Goal: Task Accomplishment & Management: Complete application form

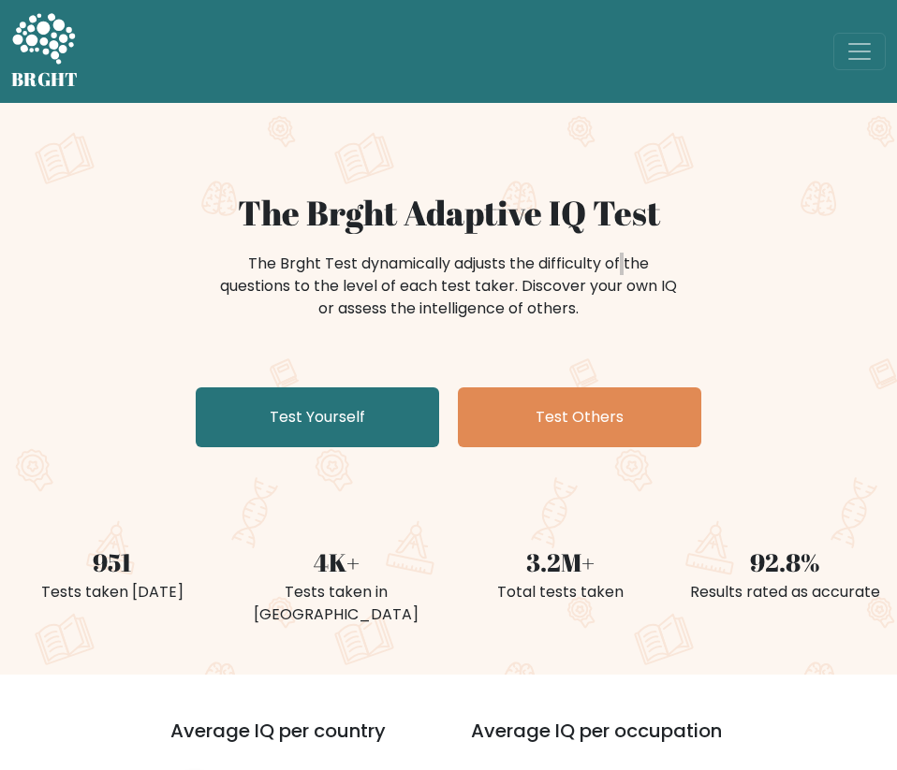
scroll to position [446, 0]
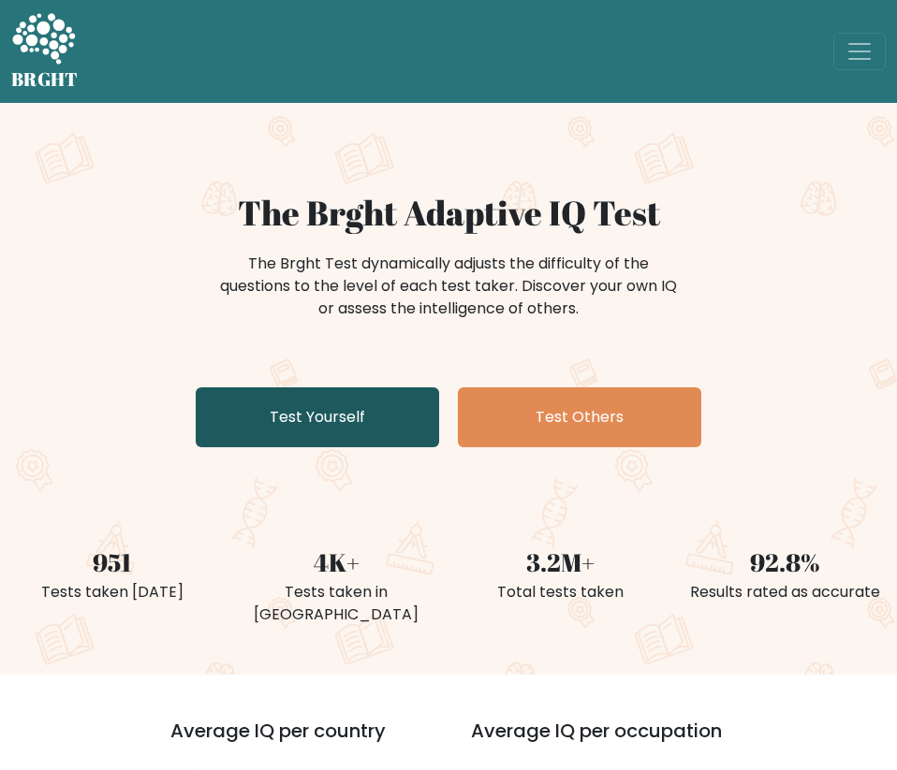
click at [361, 422] on link "Test Yourself" at bounding box center [317, 418] width 243 height 60
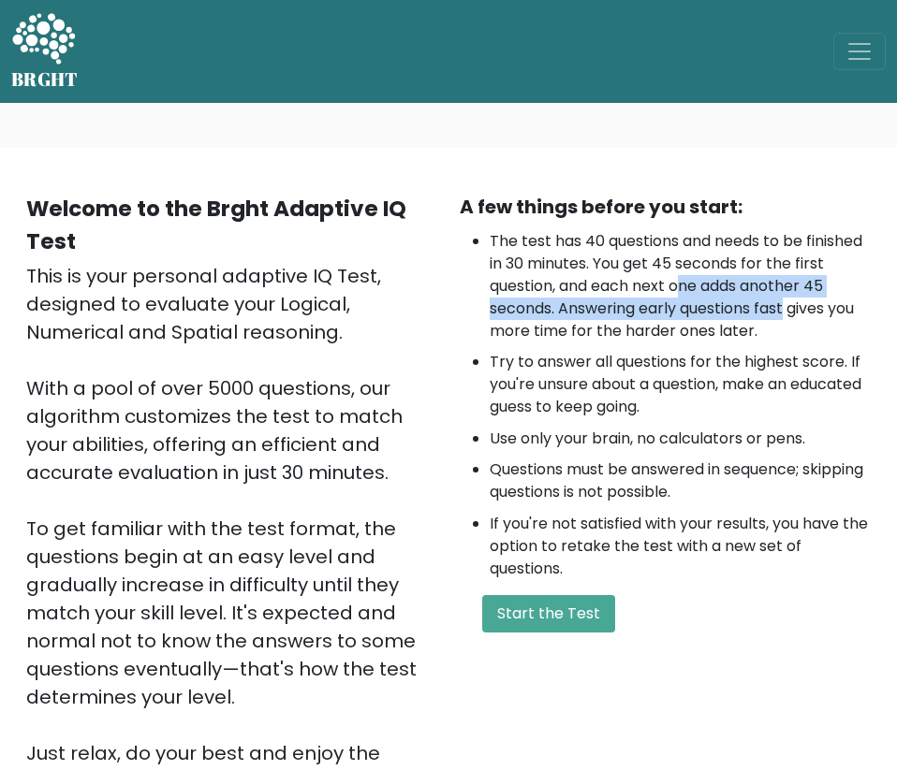
drag, startPoint x: 700, startPoint y: 278, endPoint x: 786, endPoint y: 303, distance: 89.8
click at [786, 303] on li "The test has 40 questions and needs to be finished in 30 minutes. You get 45 se…" at bounding box center [680, 286] width 381 height 112
click at [786, 302] on li "The test has 40 questions and needs to be finished in 30 minutes. You get 45 se…" at bounding box center [680, 286] width 381 height 112
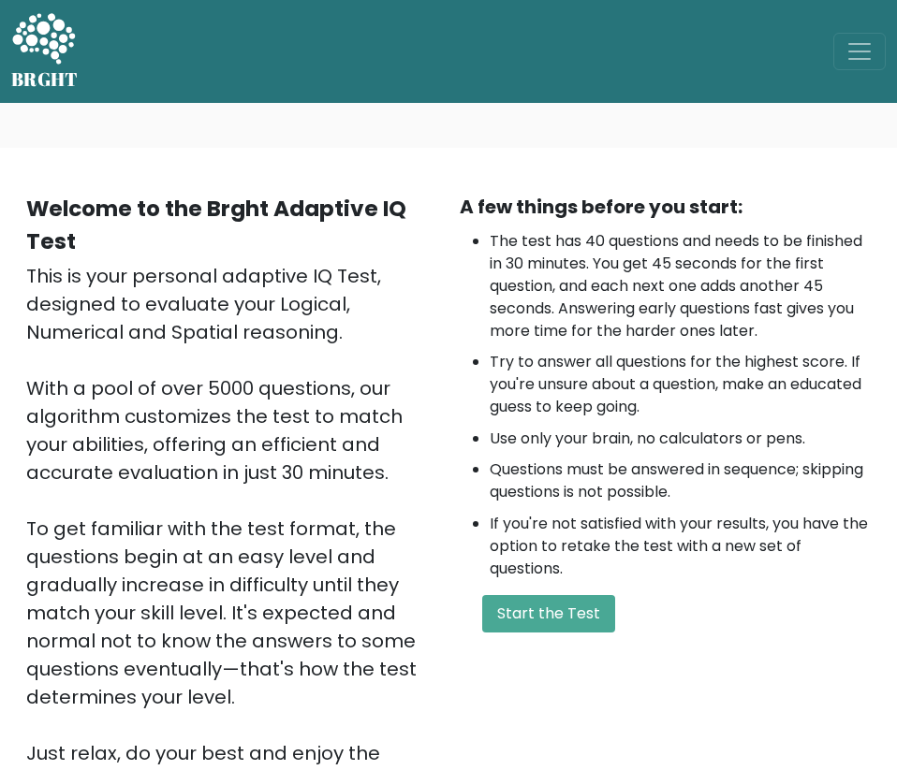
drag, startPoint x: 576, startPoint y: 281, endPoint x: 864, endPoint y: 326, distance: 291.8
click at [864, 326] on li "The test has 40 questions and needs to be finished in 30 minutes. You get 45 se…" at bounding box center [680, 286] width 381 height 112
click at [529, 613] on button "Start the Test" at bounding box center [548, 613] width 133 height 37
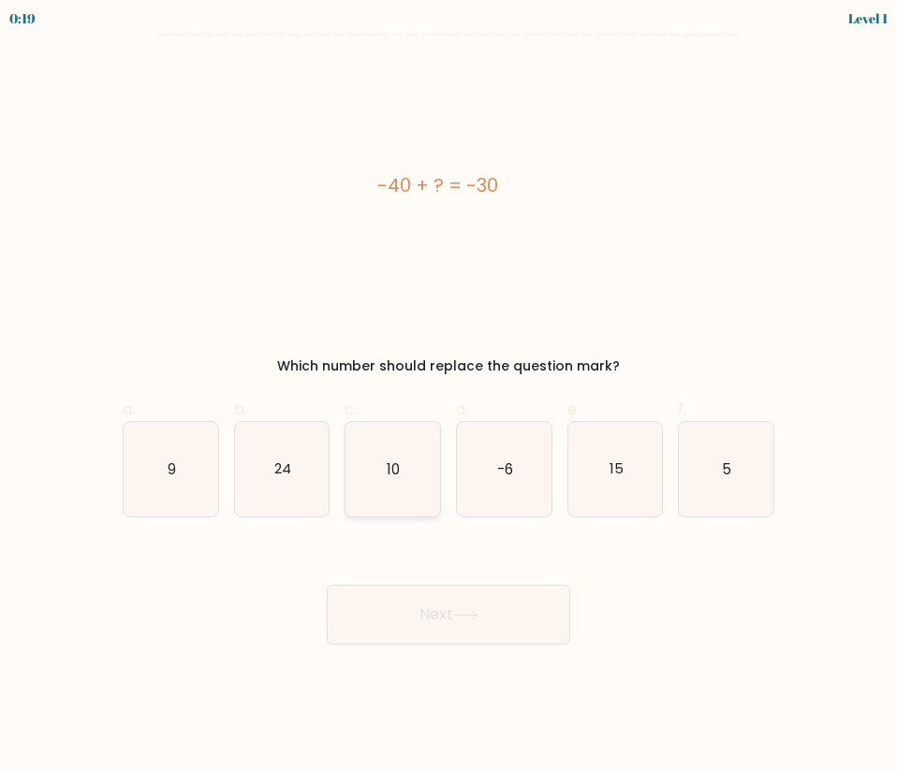
click at [405, 474] on icon "10" at bounding box center [392, 469] width 95 height 95
click at [448, 398] on input "c. 10" at bounding box center [448, 392] width 1 height 12
radio input "true"
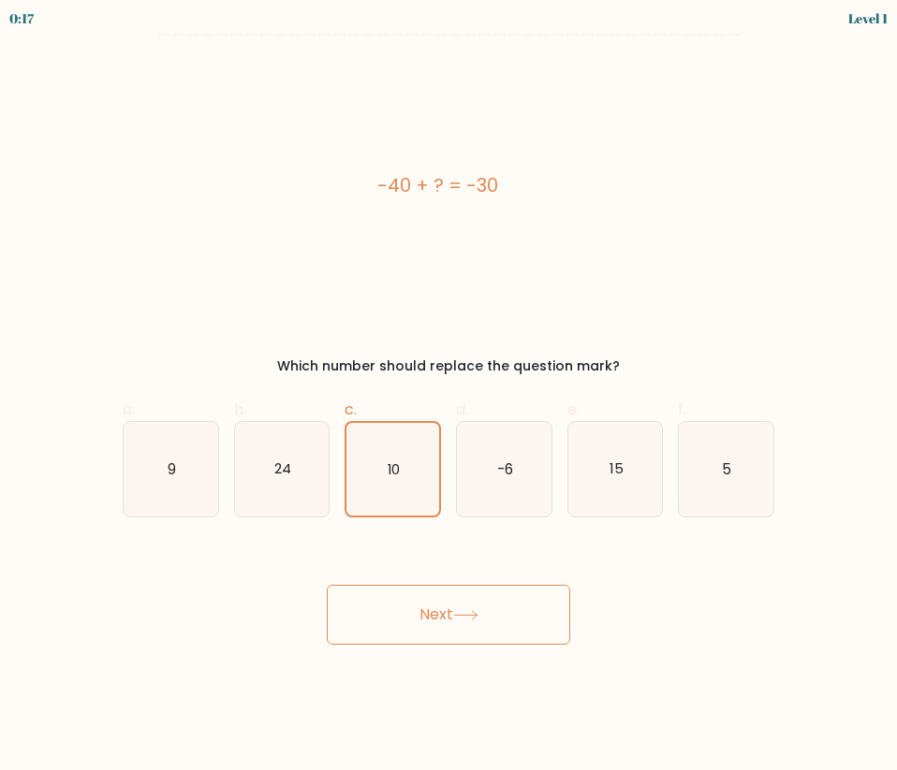
click at [449, 612] on button "Next" at bounding box center [448, 615] width 243 height 60
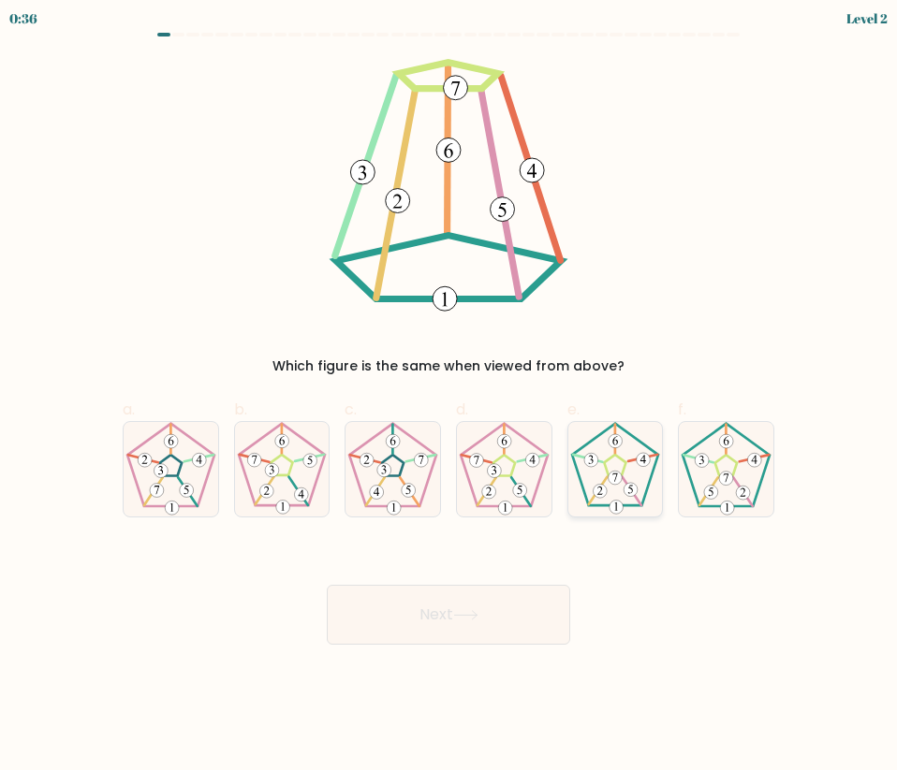
click at [632, 492] on 177 at bounding box center [630, 490] width 14 height 14
click at [449, 398] on input "e." at bounding box center [448, 392] width 1 height 12
radio input "true"
click at [520, 607] on button "Next" at bounding box center [448, 615] width 243 height 60
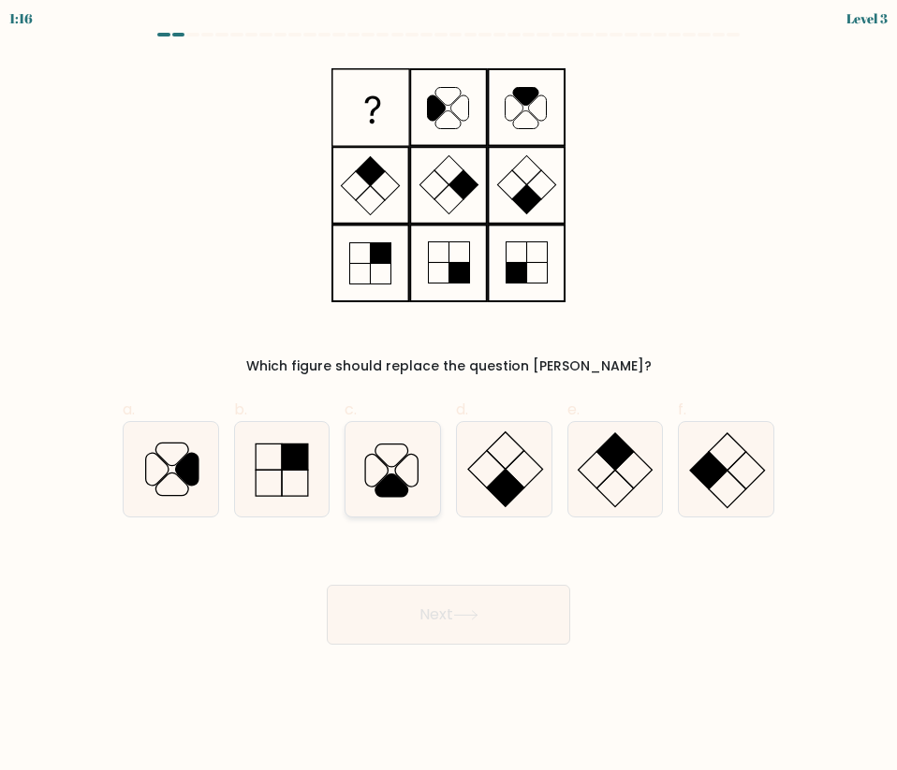
click at [377, 490] on icon at bounding box center [391, 485] width 32 height 22
click at [448, 398] on input "c." at bounding box center [448, 392] width 1 height 12
radio input "true"
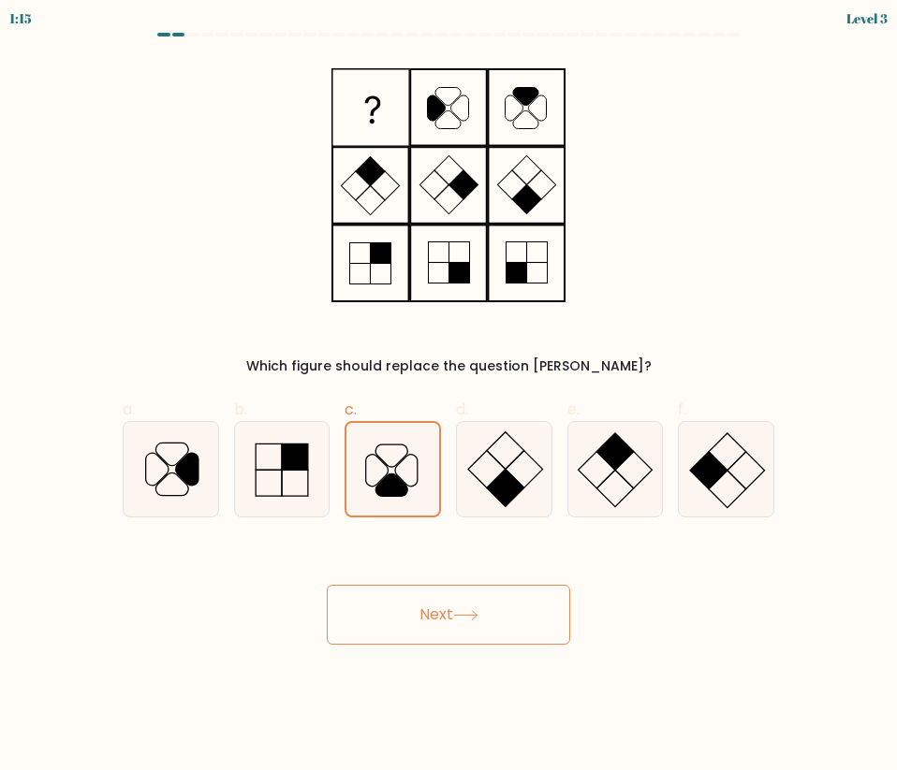
click at [438, 615] on button "Next" at bounding box center [448, 615] width 243 height 60
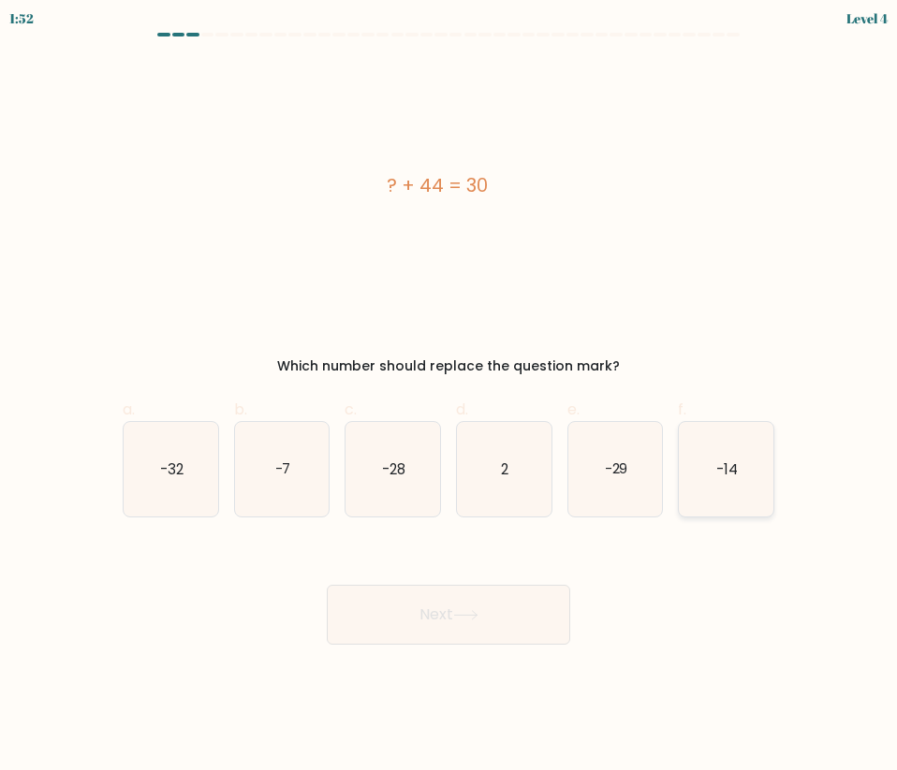
click at [749, 474] on icon "-14" at bounding box center [726, 469] width 95 height 95
click at [449, 398] on input "f. -14" at bounding box center [448, 392] width 1 height 12
radio input "true"
click at [436, 613] on button "Next" at bounding box center [448, 615] width 243 height 60
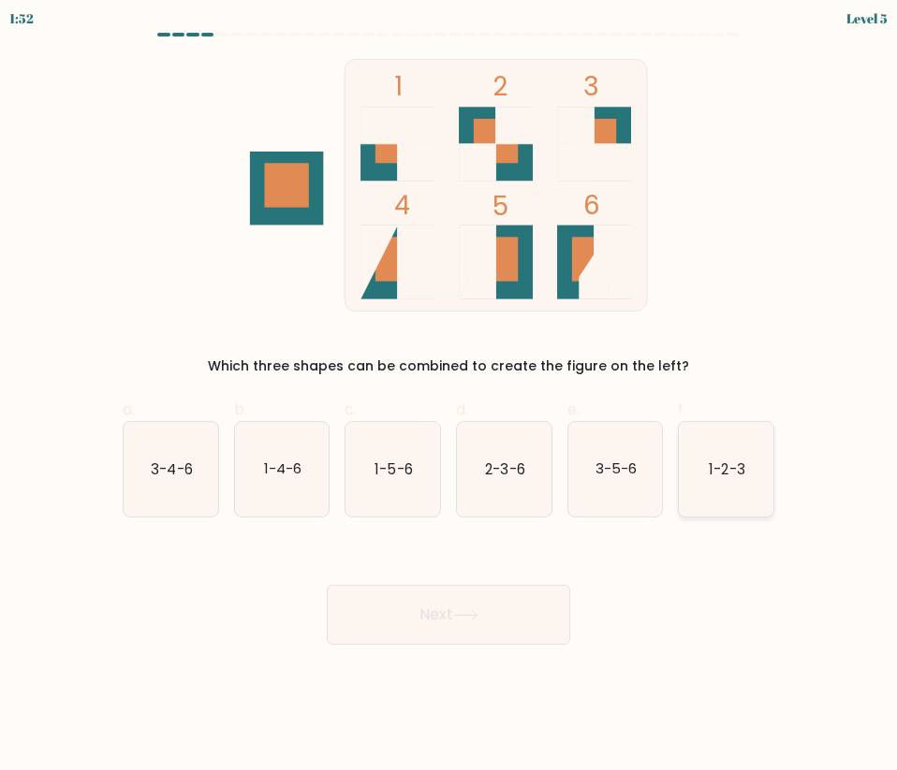
click at [750, 479] on icon "1-2-3" at bounding box center [726, 469] width 95 height 95
click at [449, 398] on input "f. 1-2-3" at bounding box center [448, 392] width 1 height 12
radio input "true"
click at [511, 622] on button "Next" at bounding box center [448, 615] width 243 height 60
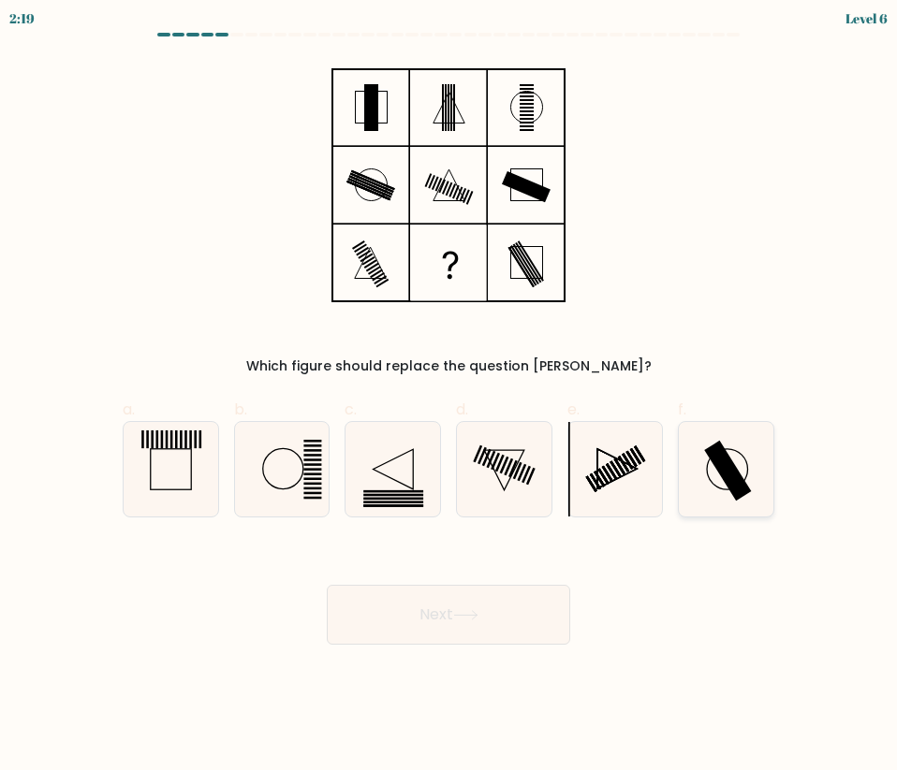
click at [740, 476] on rect at bounding box center [727, 471] width 47 height 60
click at [449, 398] on input "f." at bounding box center [448, 392] width 1 height 12
radio input "true"
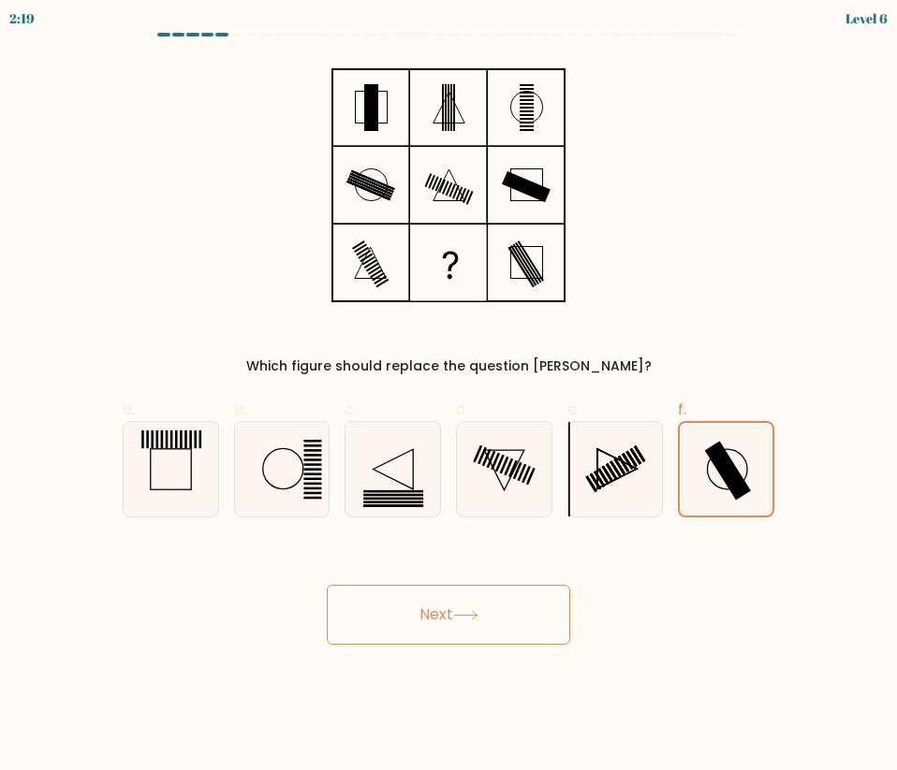
click at [519, 614] on button "Next" at bounding box center [448, 615] width 243 height 60
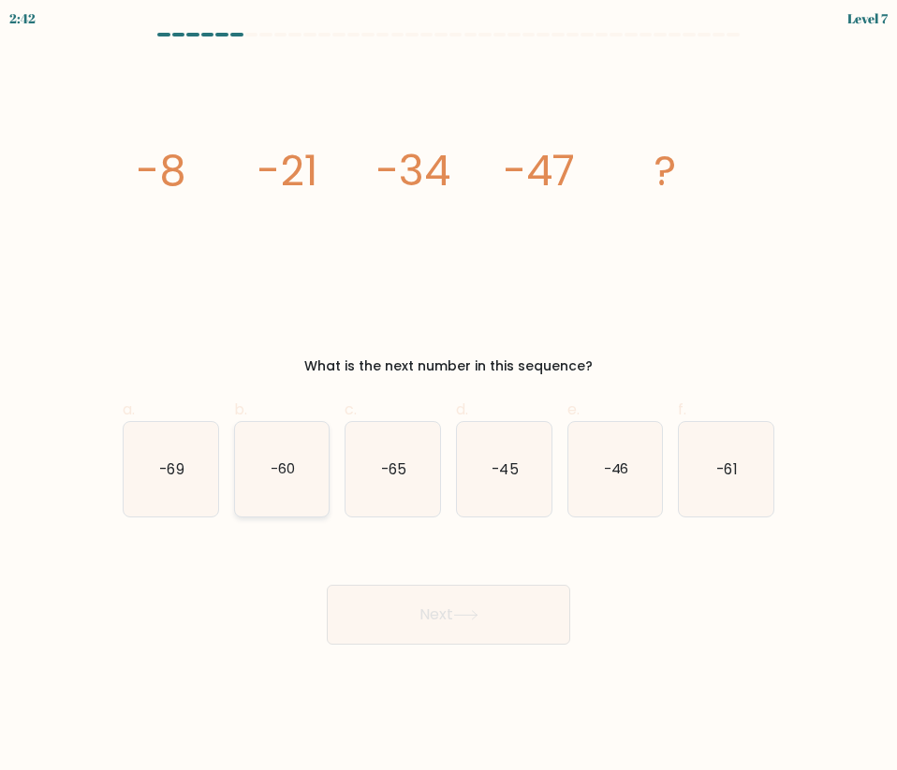
click at [298, 470] on icon "-60" at bounding box center [282, 469] width 95 height 95
click at [448, 398] on input "b. -60" at bounding box center [448, 392] width 1 height 12
radio input "true"
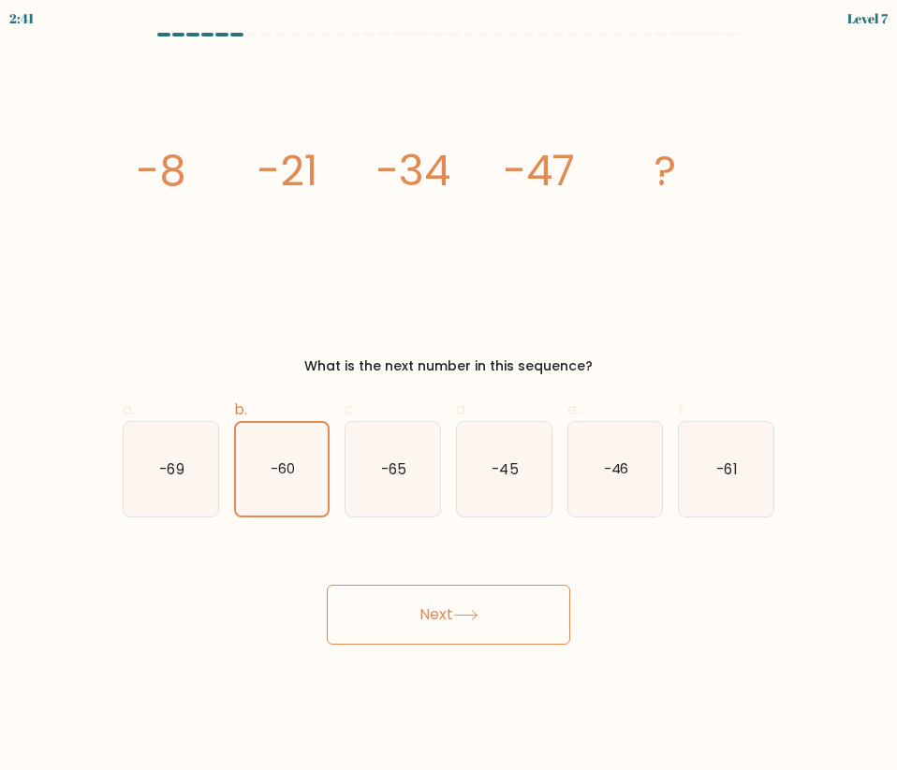
click at [443, 629] on button "Next" at bounding box center [448, 615] width 243 height 60
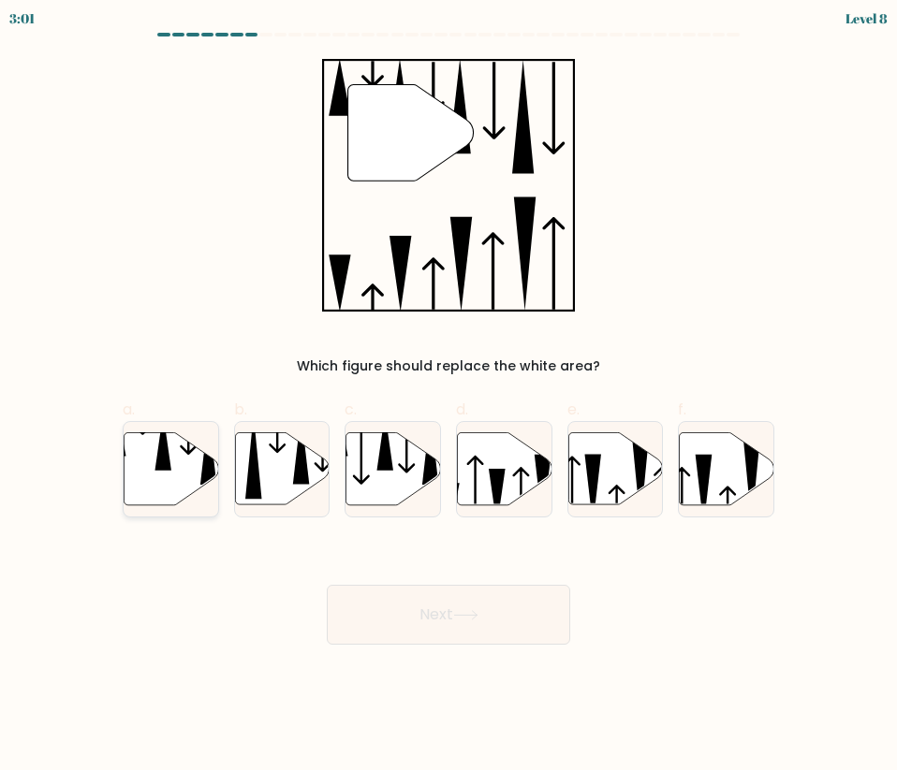
click at [170, 475] on icon at bounding box center [171, 468] width 95 height 72
click at [448, 398] on input "a." at bounding box center [448, 392] width 1 height 12
radio input "true"
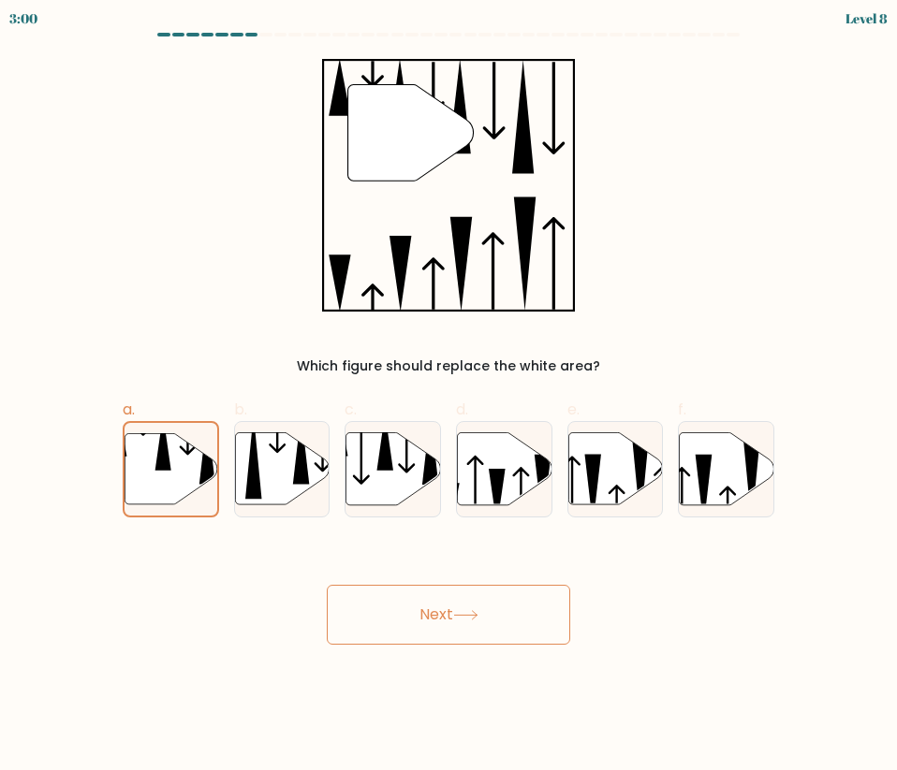
click at [354, 608] on button "Next" at bounding box center [448, 615] width 243 height 60
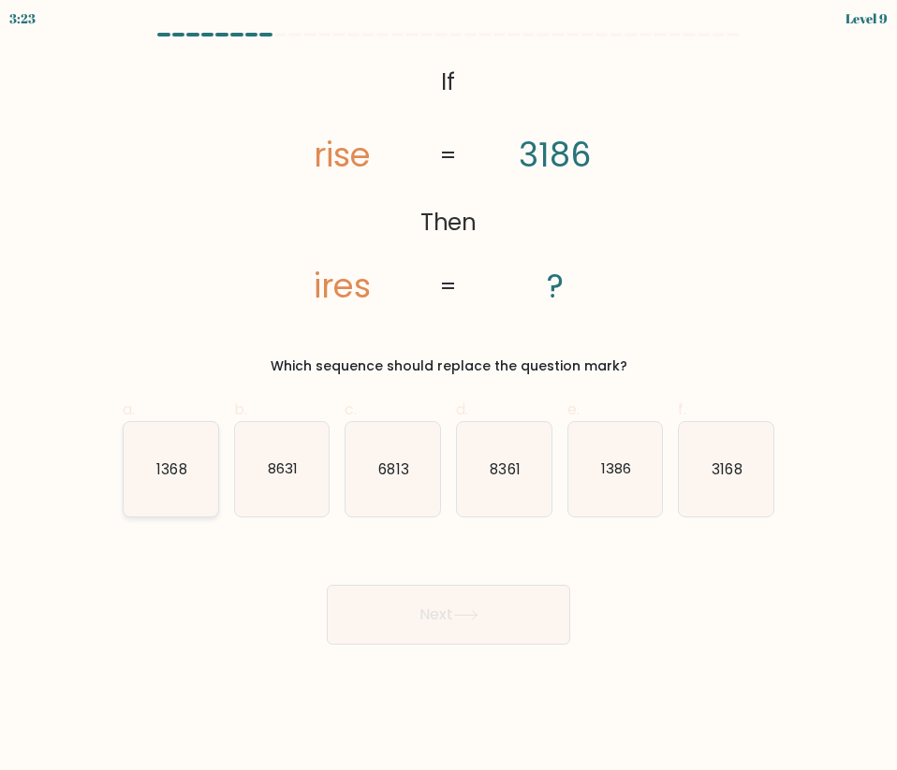
click at [162, 478] on icon "1368" at bounding box center [171, 469] width 95 height 95
click at [448, 398] on input "a. 1368" at bounding box center [448, 392] width 1 height 12
radio input "true"
click at [408, 605] on button "Next" at bounding box center [448, 615] width 243 height 60
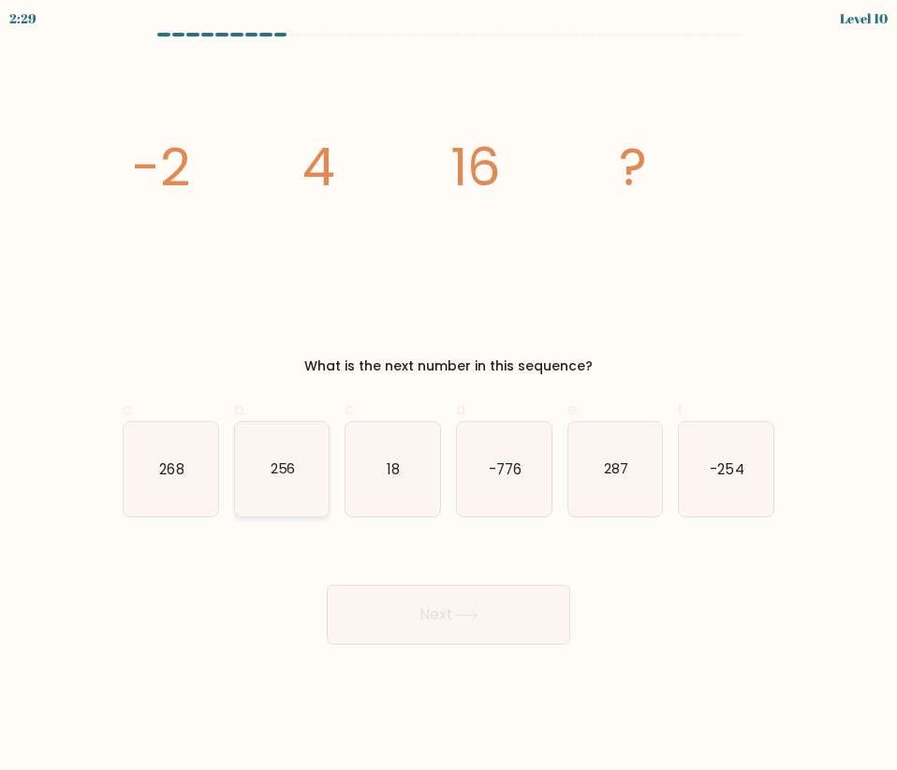
click at [273, 475] on icon "256" at bounding box center [282, 469] width 95 height 95
click at [448, 398] on input "b. 256" at bounding box center [448, 392] width 1 height 12
radio input "true"
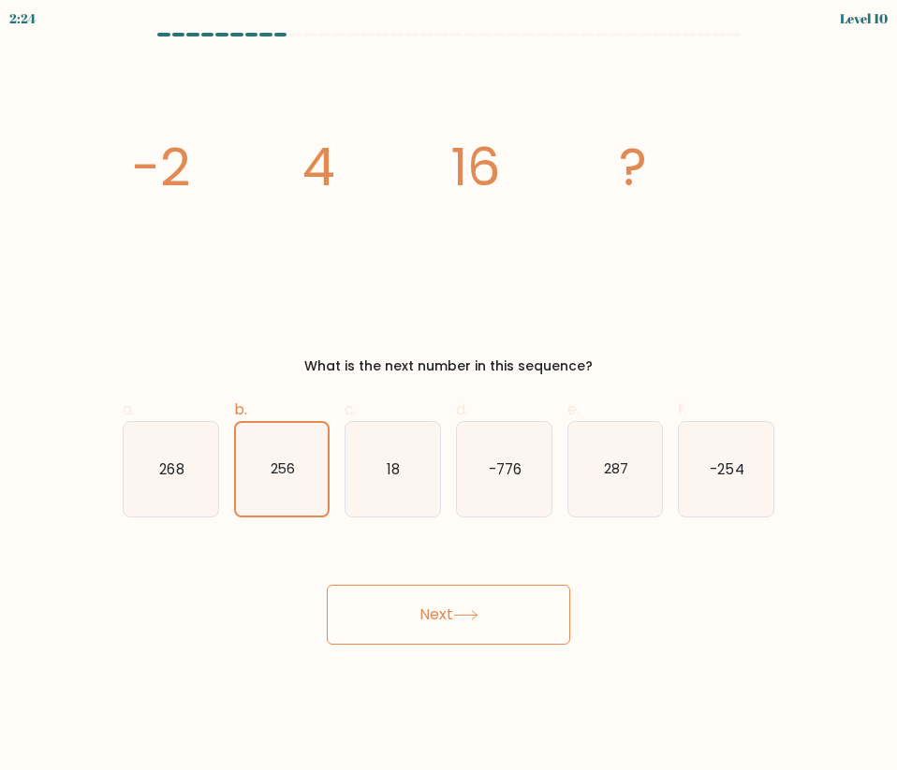
click at [386, 618] on button "Next" at bounding box center [448, 615] width 243 height 60
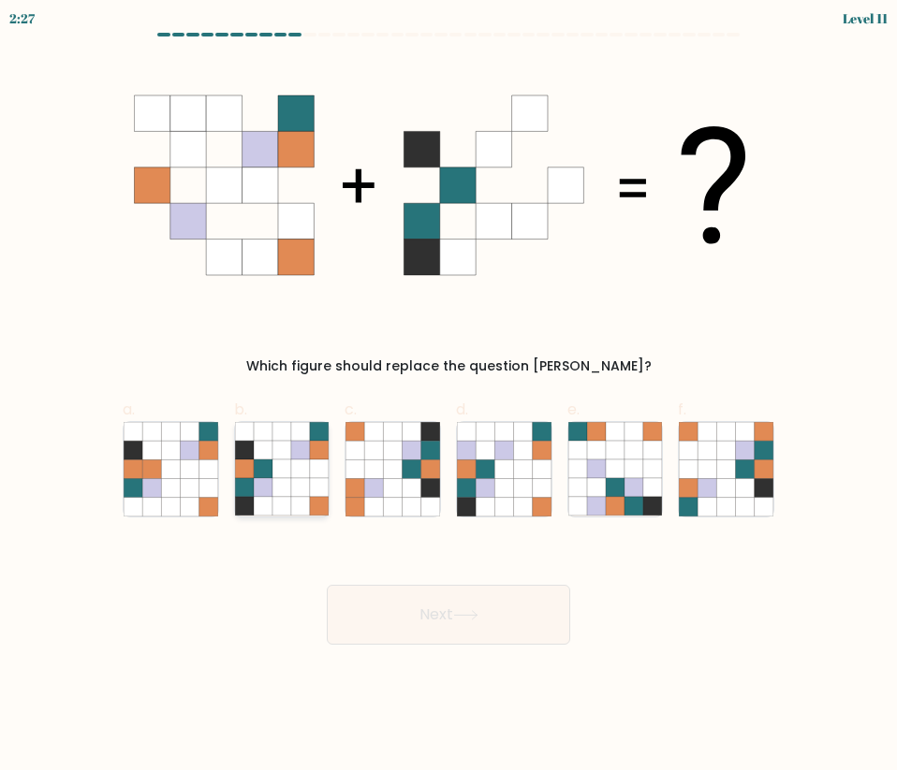
click at [279, 499] on icon at bounding box center [281, 506] width 19 height 19
click at [448, 398] on input "b." at bounding box center [448, 392] width 1 height 12
radio input "true"
click at [416, 608] on button "Next" at bounding box center [448, 615] width 243 height 60
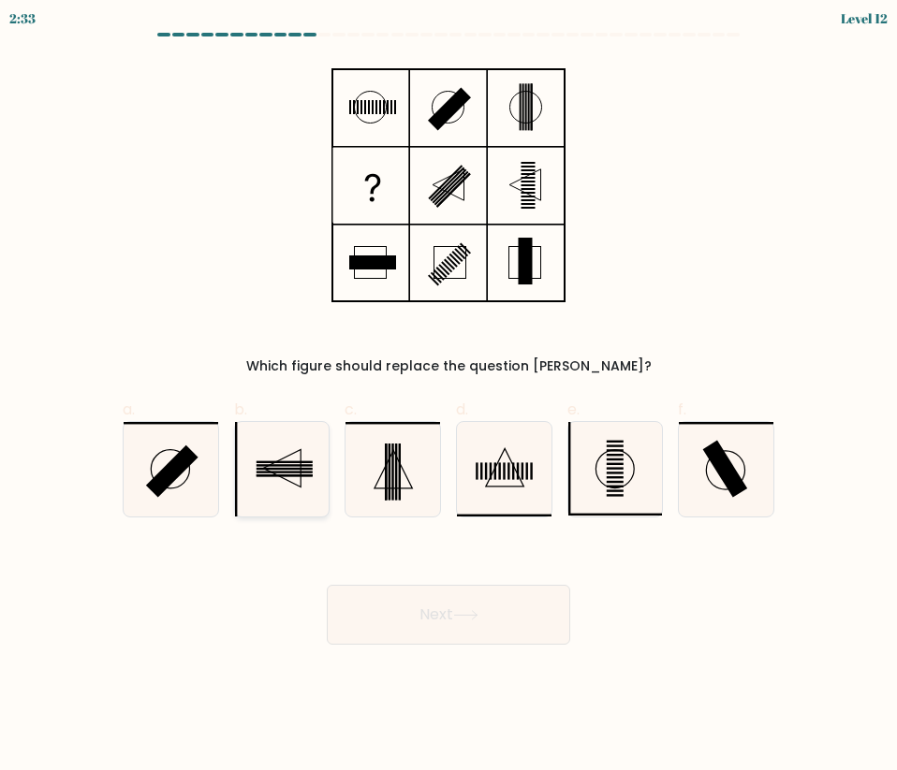
click at [273, 462] on rect at bounding box center [284, 462] width 56 height 2
click at [448, 398] on input "b." at bounding box center [448, 392] width 1 height 12
radio input "true"
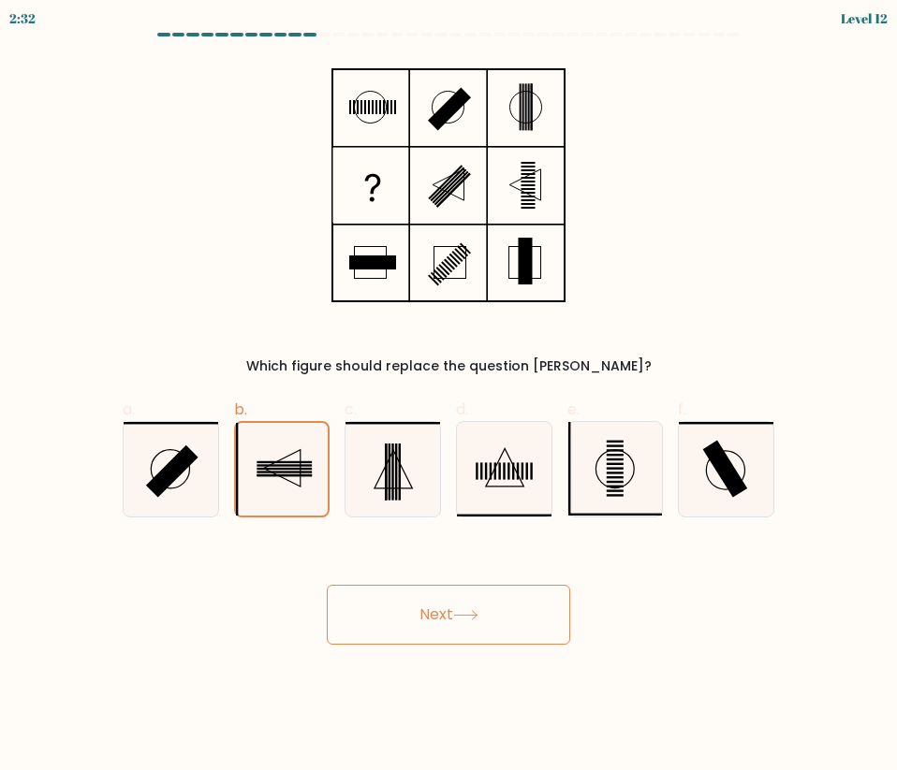
click at [409, 609] on button "Next" at bounding box center [448, 615] width 243 height 60
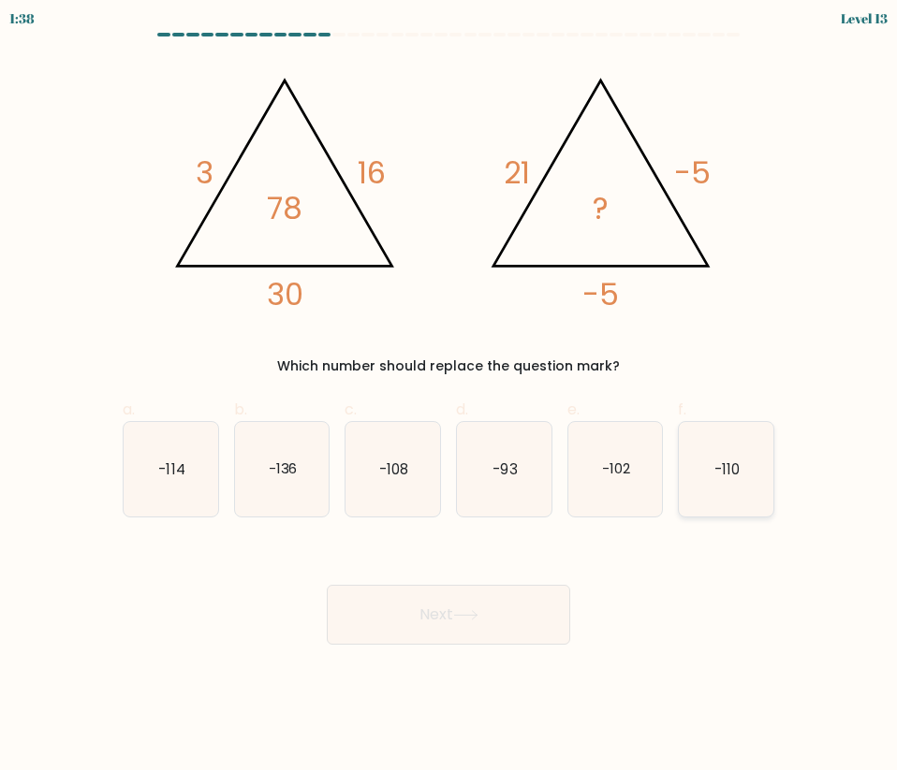
click at [734, 461] on text "-110" at bounding box center [726, 469] width 25 height 20
click at [449, 398] on input "f. -110" at bounding box center [448, 392] width 1 height 12
radio input "true"
click at [492, 606] on button "Next" at bounding box center [448, 615] width 243 height 60
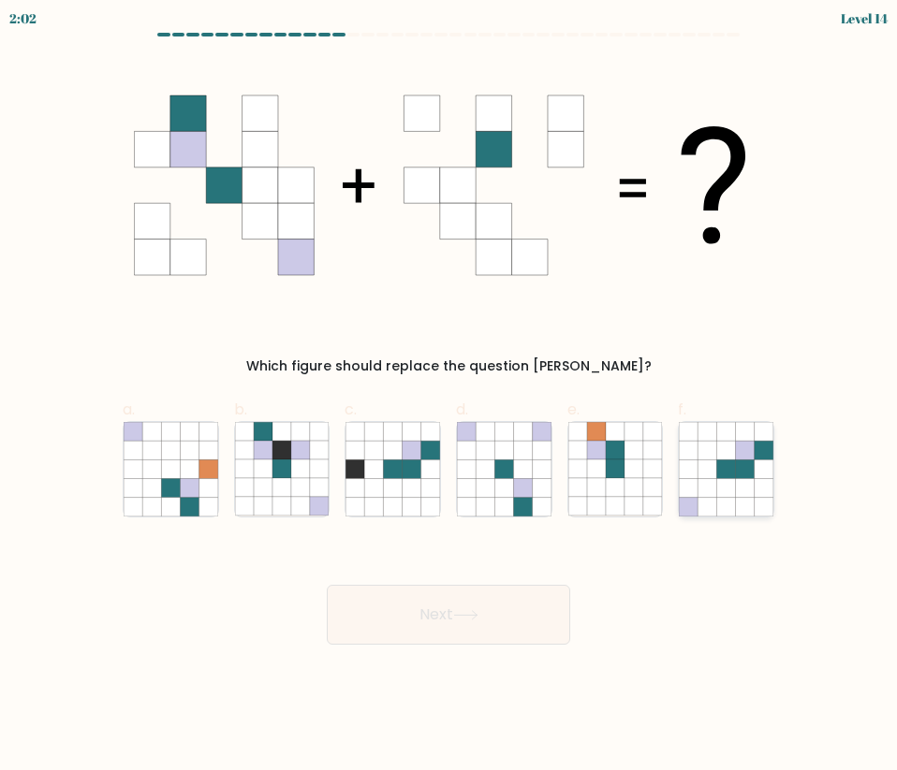
click at [727, 476] on icon at bounding box center [726, 469] width 19 height 19
click at [449, 398] on input "f." at bounding box center [448, 392] width 1 height 12
radio input "true"
click at [733, 503] on icon at bounding box center [726, 506] width 19 height 19
click at [449, 398] on input "f." at bounding box center [448, 392] width 1 height 12
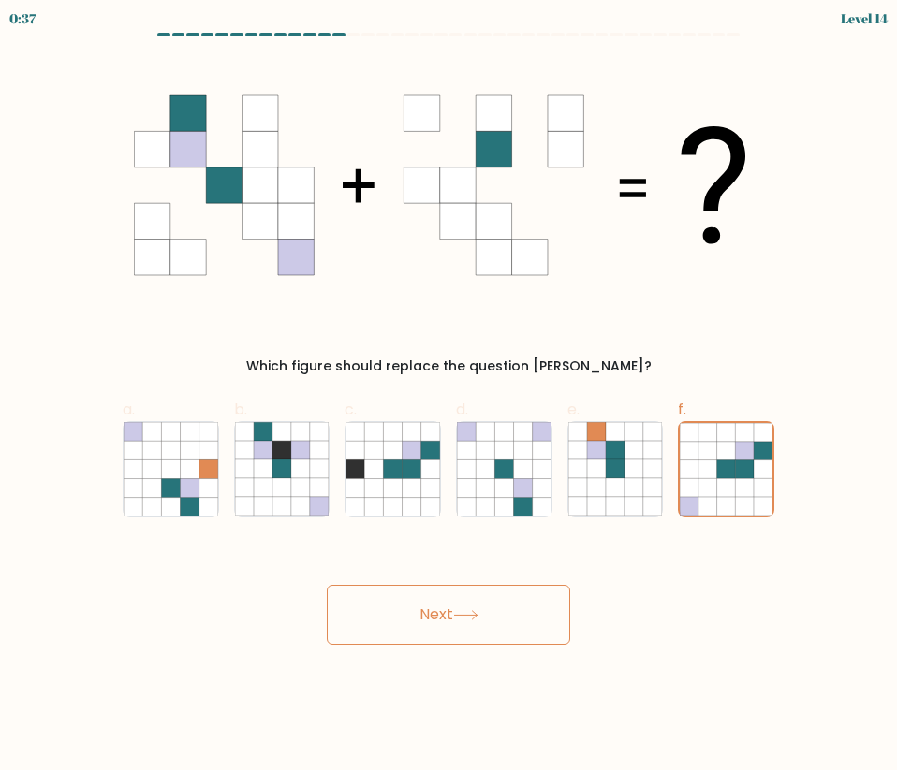
click at [524, 625] on button "Next" at bounding box center [448, 615] width 243 height 60
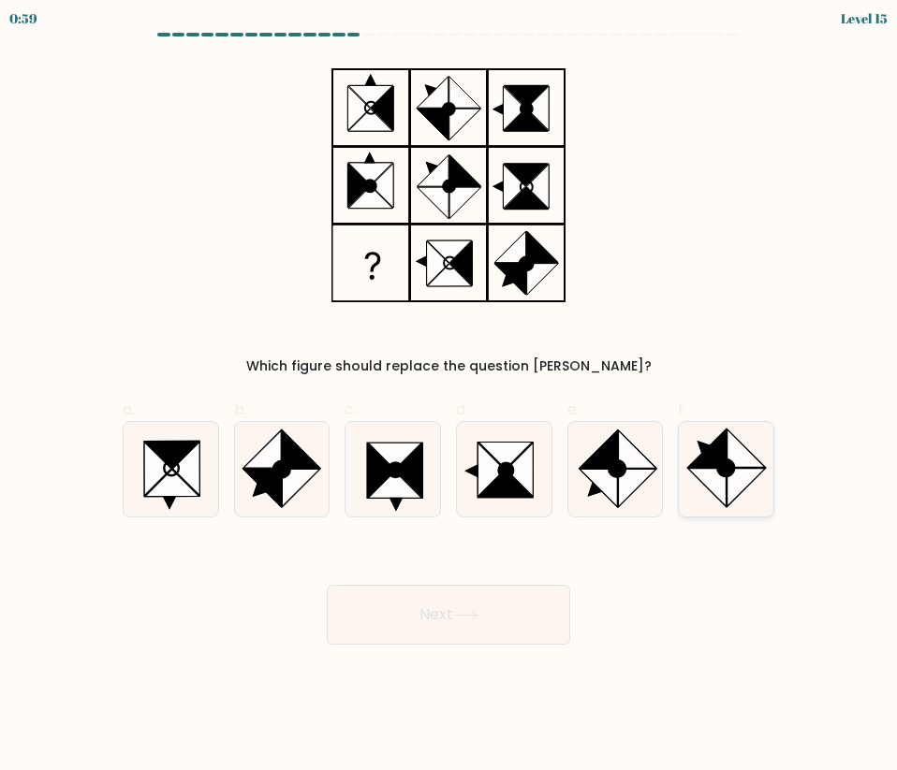
click at [711, 459] on icon at bounding box center [706, 448] width 37 height 37
click at [449, 398] on input "f." at bounding box center [448, 392] width 1 height 12
radio input "true"
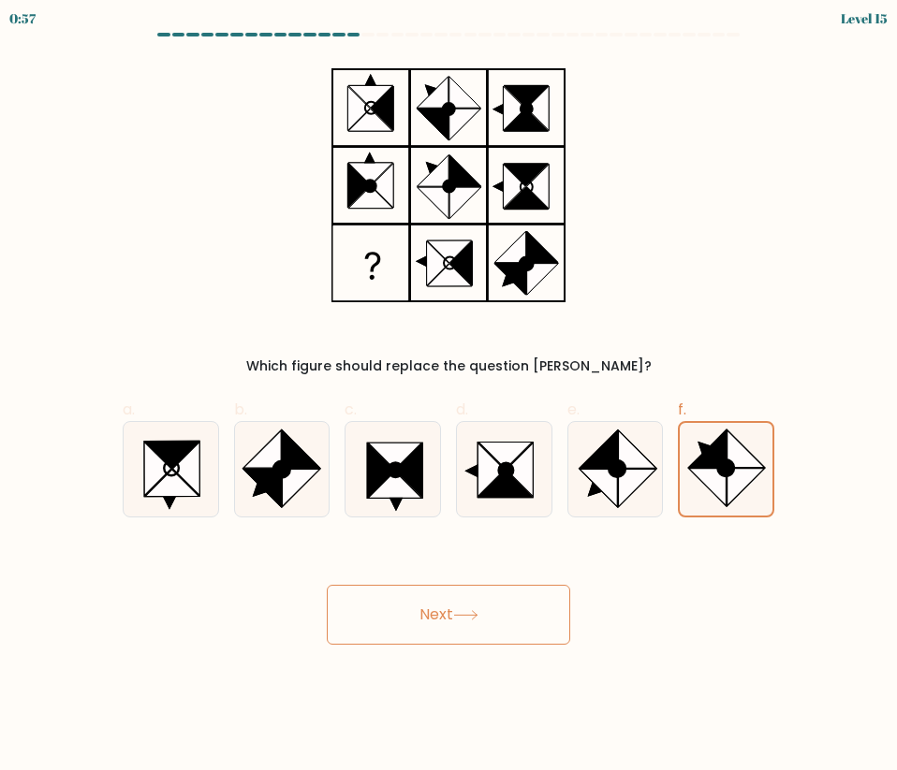
click at [502, 599] on button "Next" at bounding box center [448, 615] width 243 height 60
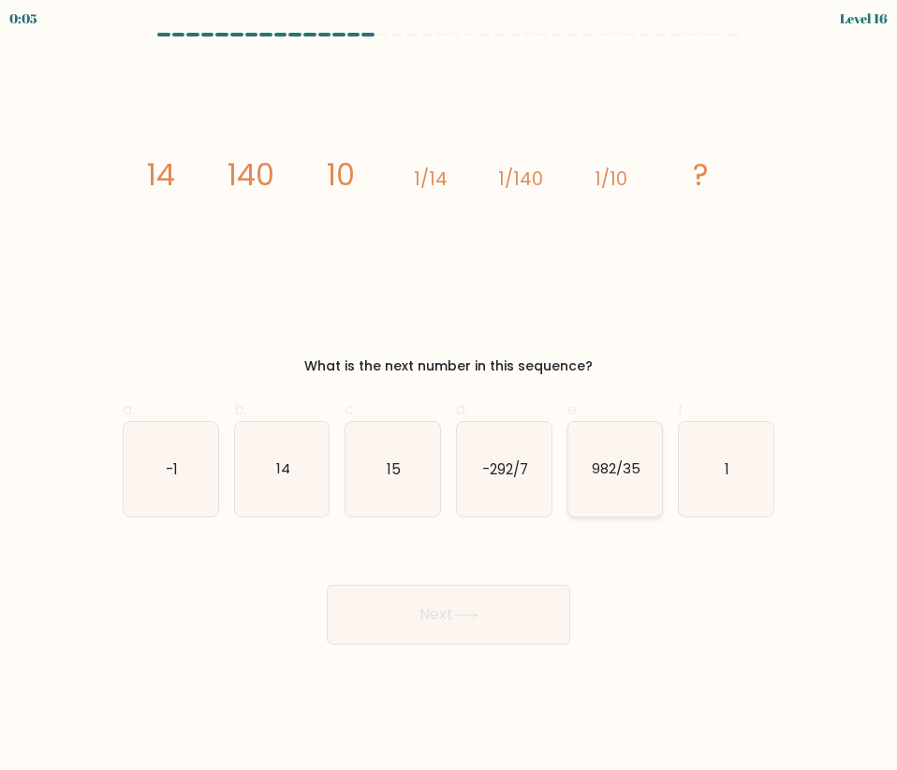
click at [616, 483] on icon "982/35" at bounding box center [615, 469] width 95 height 95
click at [449, 398] on input "e. 982/35" at bounding box center [448, 392] width 1 height 12
radio input "true"
click at [490, 625] on button "Next" at bounding box center [448, 615] width 243 height 60
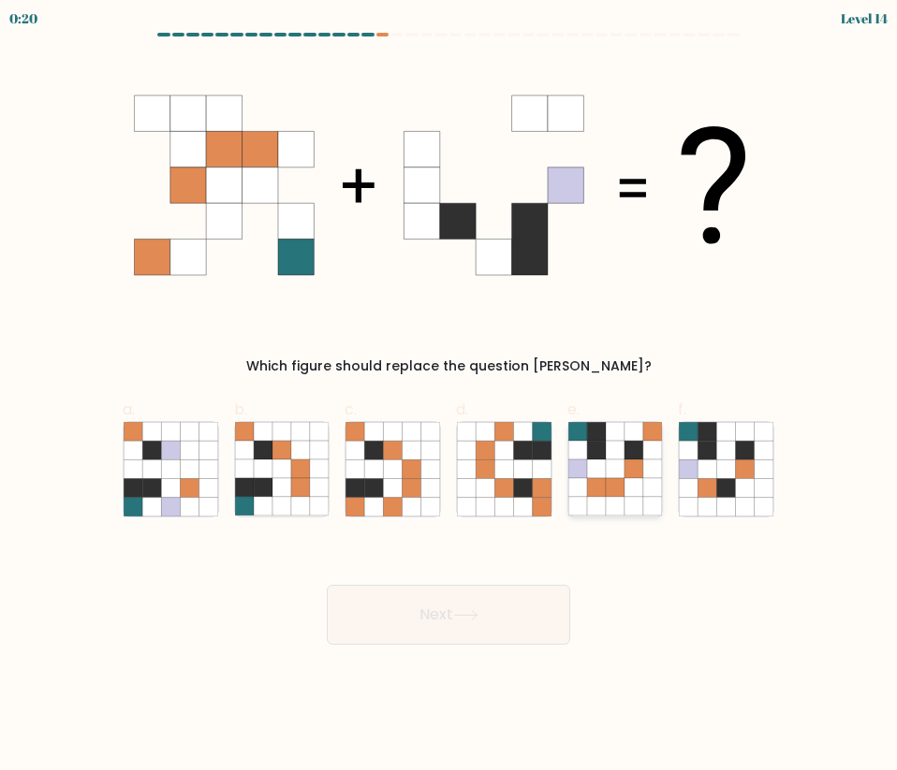
click at [613, 457] on icon at bounding box center [615, 450] width 19 height 19
click at [449, 398] on input "e." at bounding box center [448, 392] width 1 height 12
radio input "true"
click at [452, 606] on button "Next" at bounding box center [448, 615] width 243 height 60
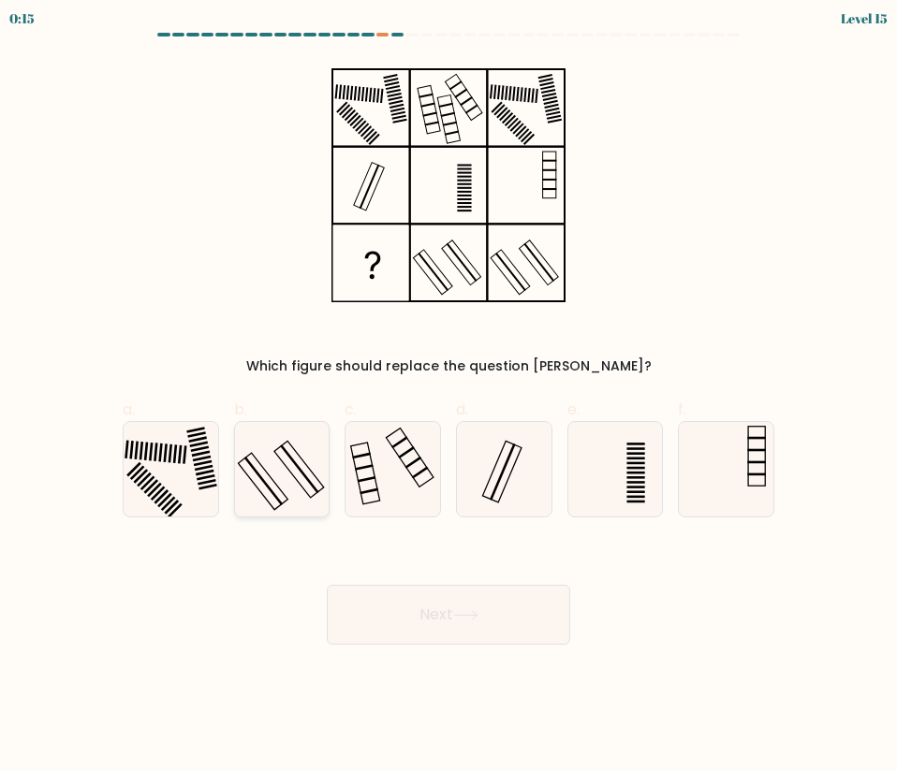
click at [299, 476] on icon at bounding box center [282, 469] width 95 height 95
click at [448, 398] on input "b." at bounding box center [448, 392] width 1 height 12
radio input "true"
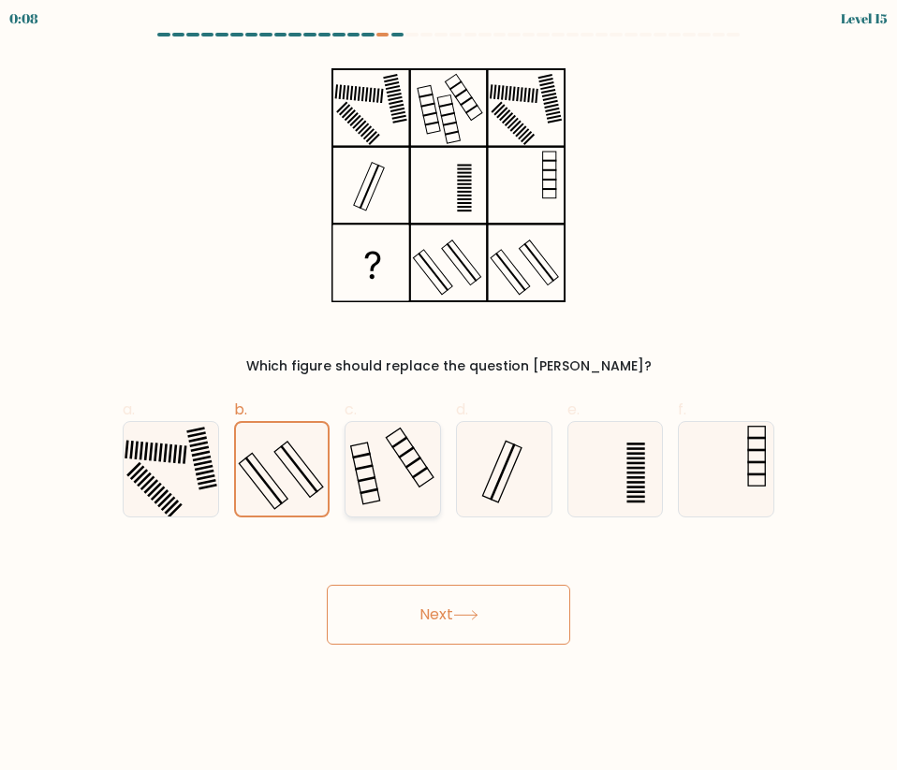
click at [436, 434] on icon at bounding box center [392, 469] width 95 height 95
click at [448, 398] on input "c." at bounding box center [448, 392] width 1 height 12
radio input "true"
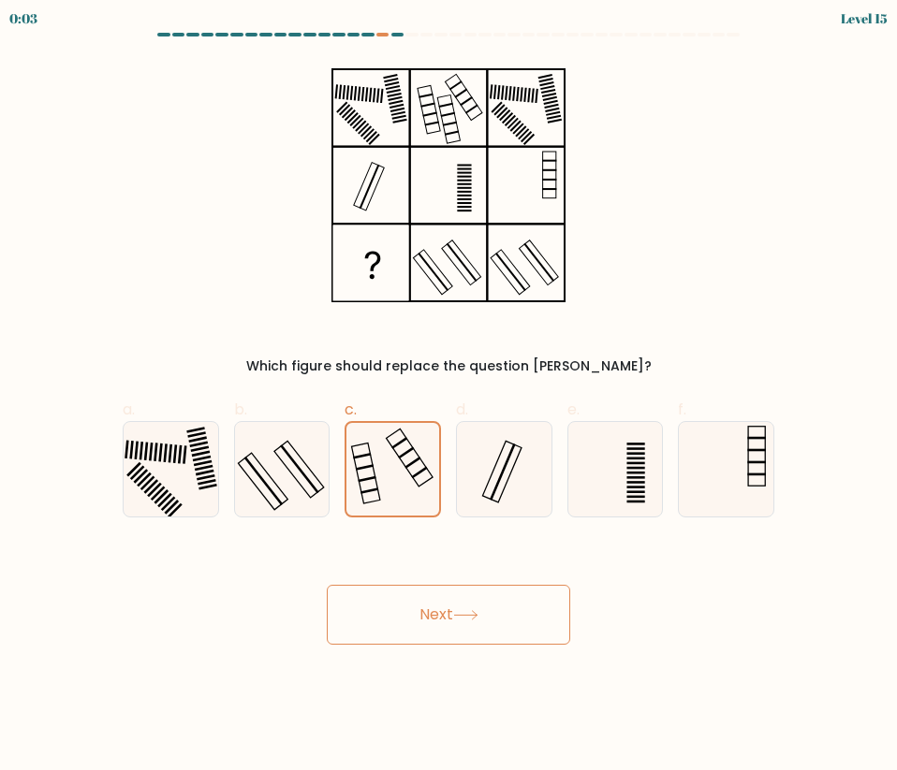
click at [439, 622] on button "Next" at bounding box center [448, 615] width 243 height 60
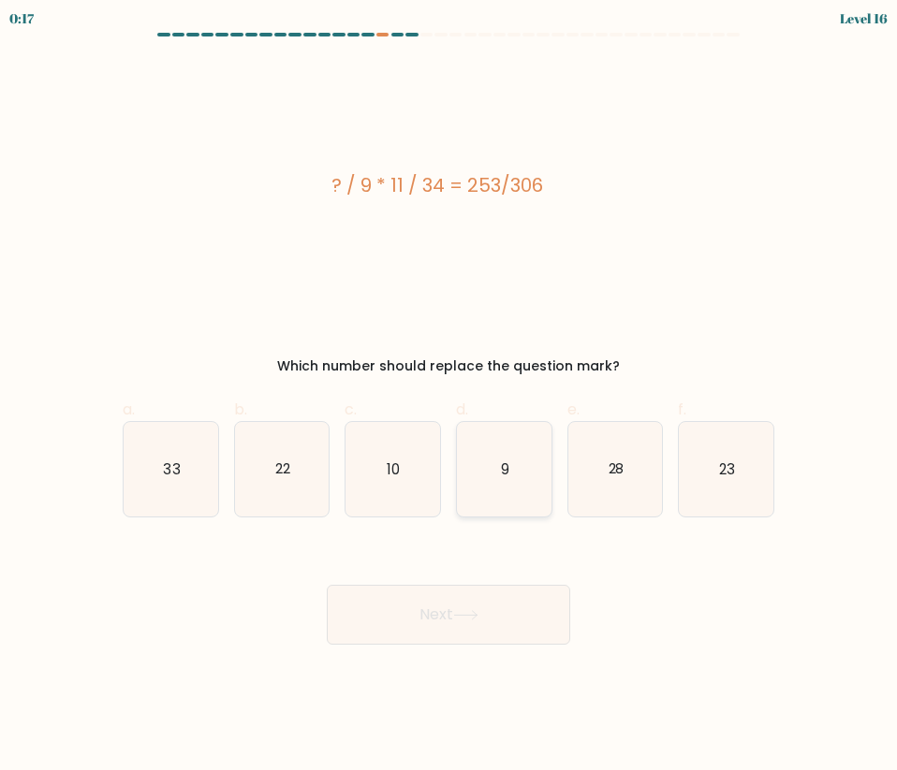
click at [508, 474] on text "9" at bounding box center [505, 469] width 8 height 20
click at [449, 398] on input "d. 9" at bounding box center [448, 392] width 1 height 12
radio input "true"
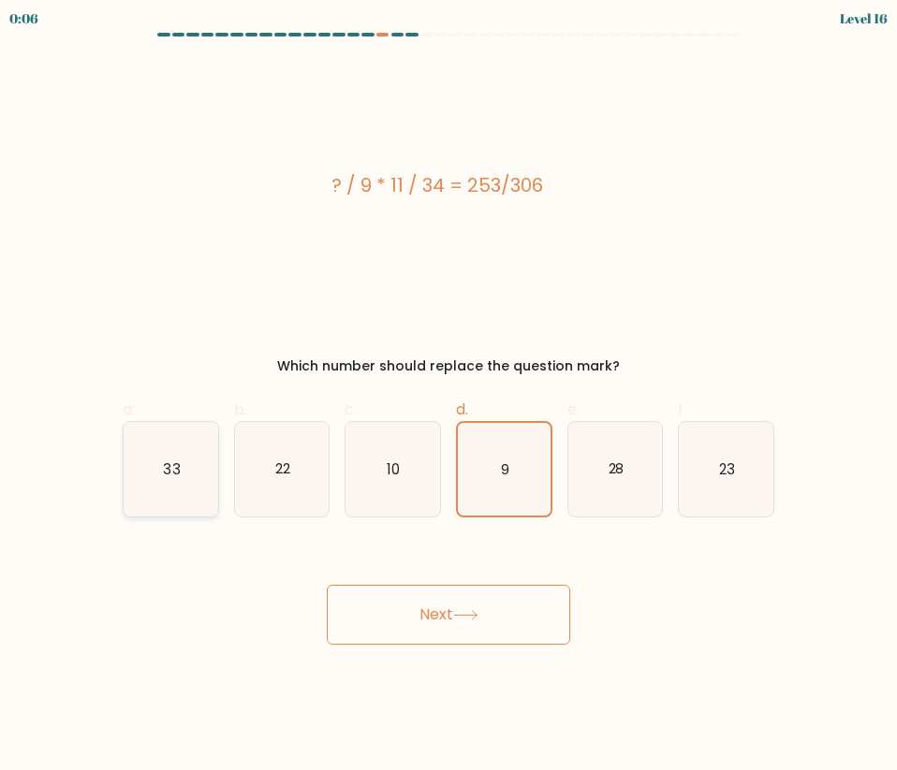
click at [160, 461] on icon "33" at bounding box center [171, 469] width 95 height 95
click at [448, 398] on input "a. 33" at bounding box center [448, 392] width 1 height 12
radio input "true"
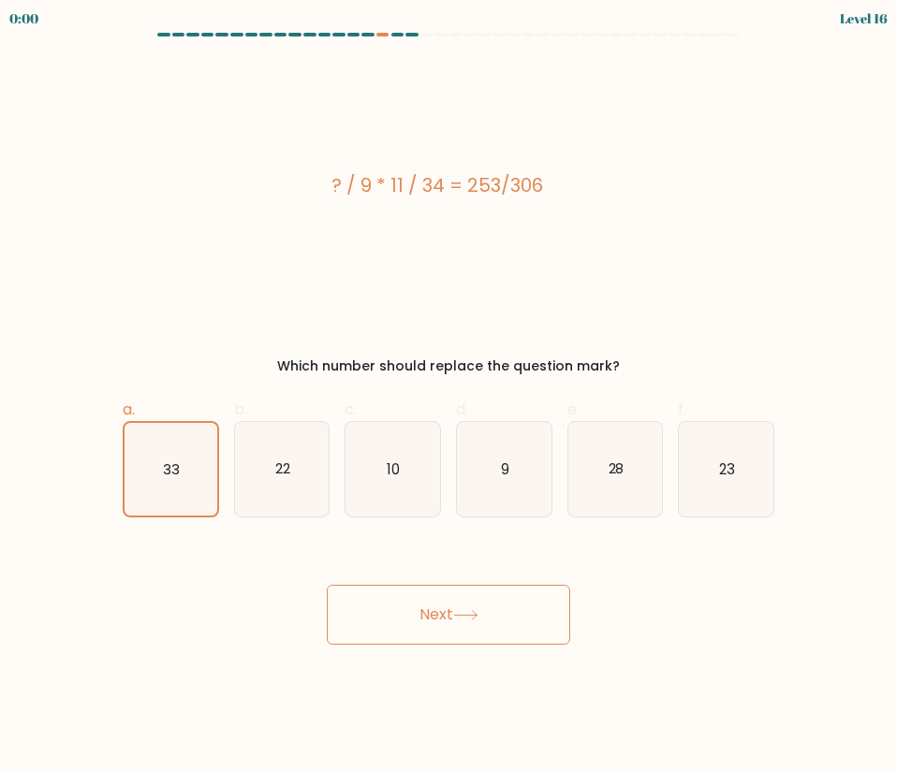
click at [407, 620] on div "Next" at bounding box center [448, 592] width 674 height 105
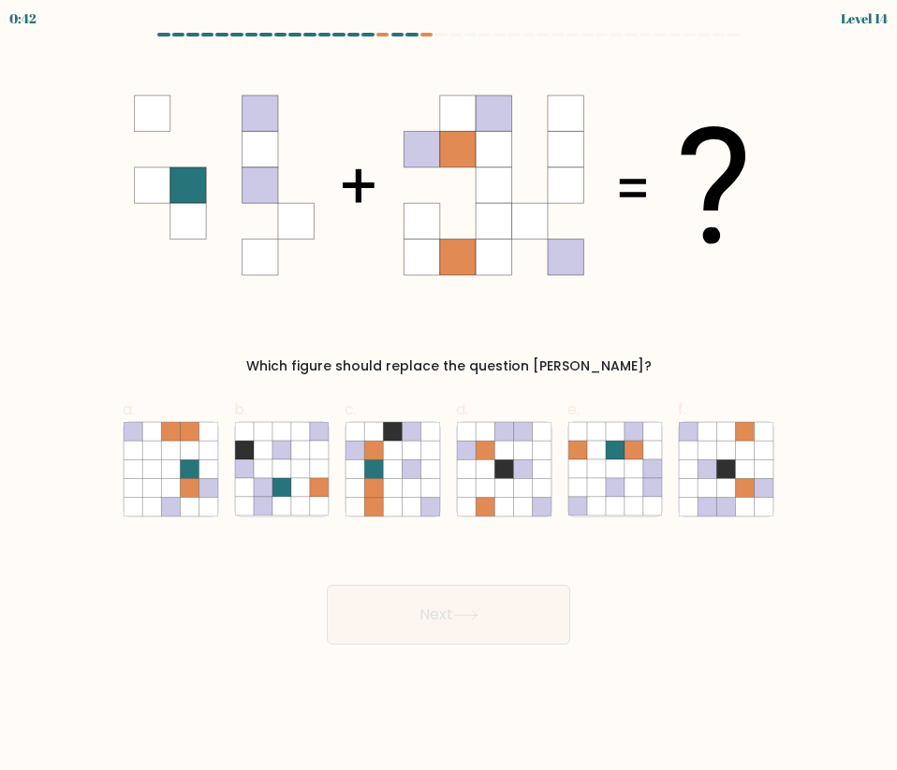
drag, startPoint x: 386, startPoint y: 369, endPoint x: 600, endPoint y: 366, distance: 214.4
click at [600, 366] on div "Which figure should replace the question [PERSON_NAME]?" at bounding box center [448, 367] width 629 height 20
click at [604, 368] on div "Which figure should replace the question [PERSON_NAME]?" at bounding box center [448, 367] width 629 height 20
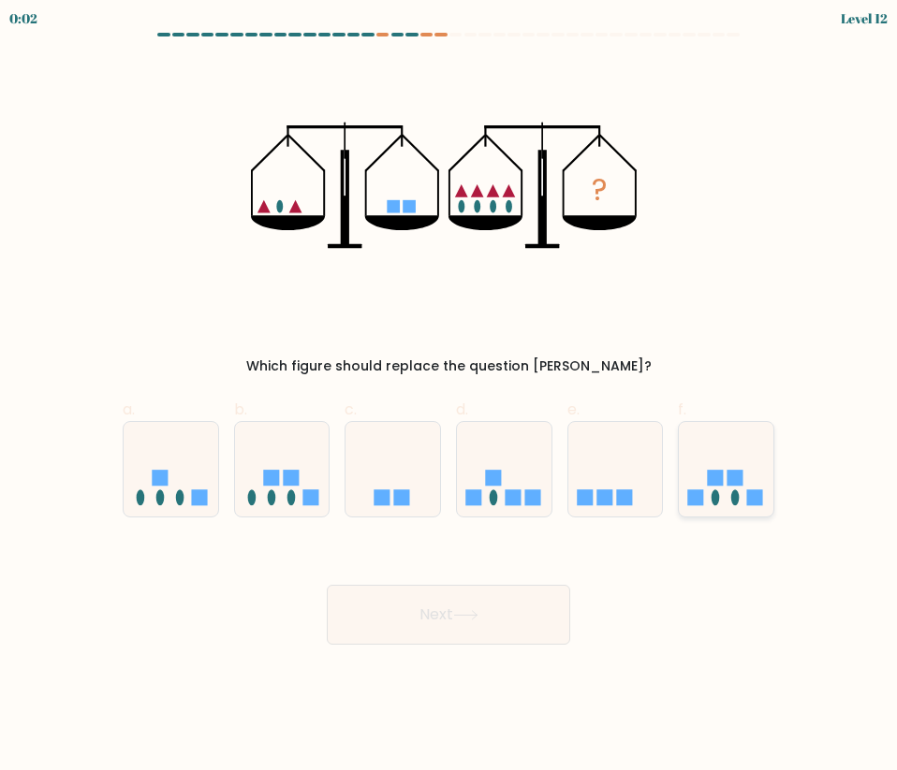
click at [723, 480] on rect at bounding box center [716, 478] width 16 height 16
click at [449, 398] on input "f." at bounding box center [448, 392] width 1 height 12
radio input "true"
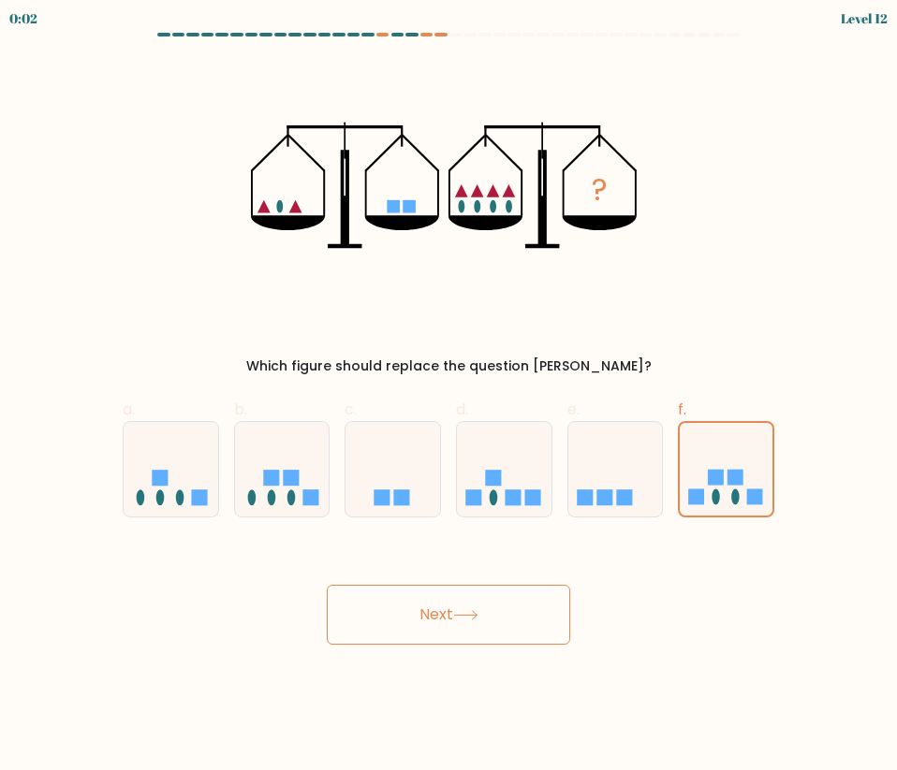
click at [506, 611] on button "Next" at bounding box center [448, 615] width 243 height 60
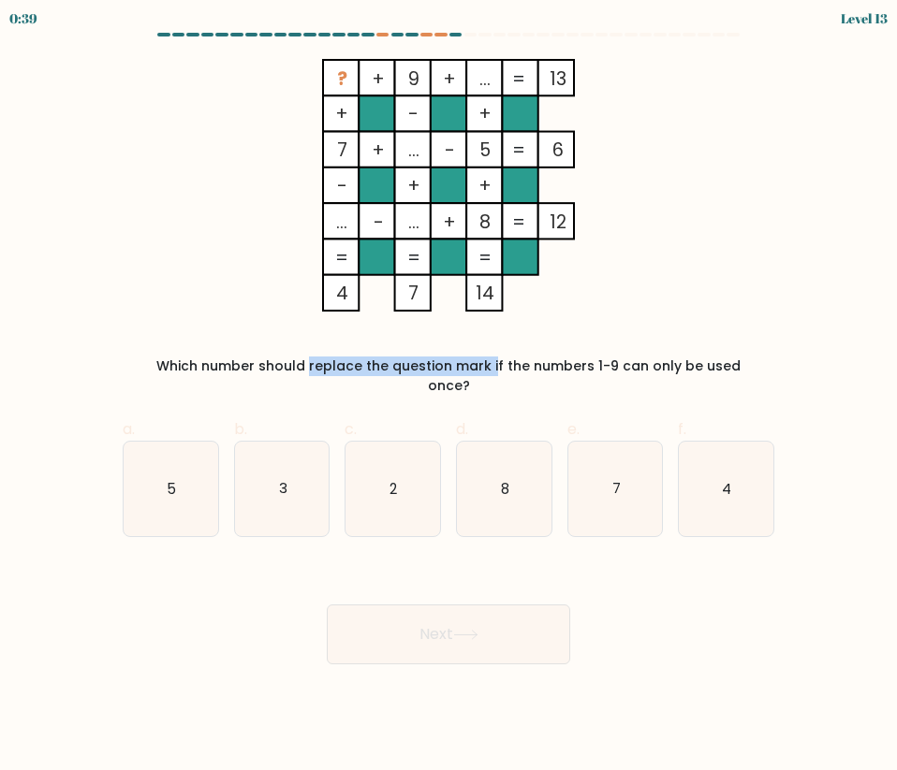
drag, startPoint x: 205, startPoint y: 361, endPoint x: 383, endPoint y: 362, distance: 177.9
click at [379, 362] on div "Which number should replace the question mark if the numbers 1-9 can only be us…" at bounding box center [448, 376] width 629 height 39
click at [383, 362] on div "Which number should replace the question mark if the numbers 1-9 can only be us…" at bounding box center [448, 376] width 629 height 39
click at [704, 477] on icon "4" at bounding box center [726, 489] width 95 height 95
click at [449, 398] on input "f. 4" at bounding box center [448, 392] width 1 height 12
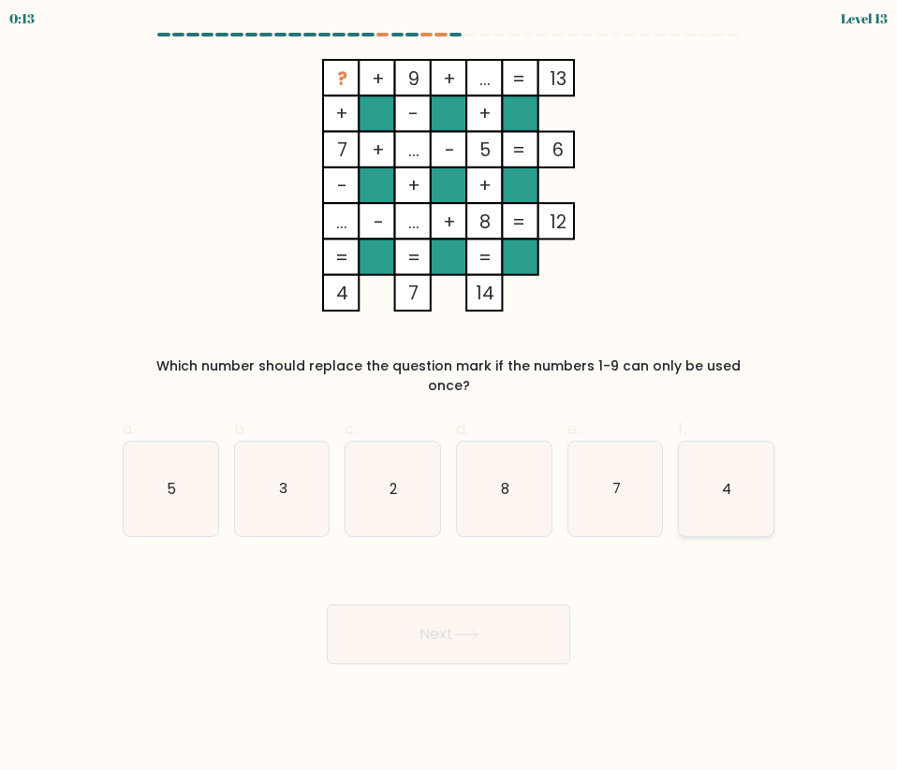
radio input "true"
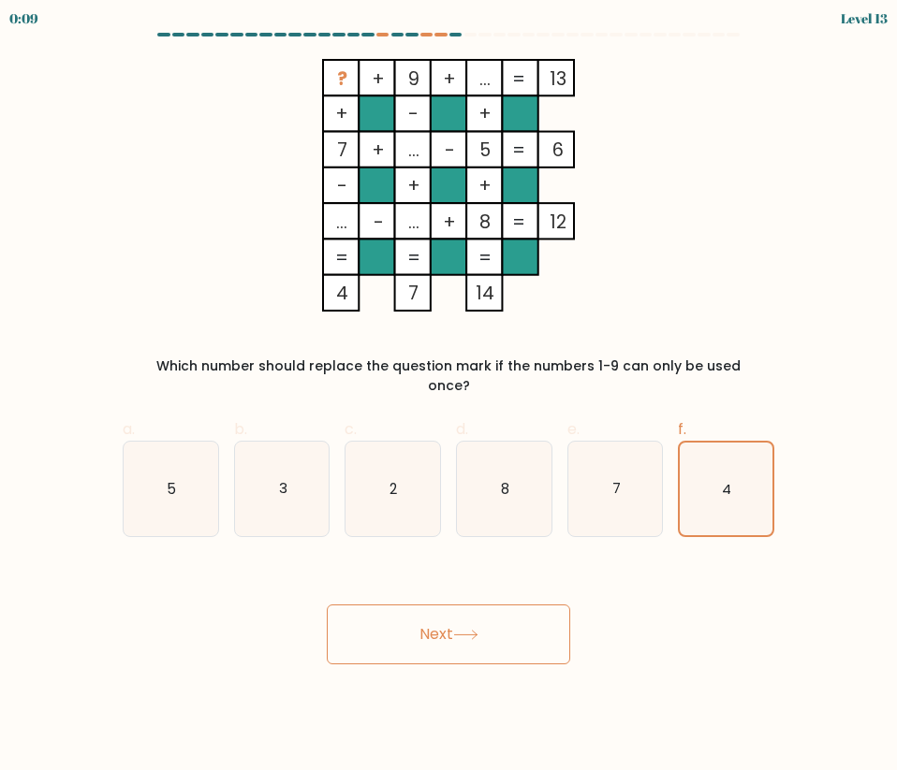
click at [438, 619] on button "Next" at bounding box center [448, 635] width 243 height 60
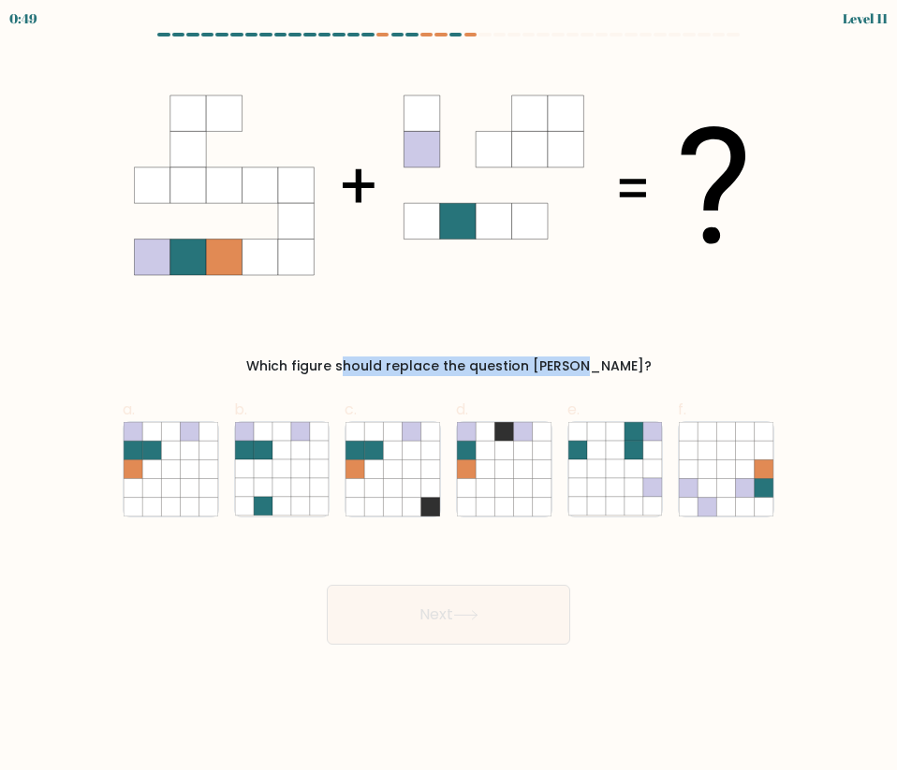
drag, startPoint x: 273, startPoint y: 364, endPoint x: 525, endPoint y: 369, distance: 251.8
click at [525, 369] on div "Which figure should replace the question [PERSON_NAME]?" at bounding box center [448, 367] width 629 height 20
click at [142, 481] on icon at bounding box center [133, 487] width 19 height 19
click at [448, 398] on input "a." at bounding box center [448, 392] width 1 height 12
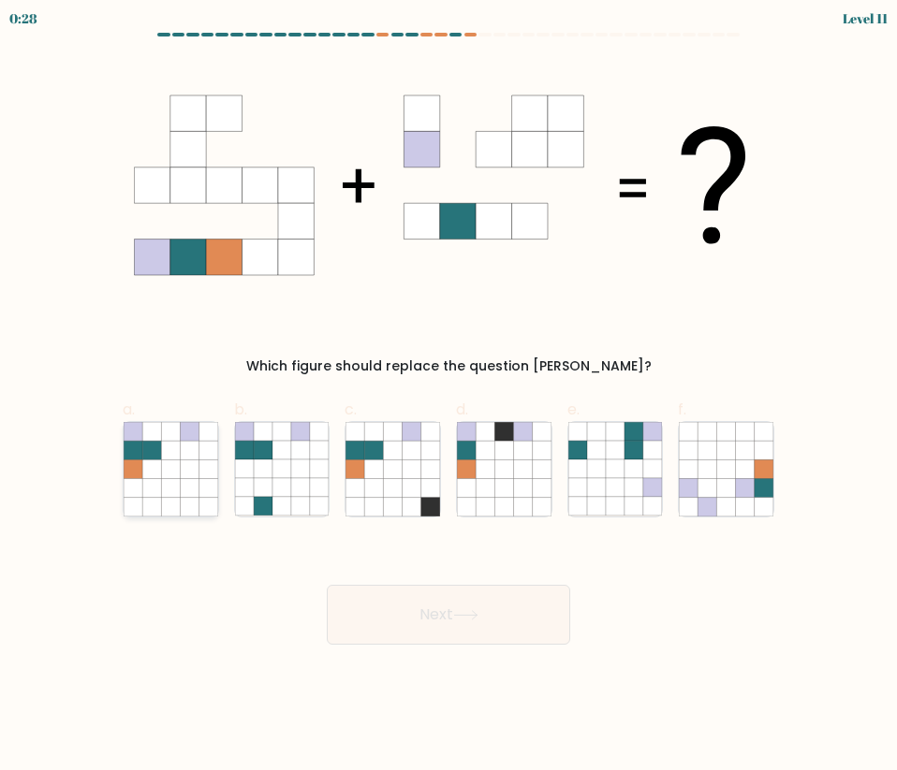
radio input "true"
click at [396, 619] on button "Next" at bounding box center [448, 615] width 243 height 60
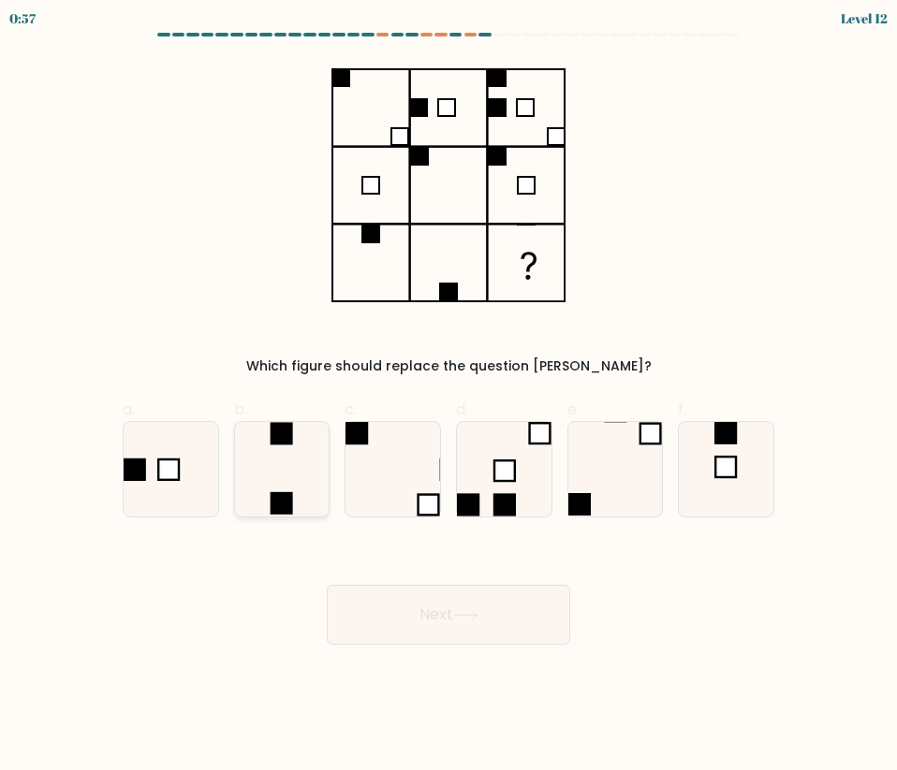
click at [294, 477] on icon at bounding box center [282, 469] width 95 height 95
click at [448, 398] on input "b." at bounding box center [448, 392] width 1 height 12
radio input "true"
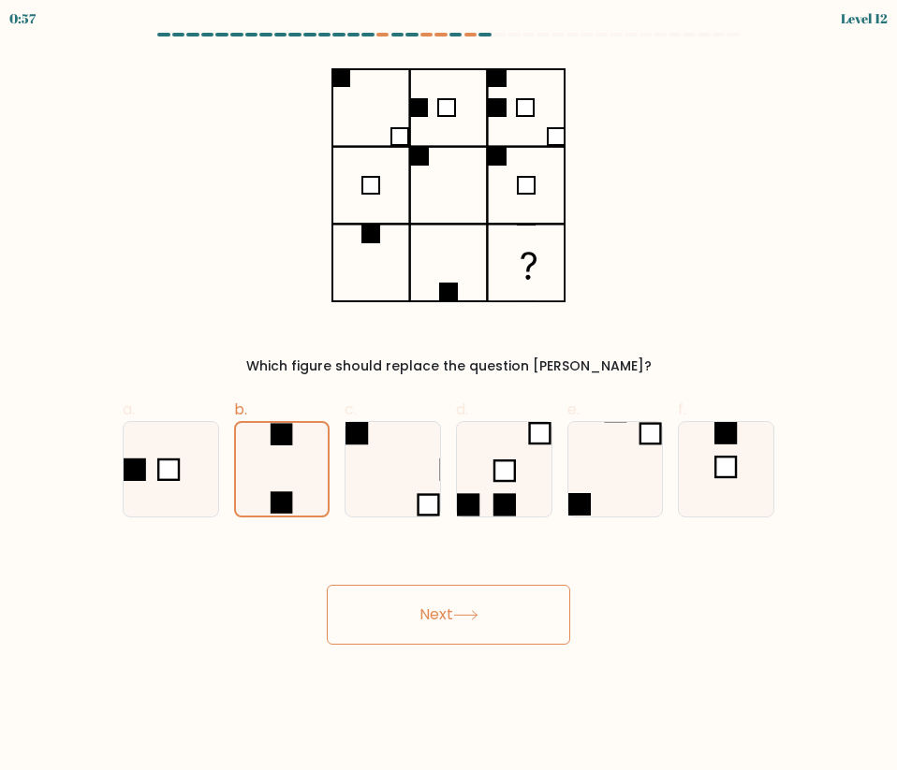
click at [388, 626] on button "Next" at bounding box center [448, 615] width 243 height 60
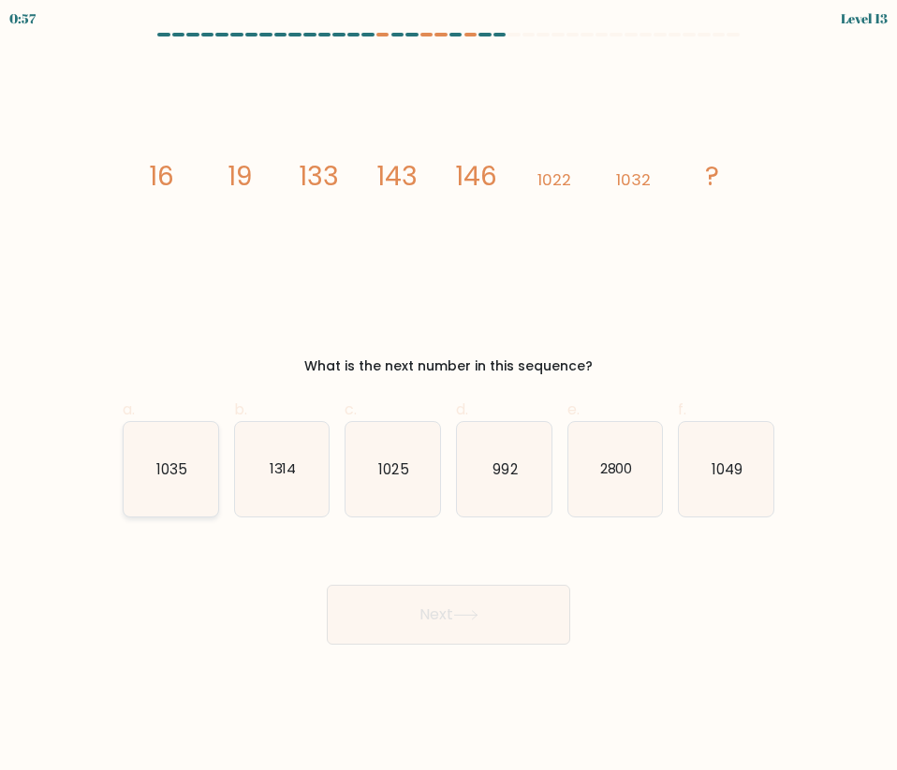
click at [168, 479] on icon "1035" at bounding box center [171, 469] width 95 height 95
click at [448, 398] on input "a. 1035" at bounding box center [448, 392] width 1 height 12
radio input "true"
click at [547, 611] on button "Next" at bounding box center [448, 615] width 243 height 60
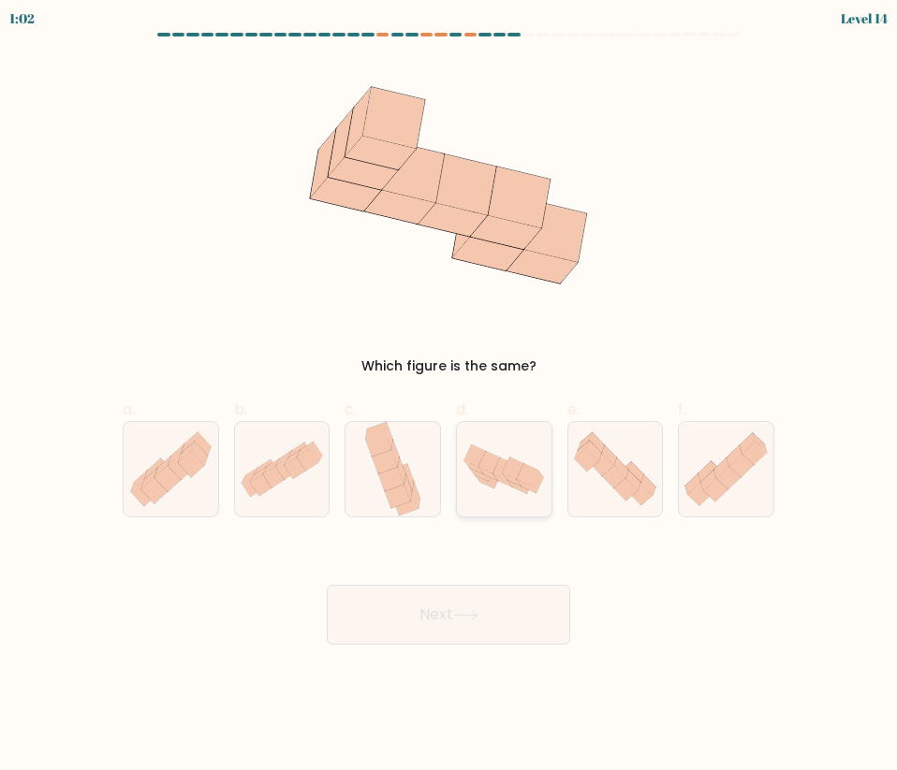
click at [508, 477] on icon at bounding box center [513, 479] width 20 height 13
click at [449, 398] on input "d." at bounding box center [448, 392] width 1 height 12
radio input "true"
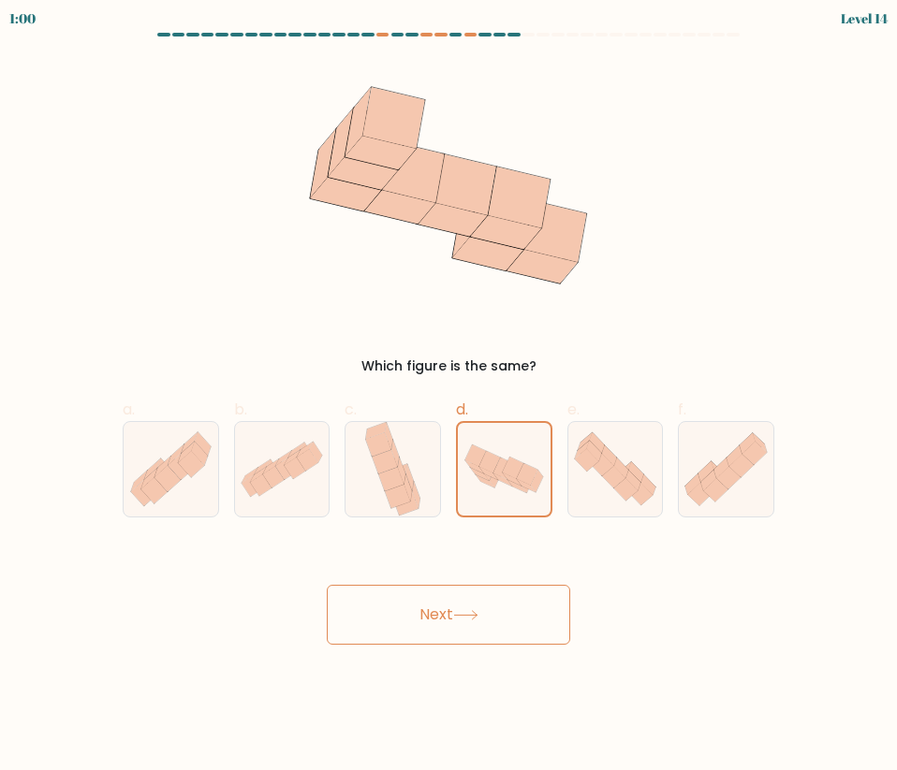
click at [540, 623] on button "Next" at bounding box center [448, 615] width 243 height 60
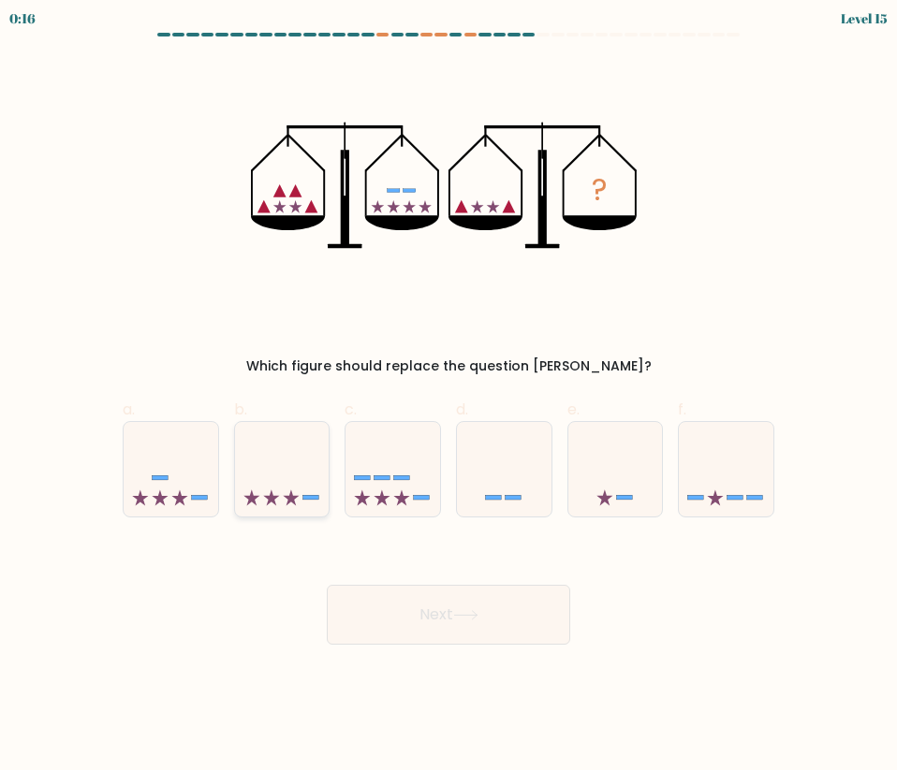
click at [249, 498] on icon at bounding box center [251, 498] width 16 height 16
click at [448, 398] on input "b." at bounding box center [448, 392] width 1 height 12
radio input "true"
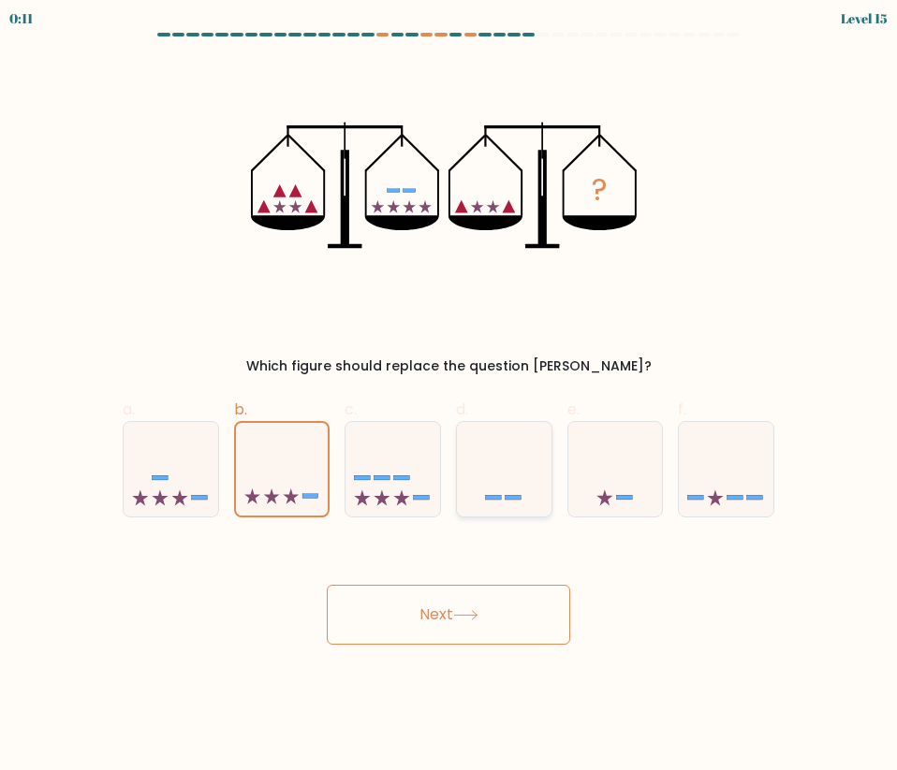
click at [502, 453] on icon at bounding box center [504, 470] width 95 height 78
click at [449, 398] on input "d." at bounding box center [448, 392] width 1 height 12
radio input "true"
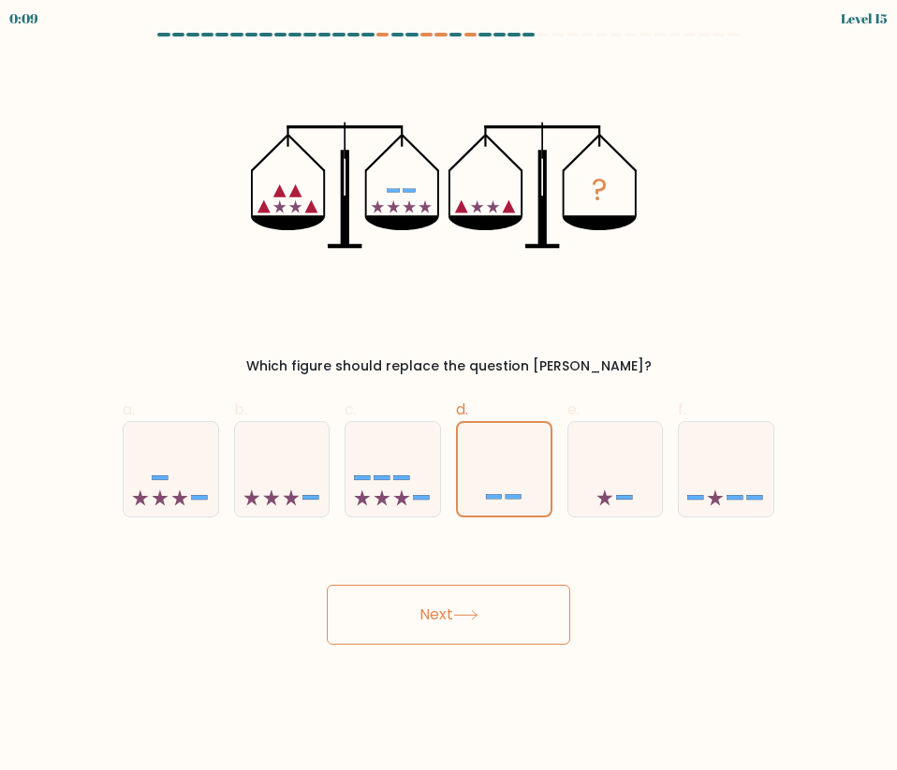
click at [517, 620] on button "Next" at bounding box center [448, 615] width 243 height 60
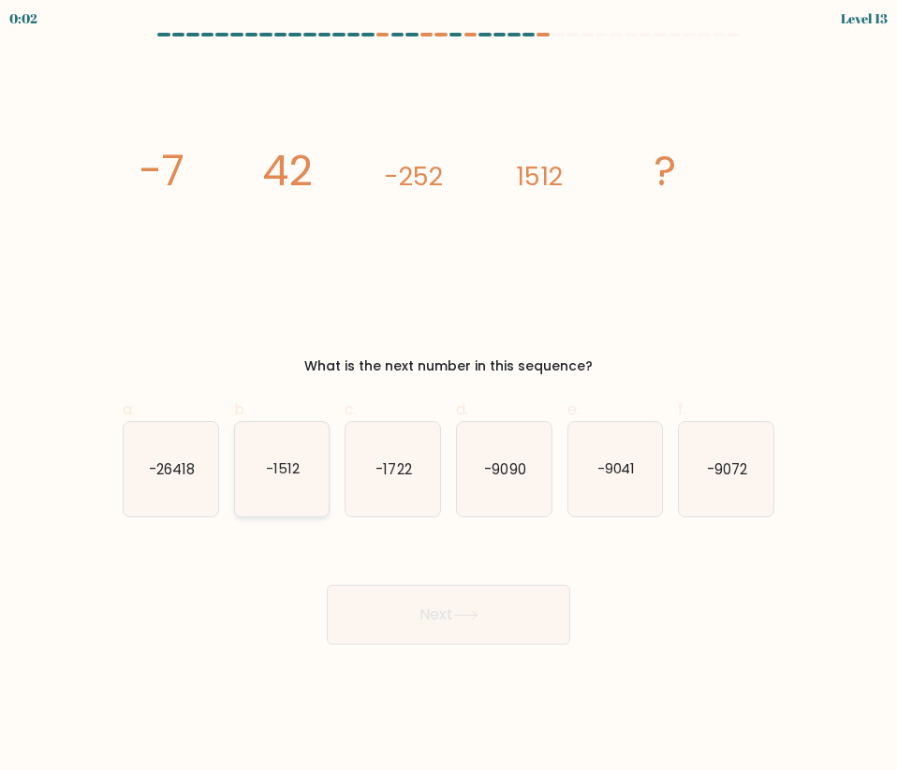
click at [298, 473] on text "-1512" at bounding box center [283, 469] width 34 height 20
click at [448, 398] on input "b. -1512" at bounding box center [448, 392] width 1 height 12
radio input "true"
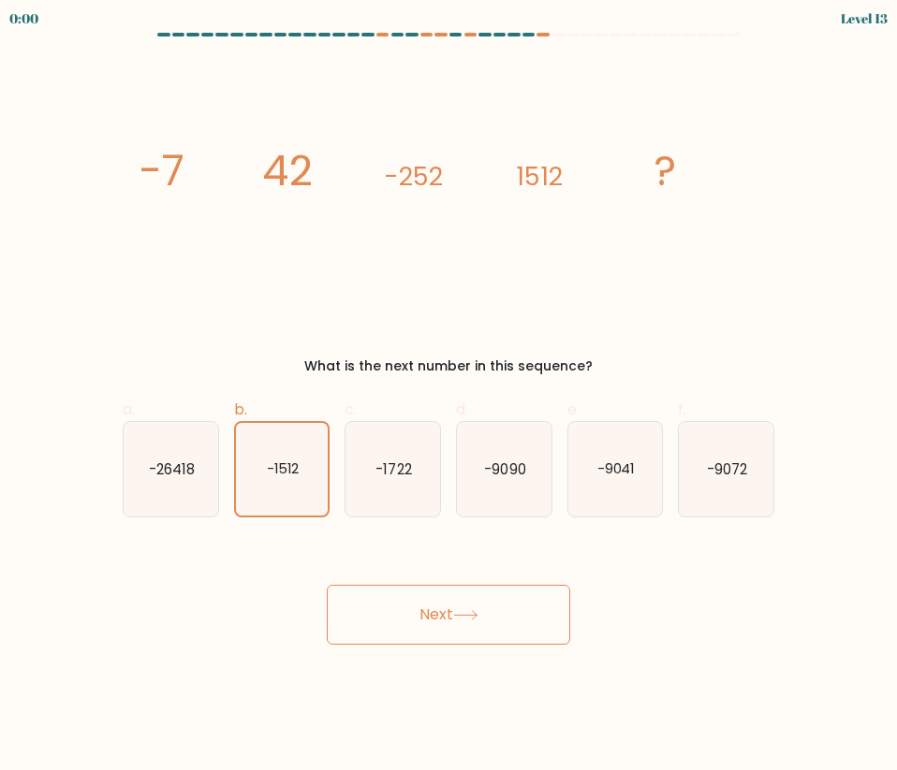
click at [468, 622] on button "Next" at bounding box center [448, 615] width 243 height 60
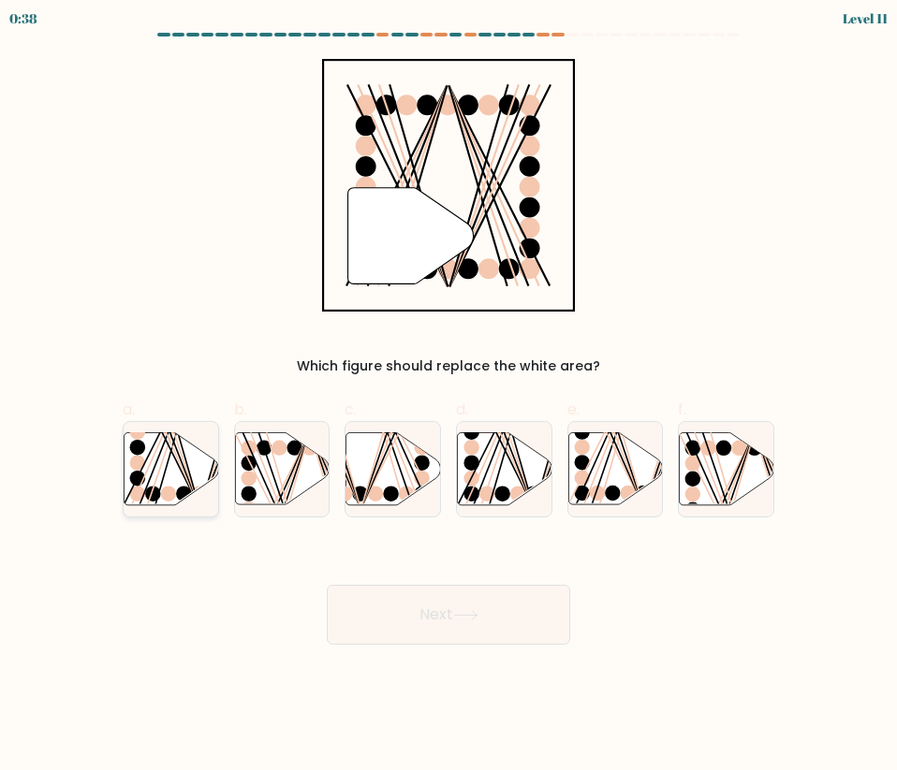
click at [178, 455] on line at bounding box center [169, 431] width 60 height 152
click at [448, 398] on input "a." at bounding box center [448, 392] width 1 height 12
radio input "true"
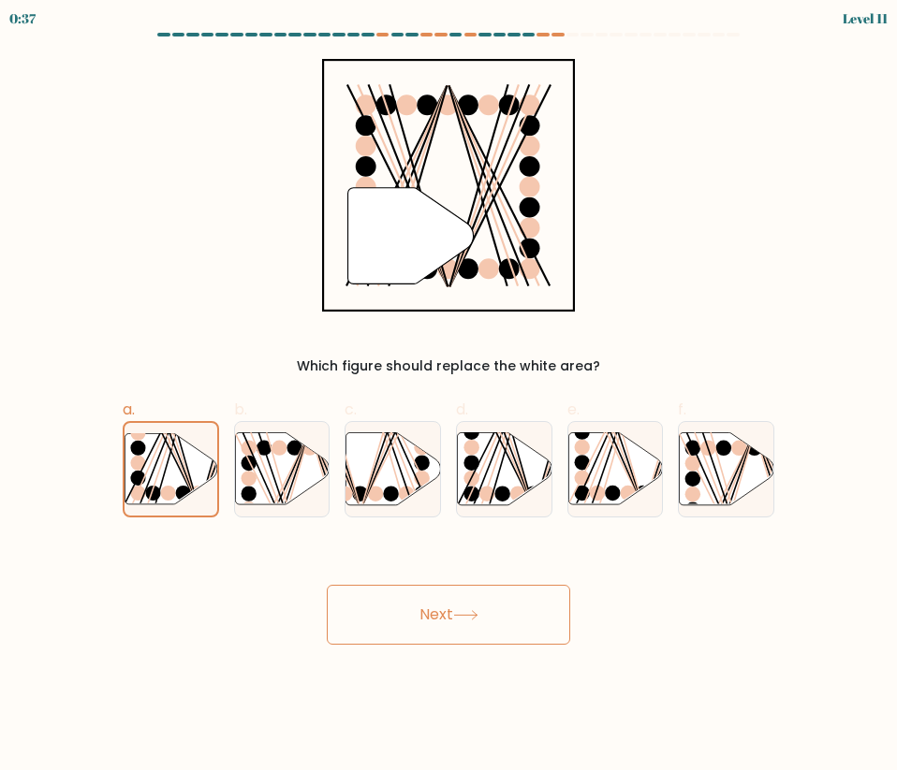
click at [448, 605] on button "Next" at bounding box center [448, 615] width 243 height 60
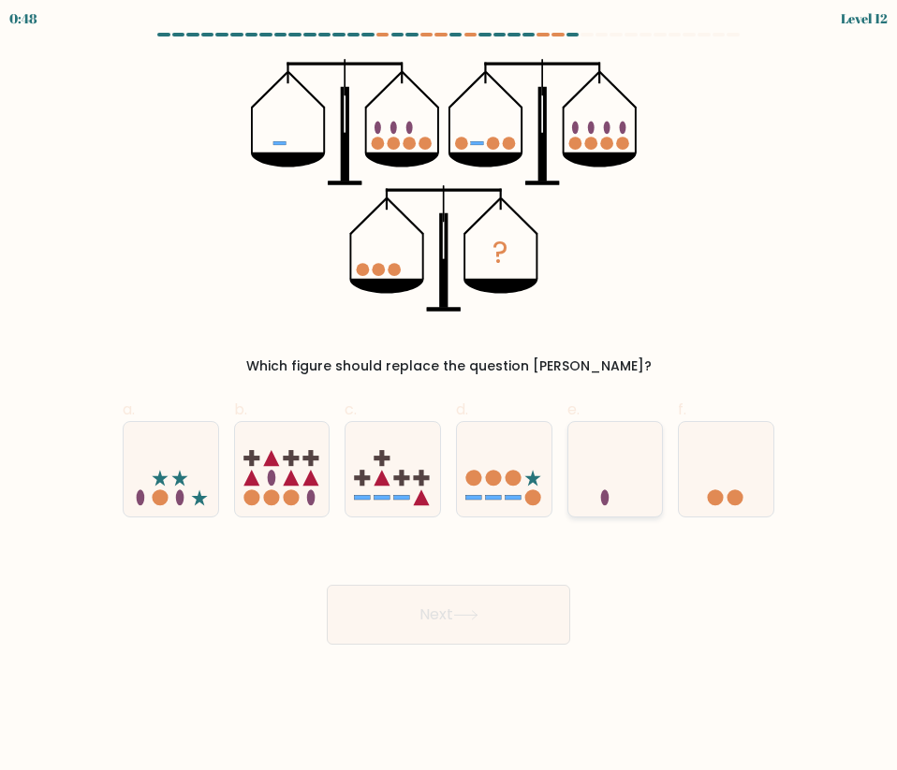
click at [604, 489] on icon at bounding box center [615, 470] width 95 height 78
click at [449, 398] on input "e." at bounding box center [448, 392] width 1 height 12
radio input "true"
click at [538, 619] on button "Next" at bounding box center [448, 615] width 243 height 60
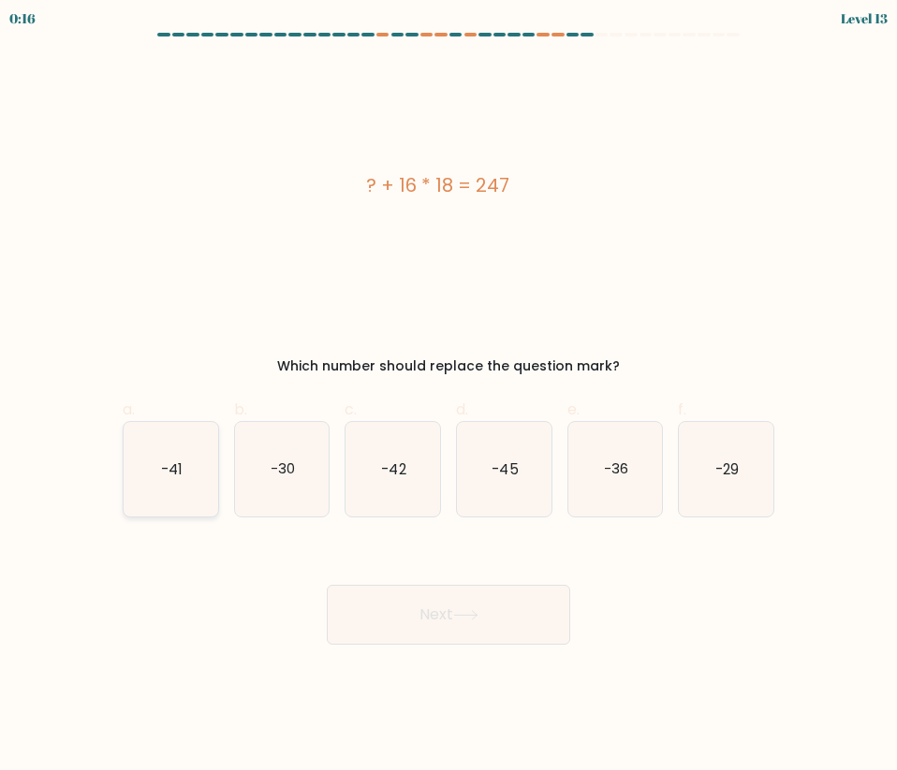
click at [183, 460] on icon "-41" at bounding box center [171, 469] width 95 height 95
click at [388, 622] on button "Next" at bounding box center [448, 615] width 243 height 60
click at [174, 445] on icon "-41" at bounding box center [171, 469] width 95 height 95
click at [448, 398] on input "a. -41" at bounding box center [448, 392] width 1 height 12
radio input "true"
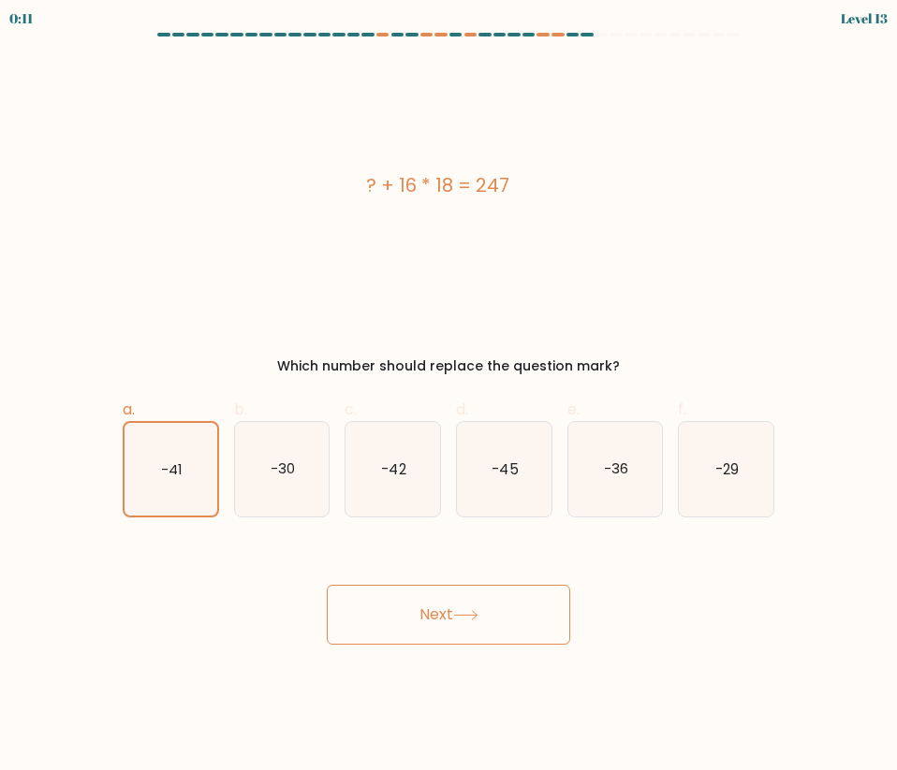
click at [402, 606] on button "Next" at bounding box center [448, 615] width 243 height 60
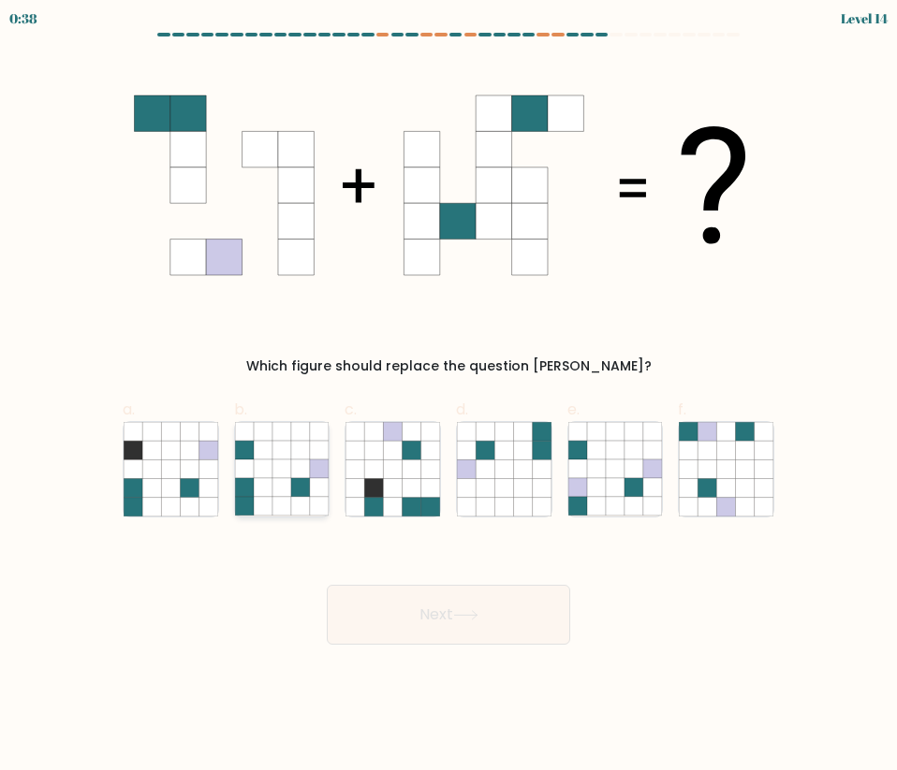
click at [258, 482] on icon at bounding box center [263, 487] width 19 height 19
click at [448, 398] on input "b." at bounding box center [448, 392] width 1 height 12
radio input "true"
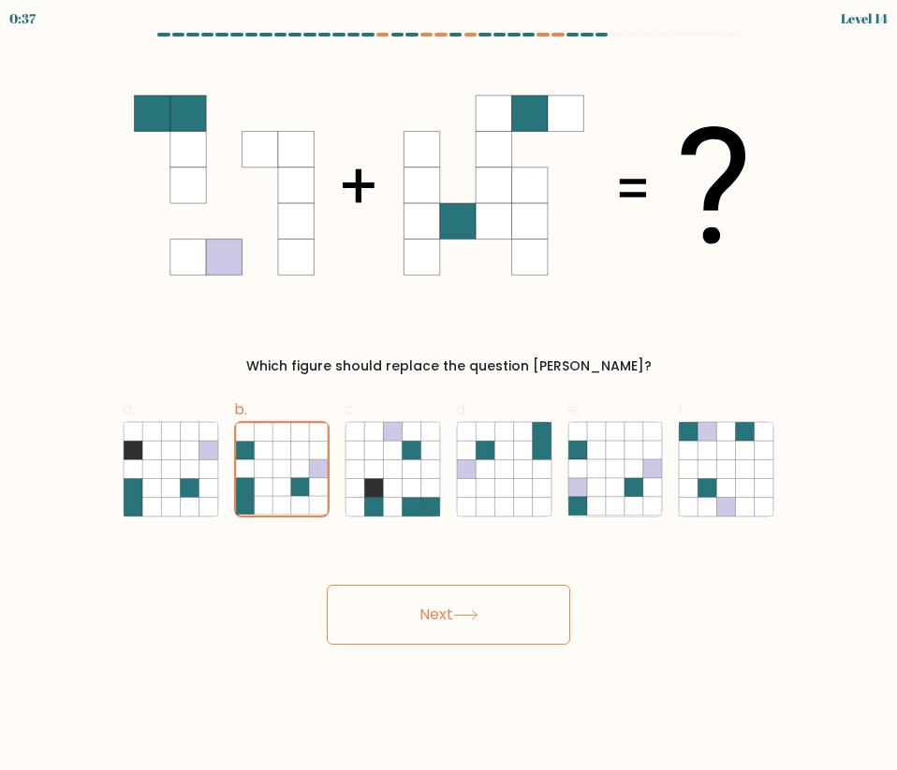
click at [447, 610] on button "Next" at bounding box center [448, 615] width 243 height 60
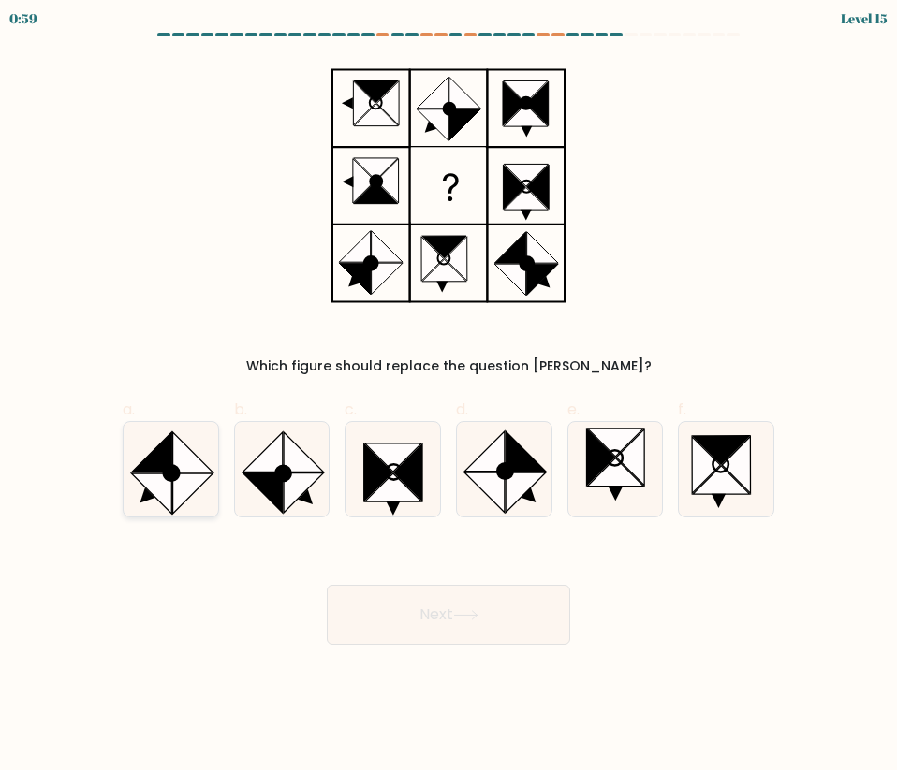
click at [182, 483] on icon at bounding box center [192, 494] width 40 height 40
click at [448, 398] on input "a." at bounding box center [448, 392] width 1 height 12
radio input "true"
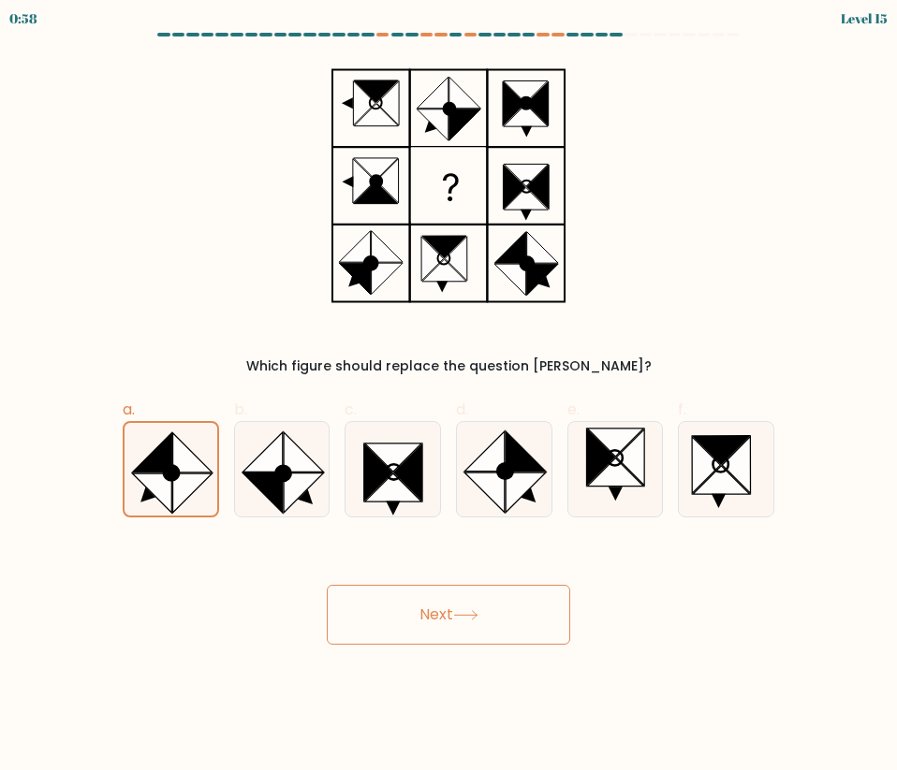
click at [491, 622] on button "Next" at bounding box center [448, 615] width 243 height 60
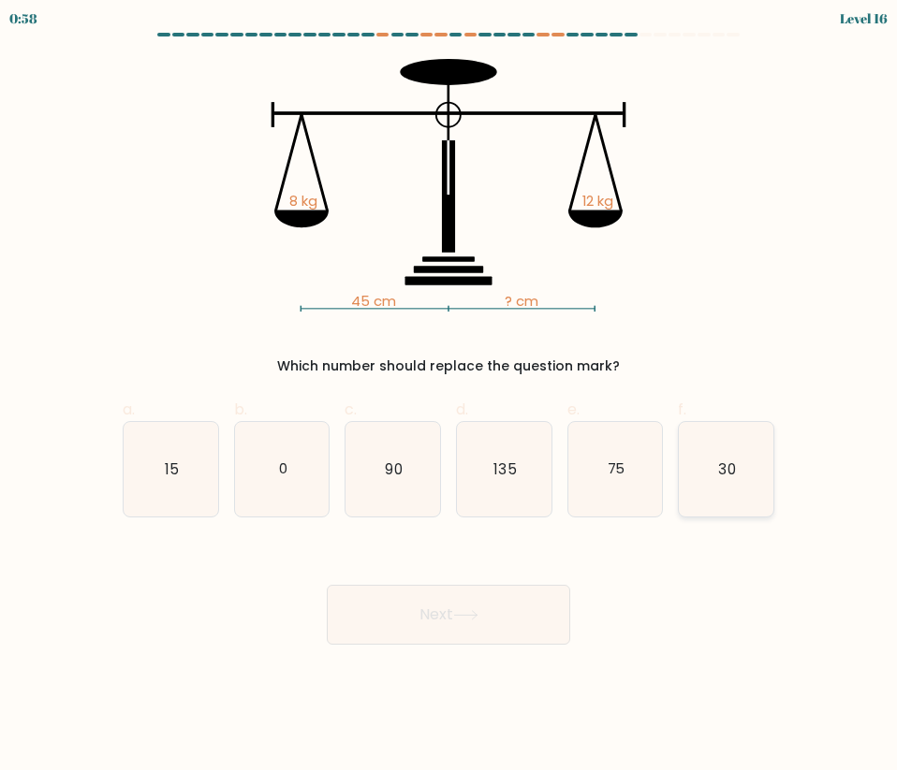
click at [756, 453] on icon "30" at bounding box center [726, 469] width 95 height 95
click at [449, 398] on input "f. 30" at bounding box center [448, 392] width 1 height 12
radio input "true"
click at [467, 624] on button "Next" at bounding box center [448, 615] width 243 height 60
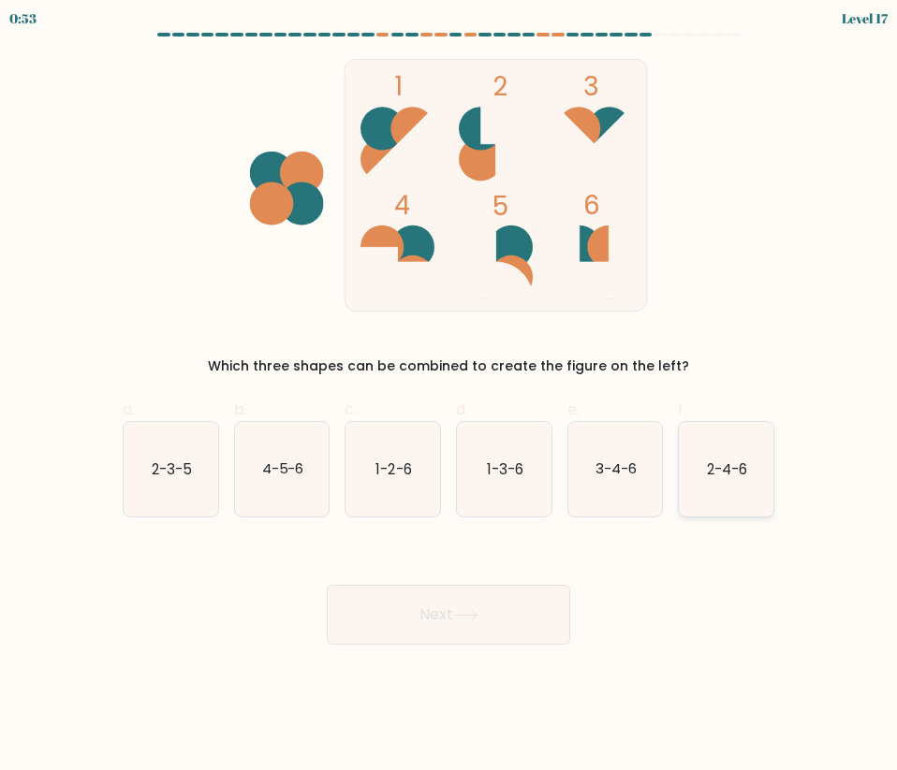
click at [714, 469] on text "2-4-6" at bounding box center [727, 469] width 40 height 20
click at [449, 398] on input "f. 2-4-6" at bounding box center [448, 392] width 1 height 12
radio input "true"
click at [478, 616] on icon at bounding box center [465, 615] width 25 height 10
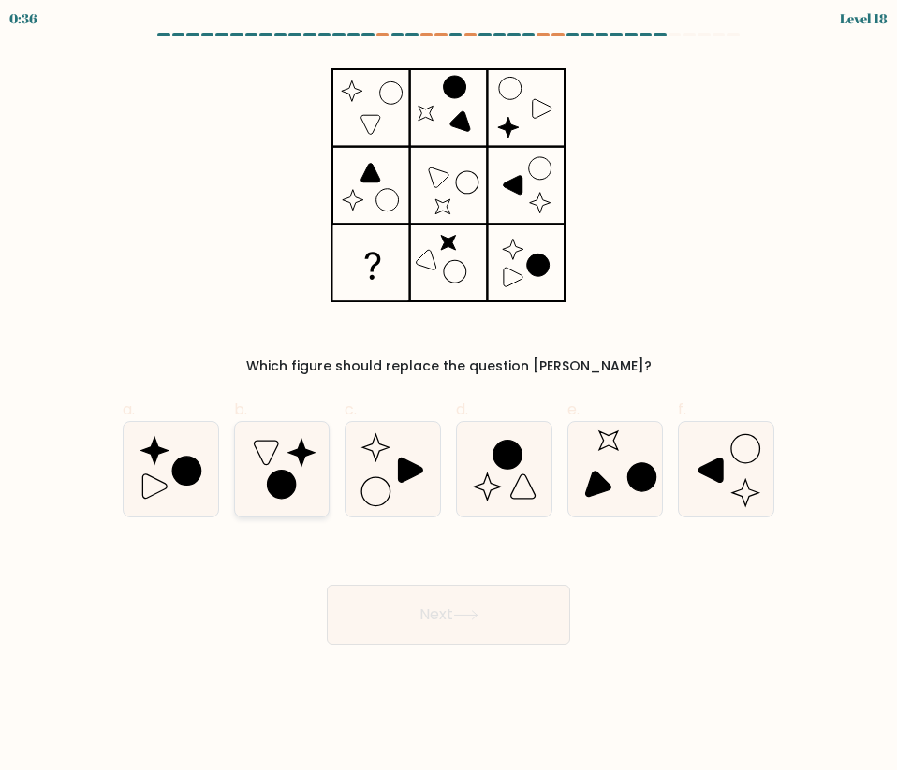
click at [239, 471] on icon at bounding box center [282, 469] width 95 height 95
click at [448, 398] on input "b." at bounding box center [448, 392] width 1 height 12
radio input "true"
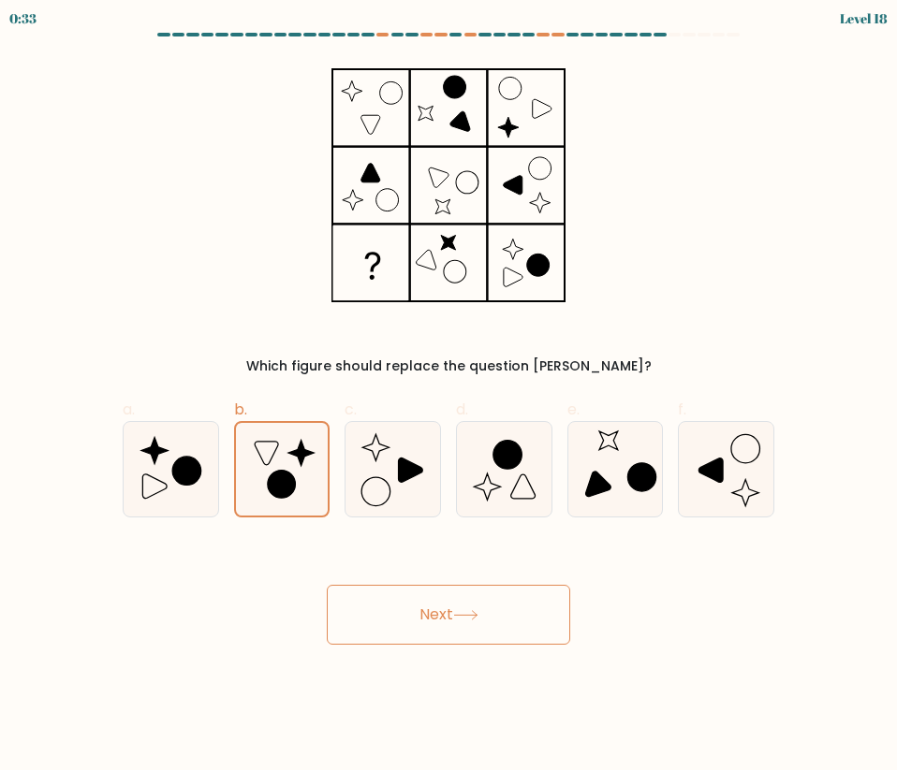
click at [455, 608] on button "Next" at bounding box center [448, 615] width 243 height 60
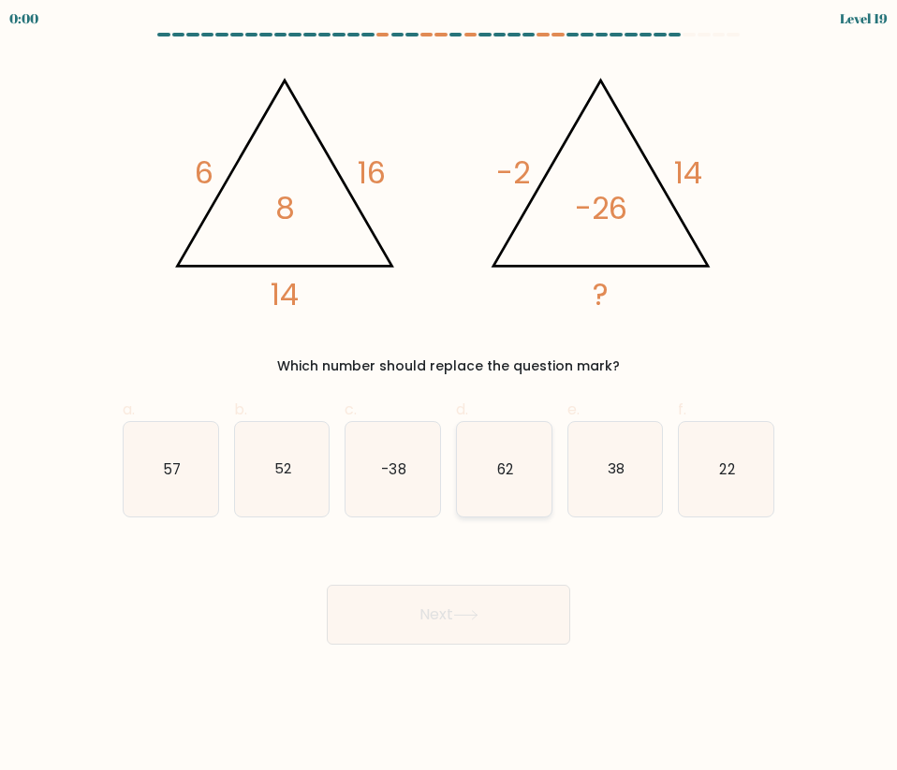
click at [494, 474] on icon "62" at bounding box center [504, 469] width 95 height 95
click at [449, 398] on input "d. 62" at bounding box center [448, 392] width 1 height 12
radio input "true"
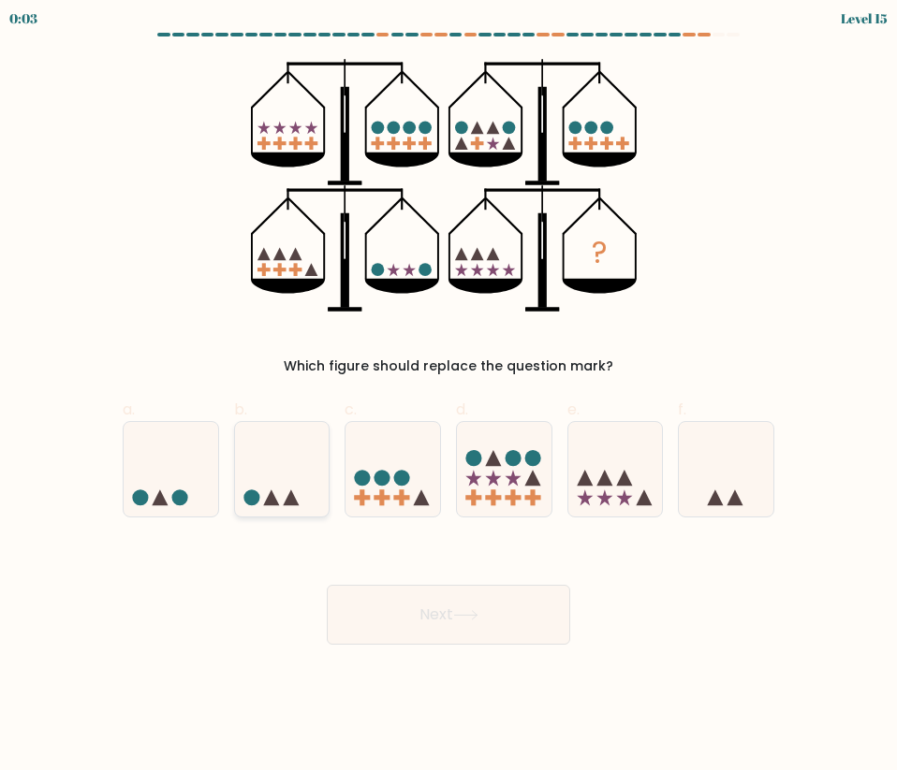
click at [262, 485] on icon at bounding box center [282, 470] width 95 height 78
click at [448, 398] on input "b." at bounding box center [448, 392] width 1 height 12
radio input "true"
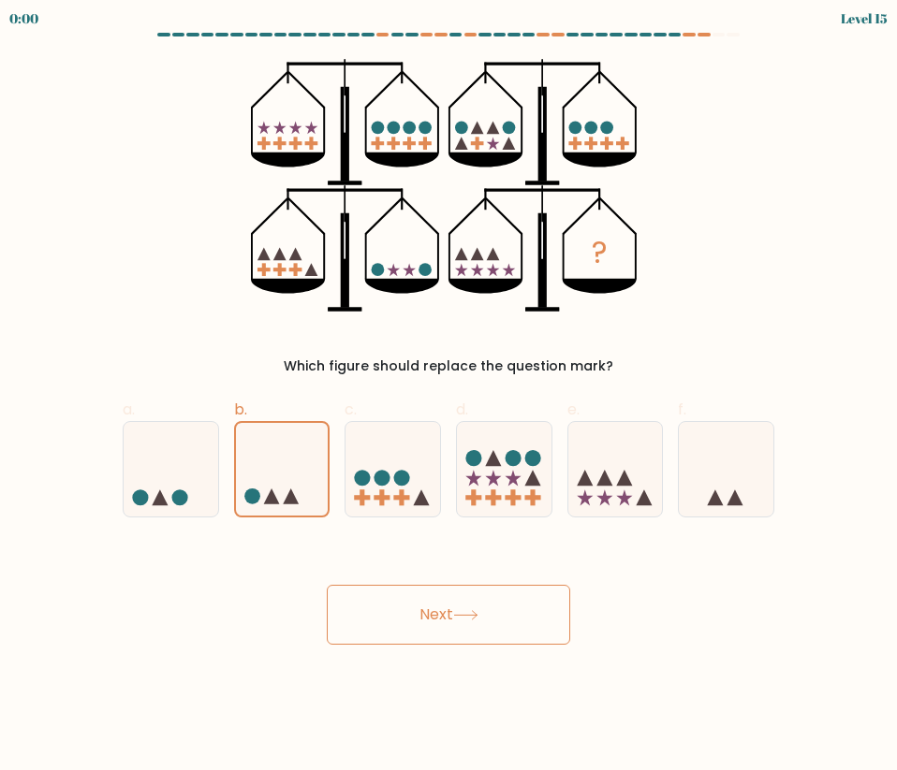
click at [499, 606] on button "Next" at bounding box center [448, 615] width 243 height 60
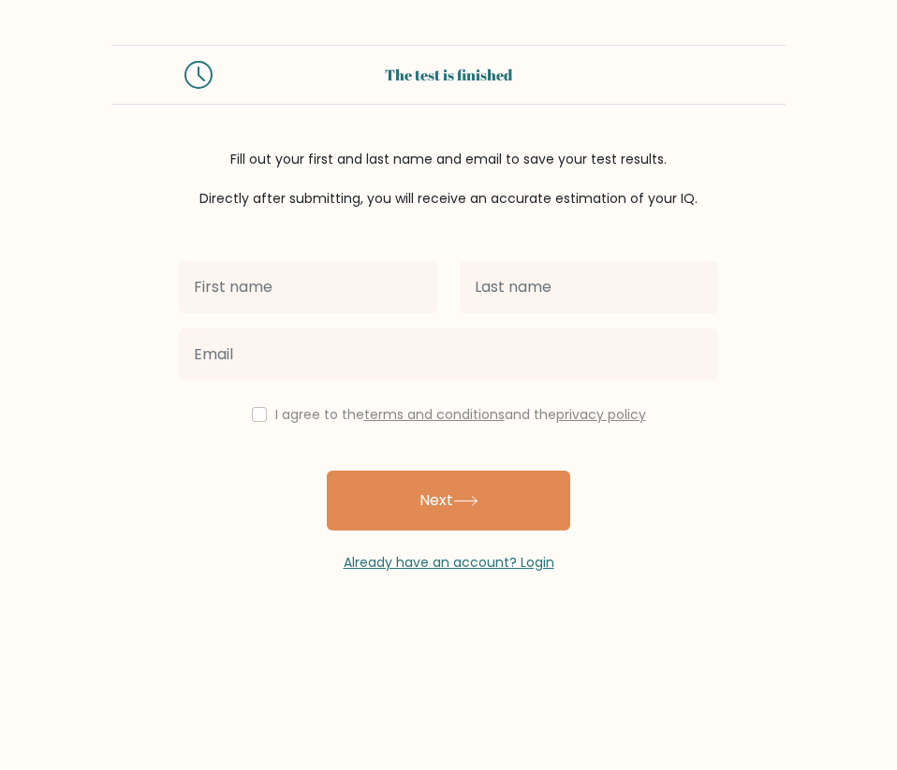
click at [223, 301] on input "text" at bounding box center [308, 287] width 258 height 52
type input "Miu"
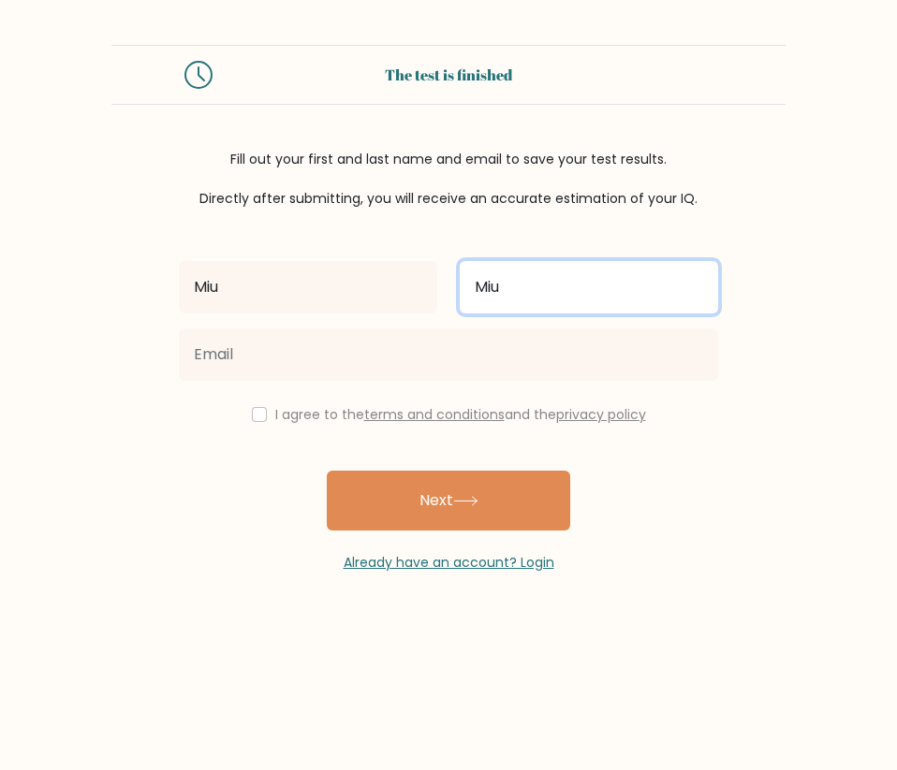
type input "Miu"
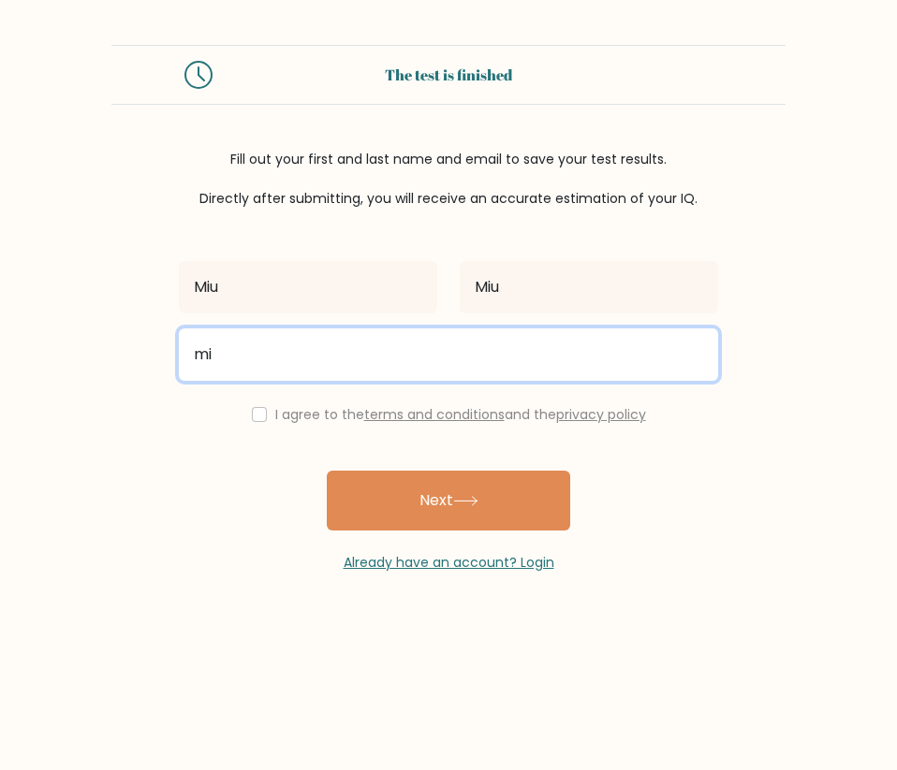
type input "m"
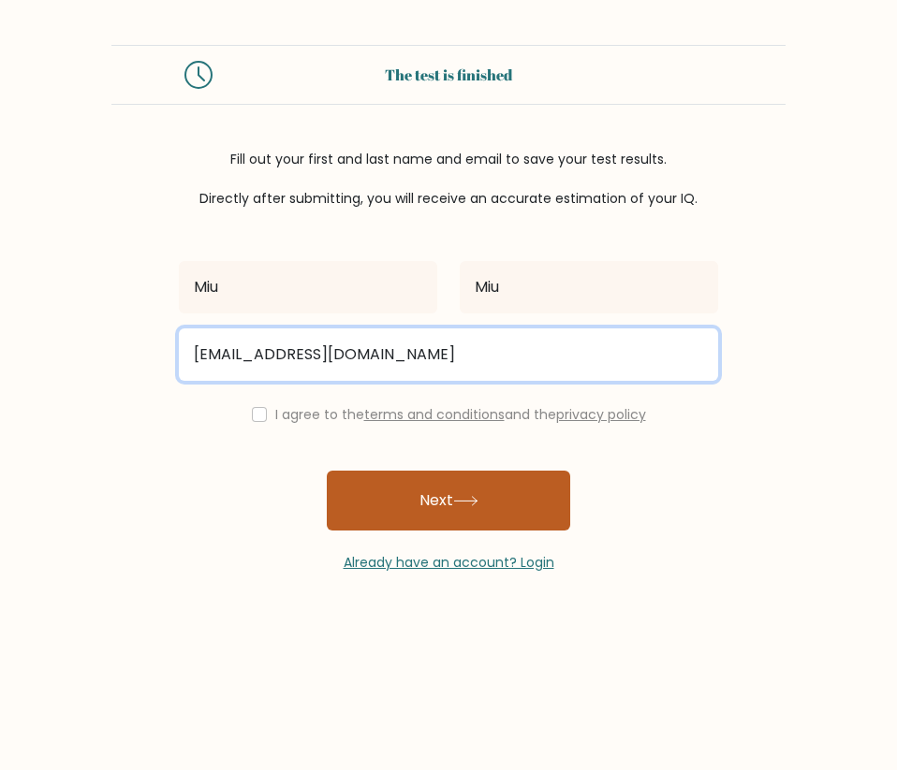
type input "[EMAIL_ADDRESS][DOMAIN_NAME]"
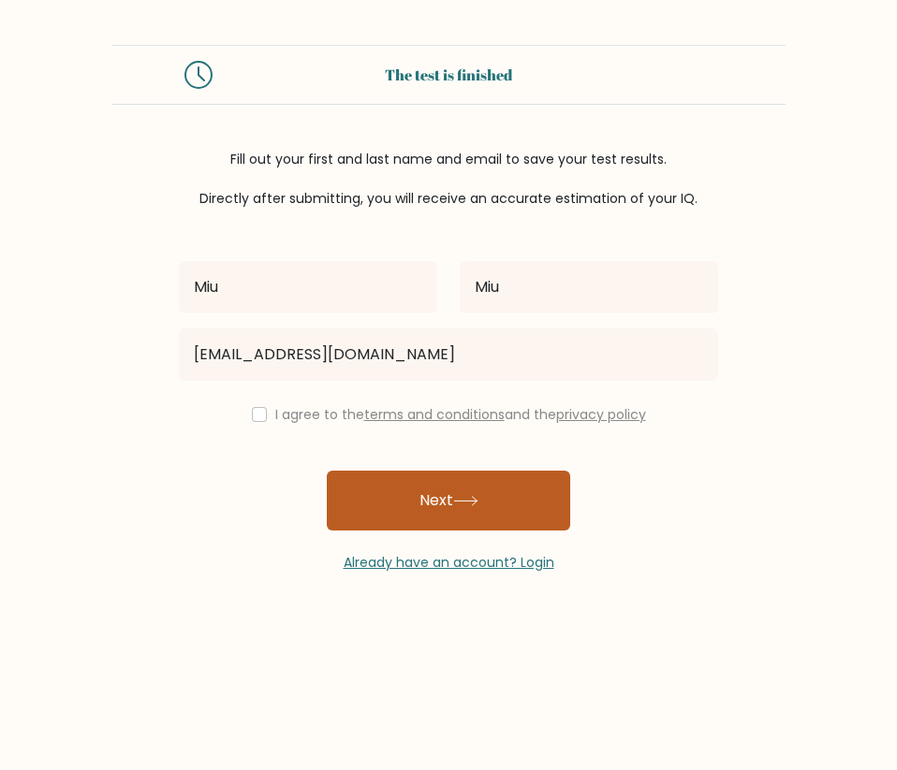
click at [361, 503] on button "Next" at bounding box center [448, 501] width 243 height 60
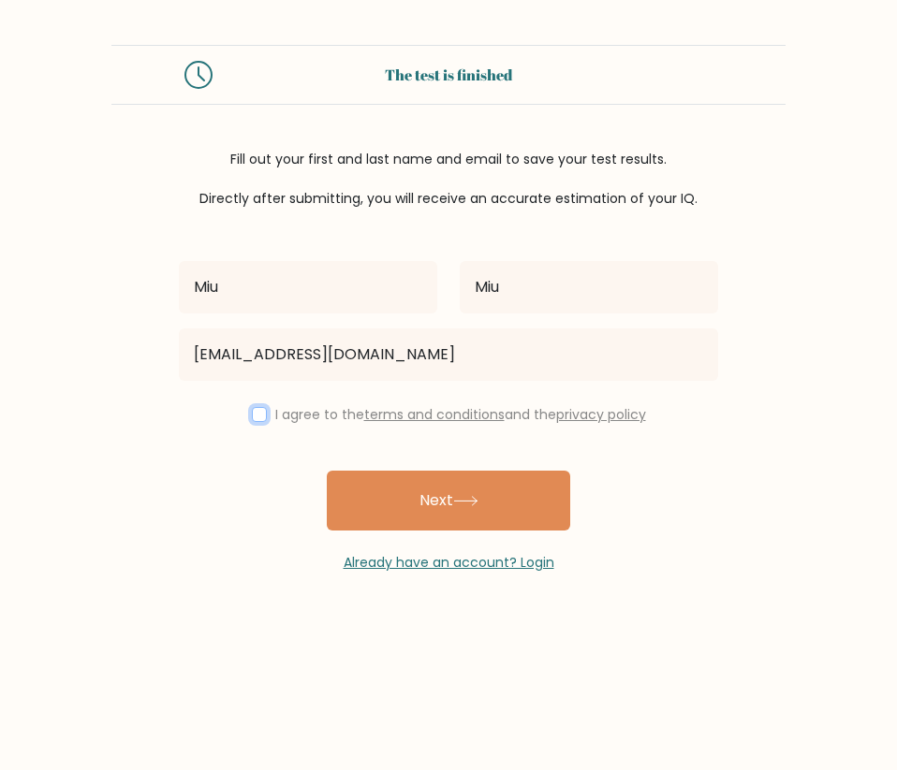
click at [254, 417] on input "checkbox" at bounding box center [259, 414] width 15 height 15
checkbox input "true"
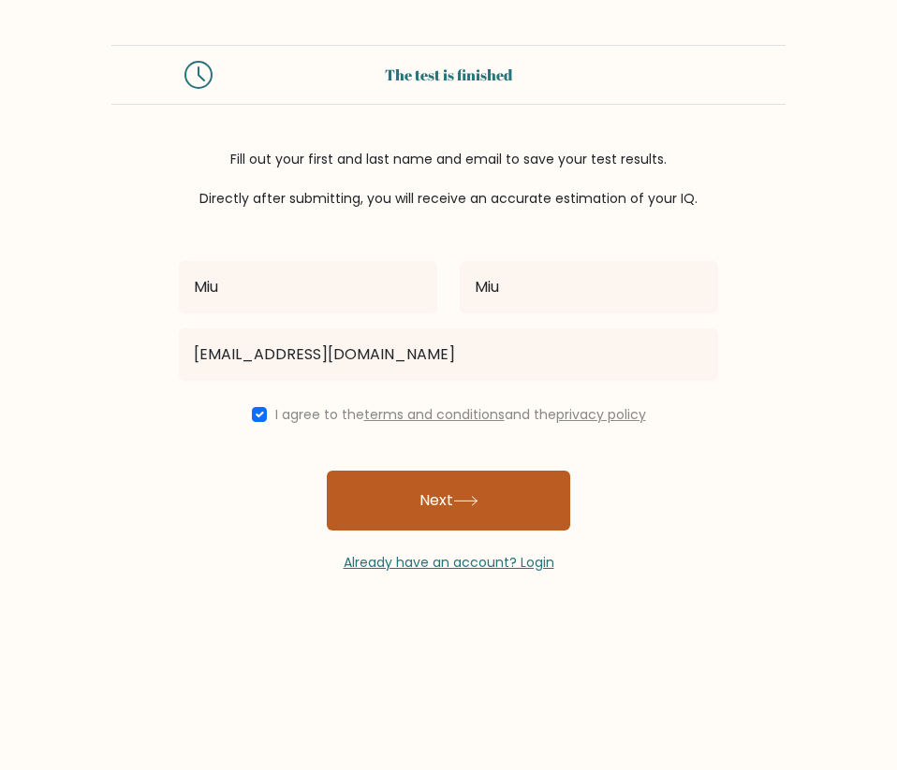
click at [425, 506] on button "Next" at bounding box center [448, 501] width 243 height 60
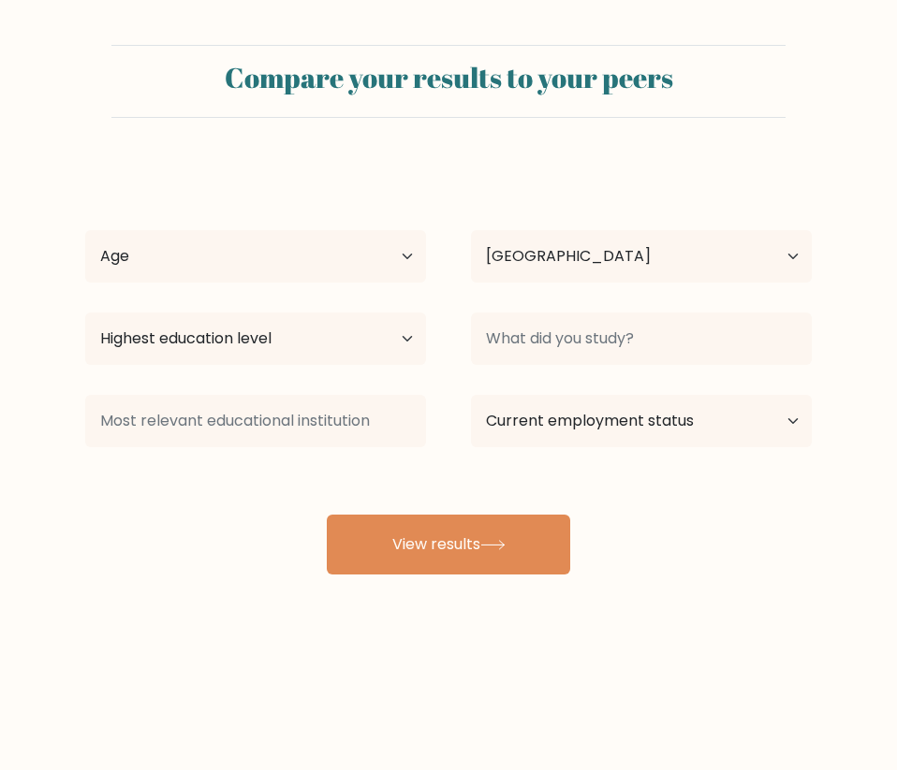
select select "FI"
select select "25_34"
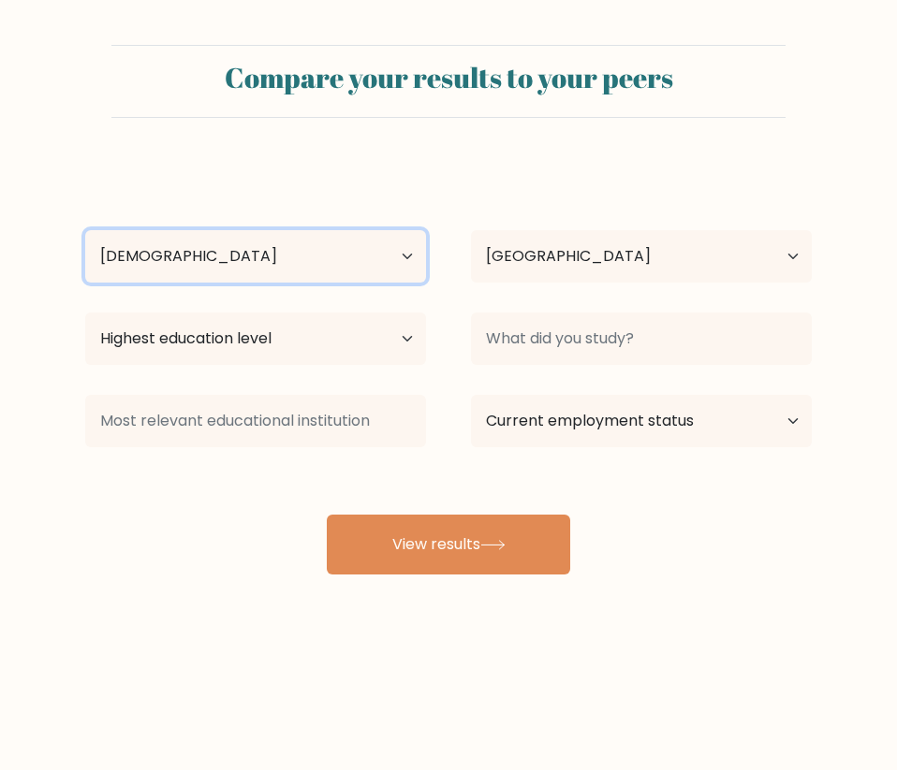
click option "25-34 years old" at bounding box center [0, 0] width 0 height 0
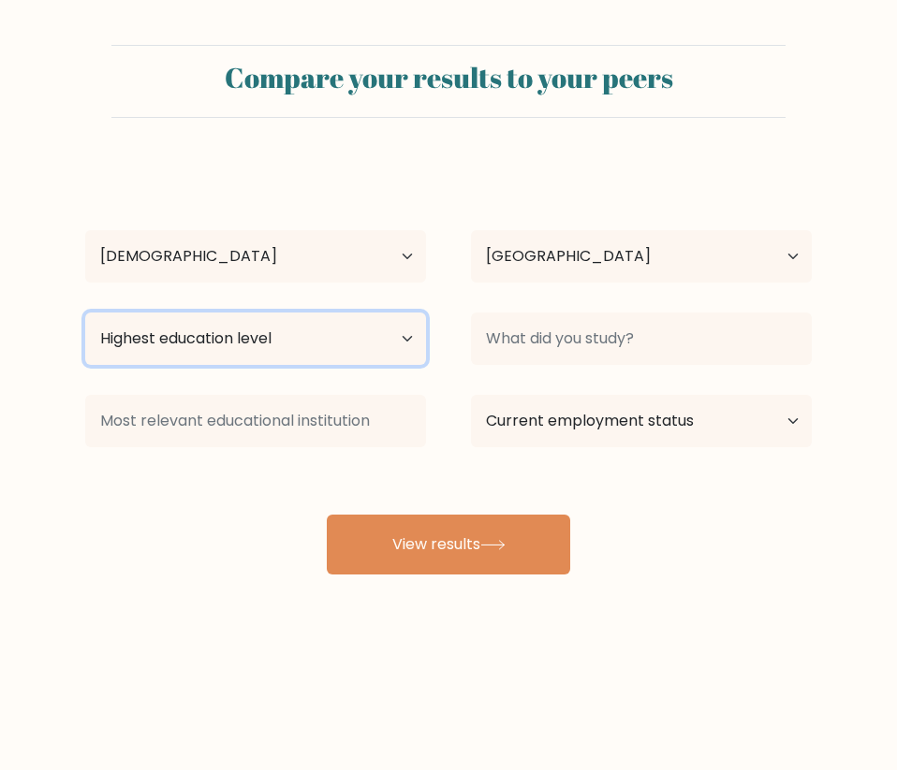
select select "masters_degree"
click option "Master's degree" at bounding box center [0, 0] width 0 height 0
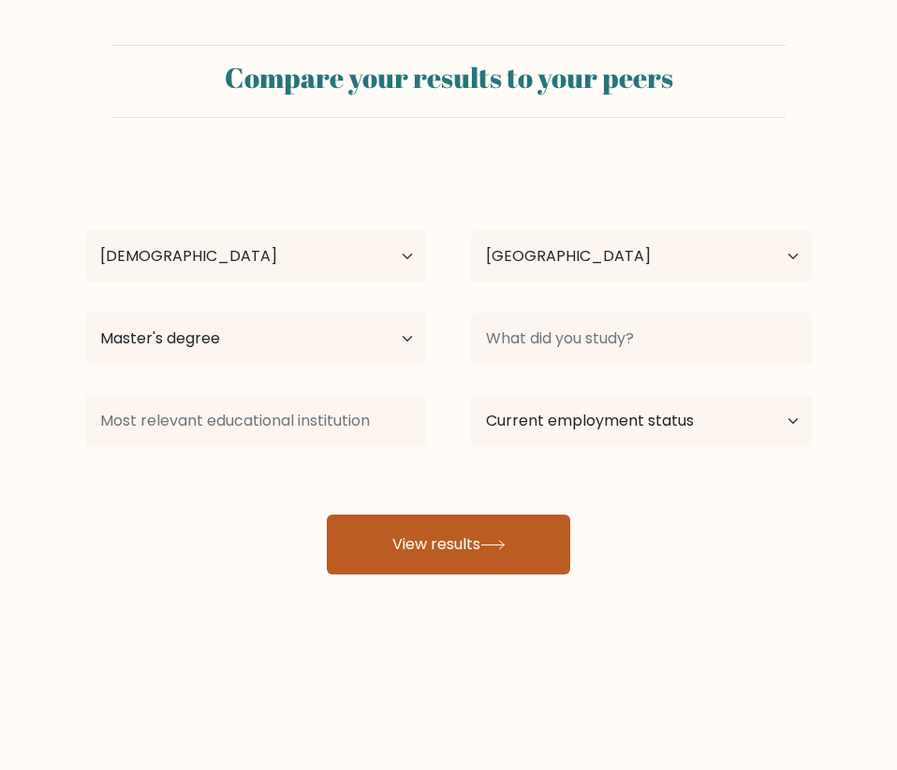
click at [491, 548] on icon at bounding box center [492, 545] width 25 height 10
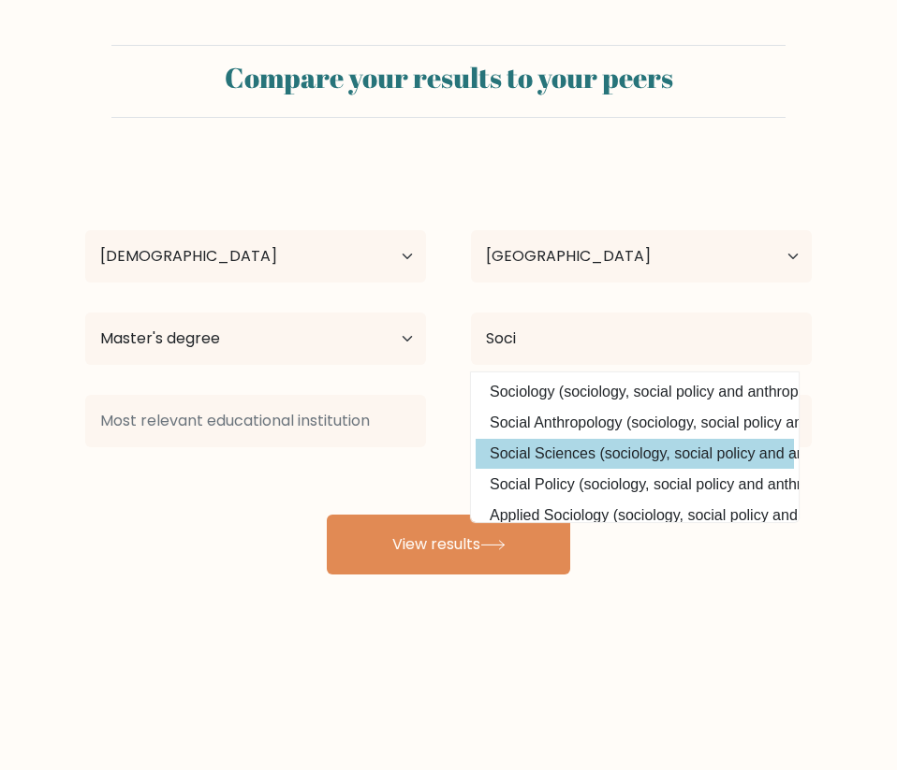
click at [602, 446] on option "Social Sciences (sociology, social policy and anthropology)" at bounding box center [635, 454] width 318 height 30
type input "Social Sciences"
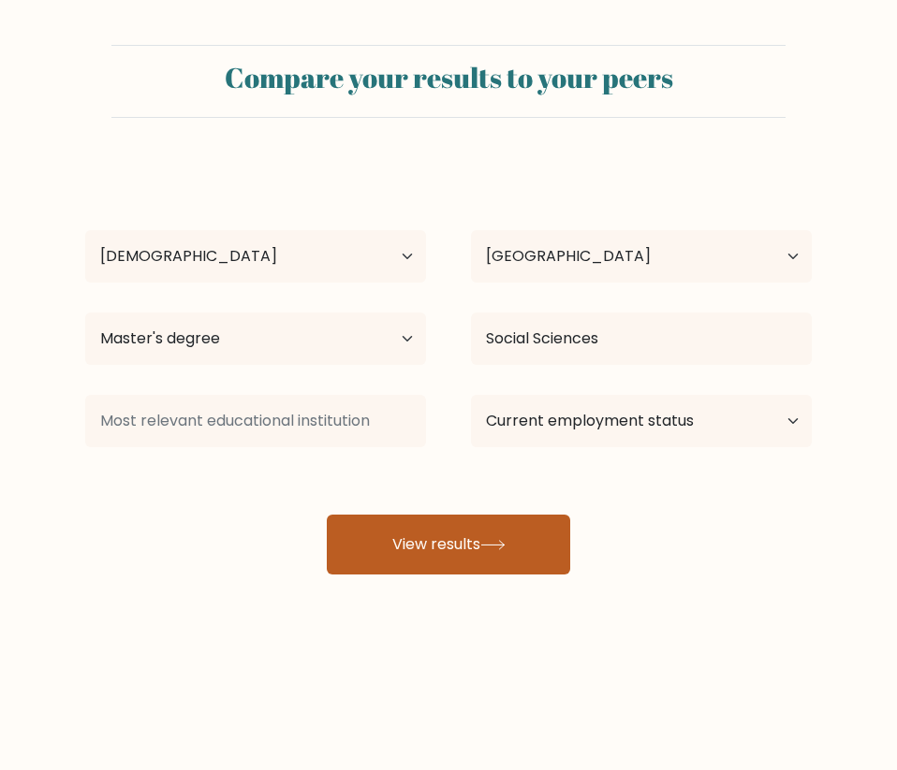
click at [556, 540] on button "View results" at bounding box center [448, 545] width 243 height 60
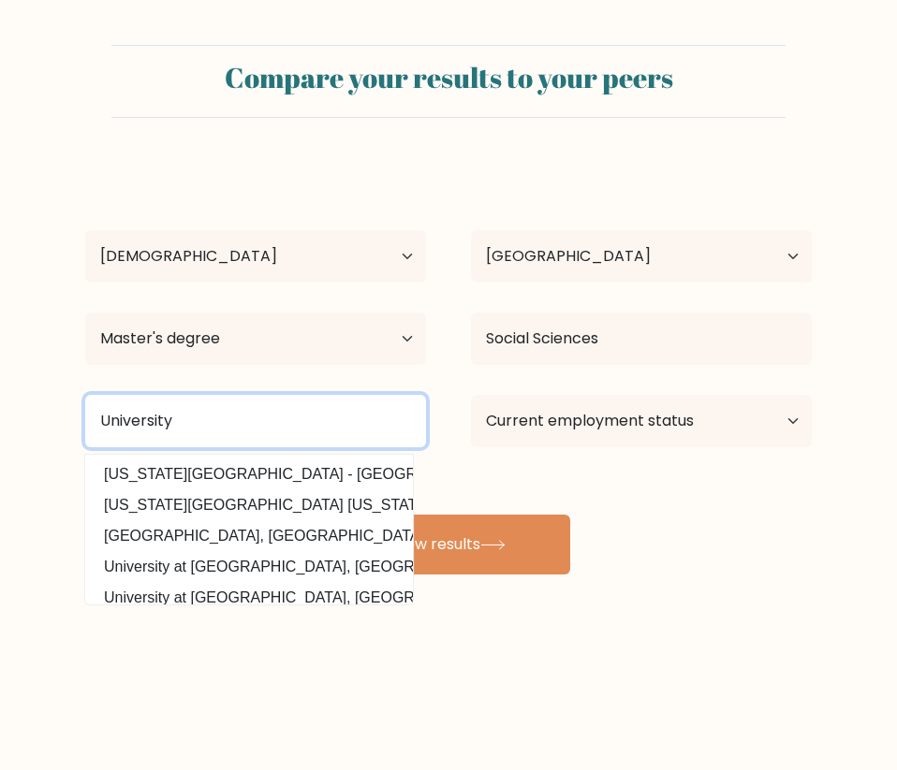
type input "University"
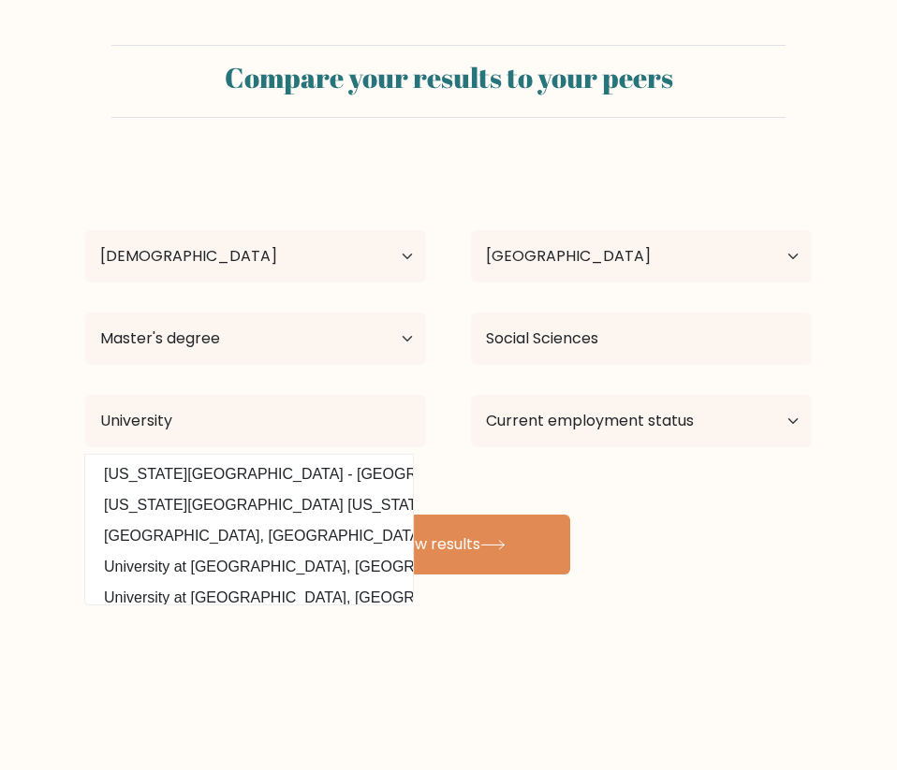
click at [698, 641] on div "Compare your results to your peers Miu Miu Age Under 18 years old 18-24 years o…" at bounding box center [448, 355] width 897 height 710
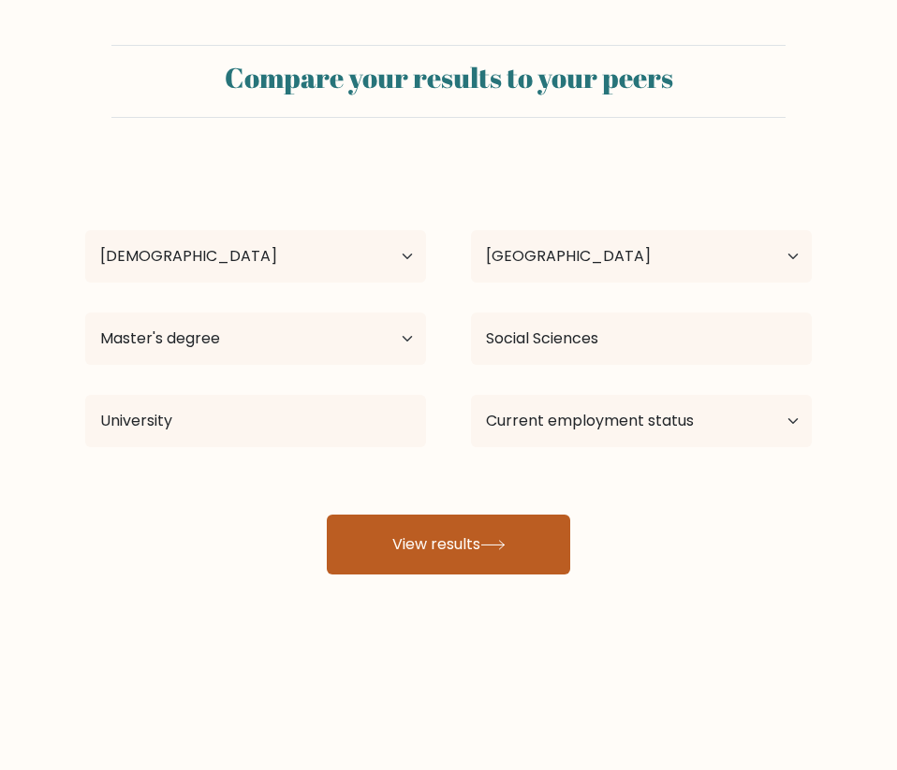
click at [491, 550] on icon at bounding box center [492, 545] width 25 height 10
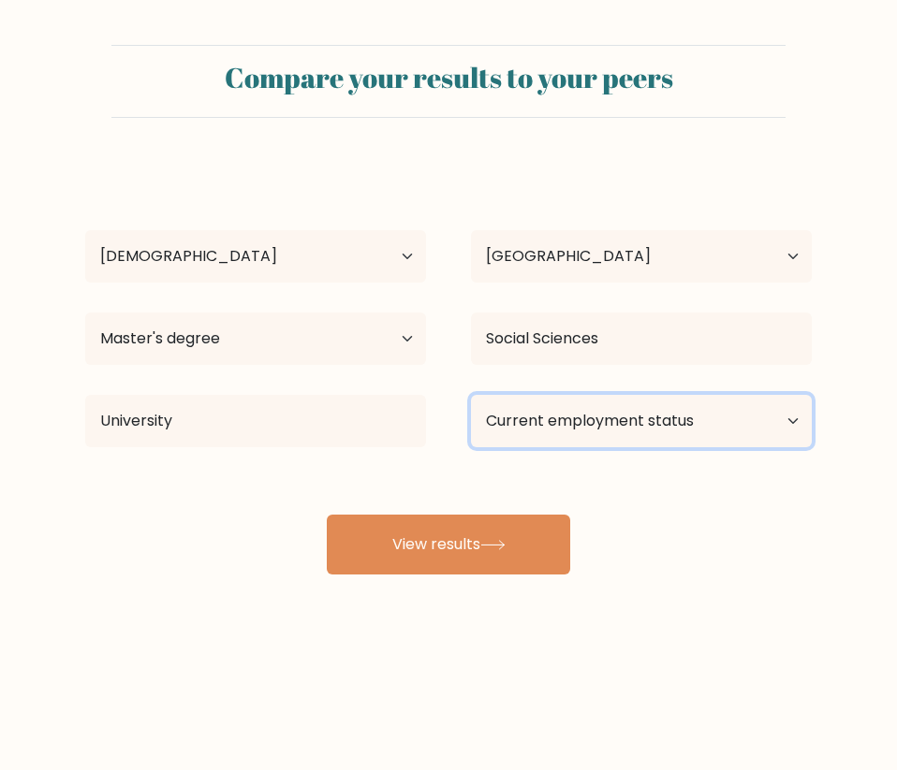
click at [471, 395] on select "Current employment status Employed Student Retired Other / prefer not to answer" at bounding box center [641, 421] width 341 height 52
click option "Employed" at bounding box center [0, 0] width 0 height 0
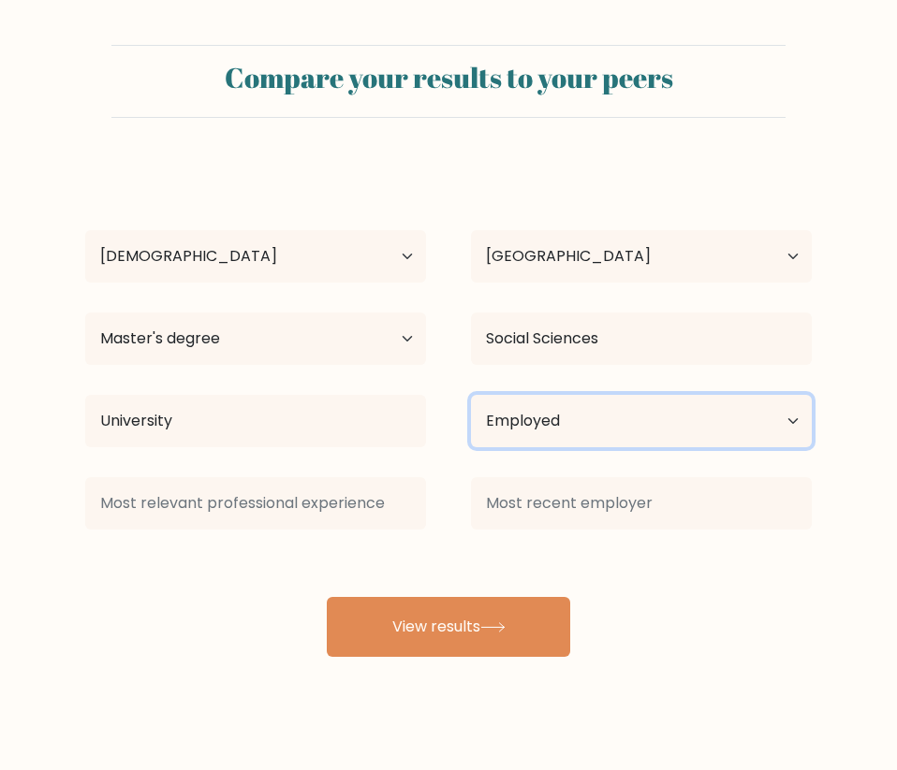
click at [471, 395] on select "Current employment status Employed Student Retired Other / prefer not to answer" at bounding box center [641, 421] width 341 height 52
select select "student"
click option "Student" at bounding box center [0, 0] width 0 height 0
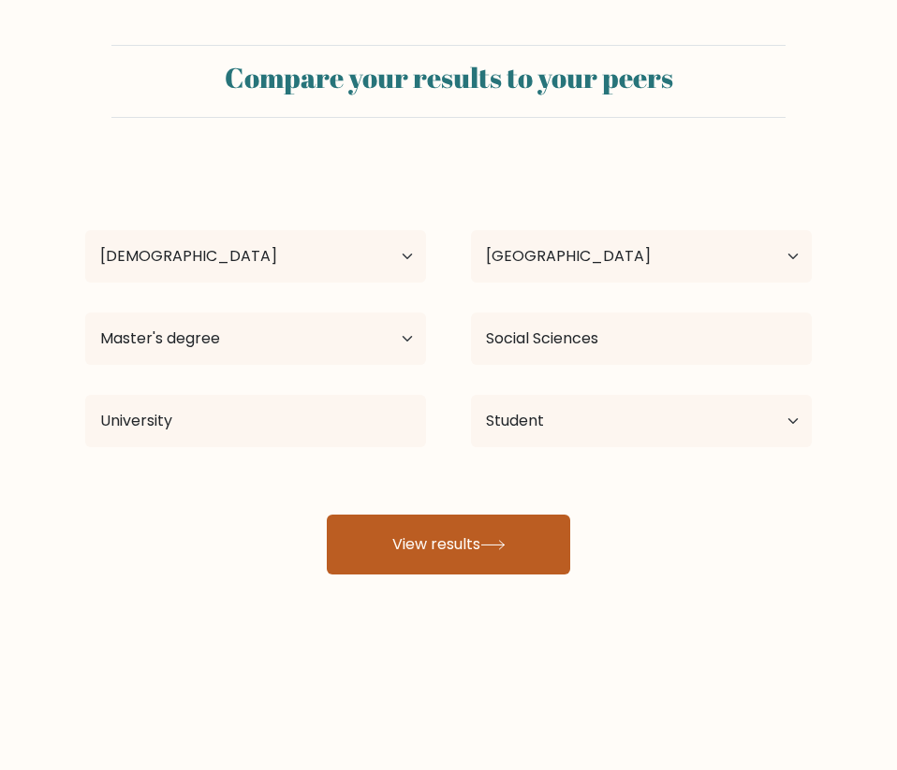
click at [542, 557] on button "View results" at bounding box center [448, 545] width 243 height 60
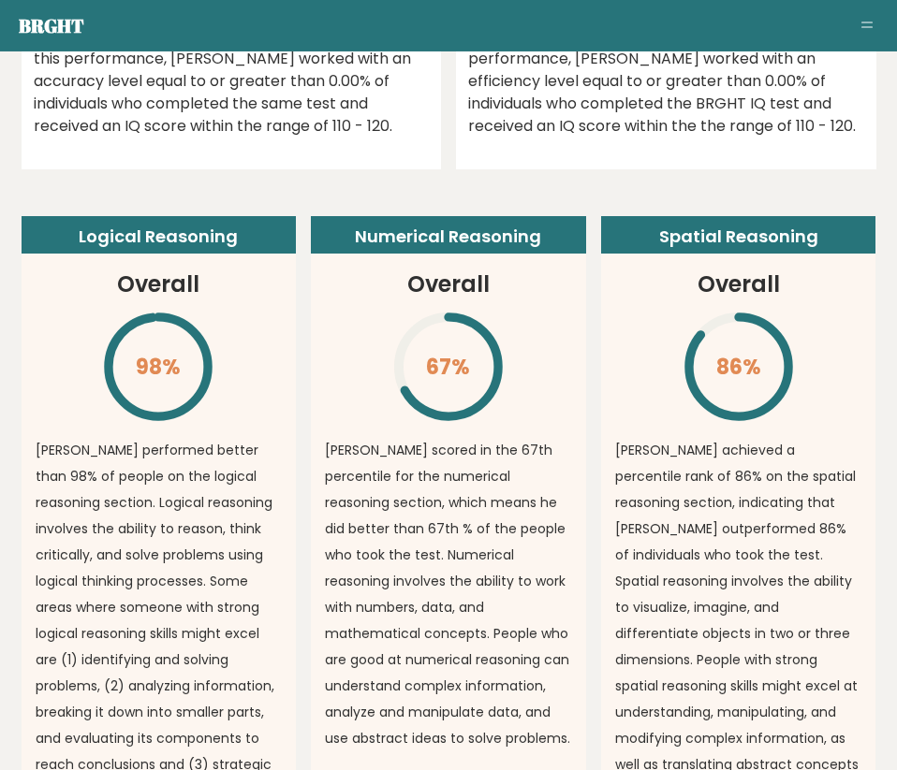
scroll to position [1432, 0]
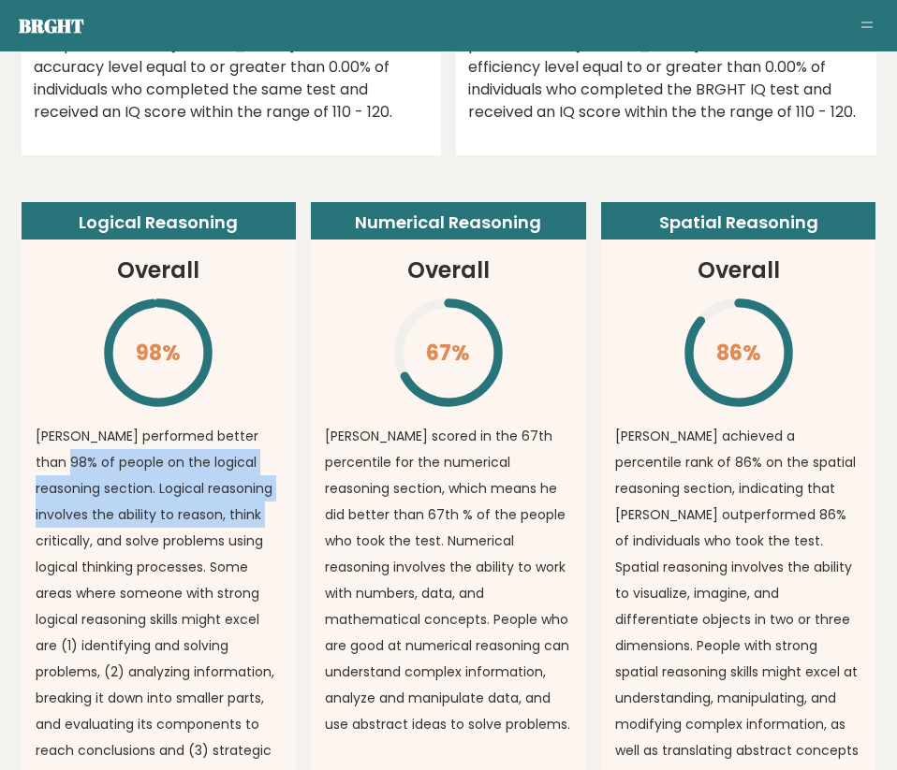
drag, startPoint x: 62, startPoint y: 463, endPoint x: 260, endPoint y: 516, distance: 205.3
click at [260, 516] on p "Miu performed better than 98% of people on the logical reasoning section. Logic…" at bounding box center [159, 606] width 247 height 367
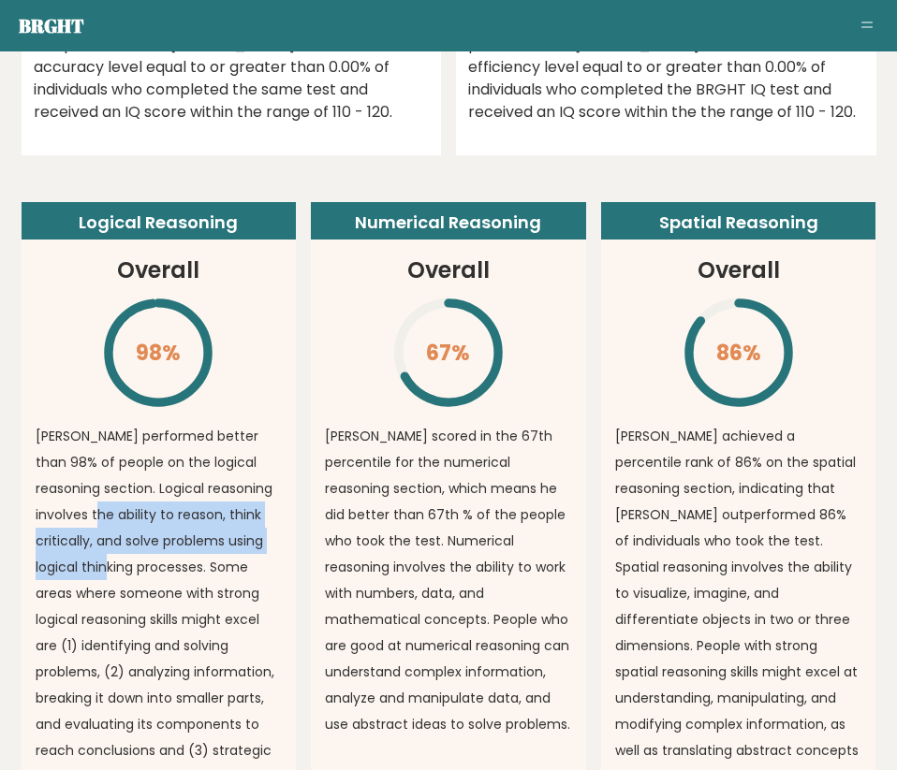
drag, startPoint x: 99, startPoint y: 523, endPoint x: 133, endPoint y: 571, distance: 58.4
click at [132, 567] on p "Miu performed better than 98% of people on the logical reasoning section. Logic…" at bounding box center [159, 606] width 247 height 367
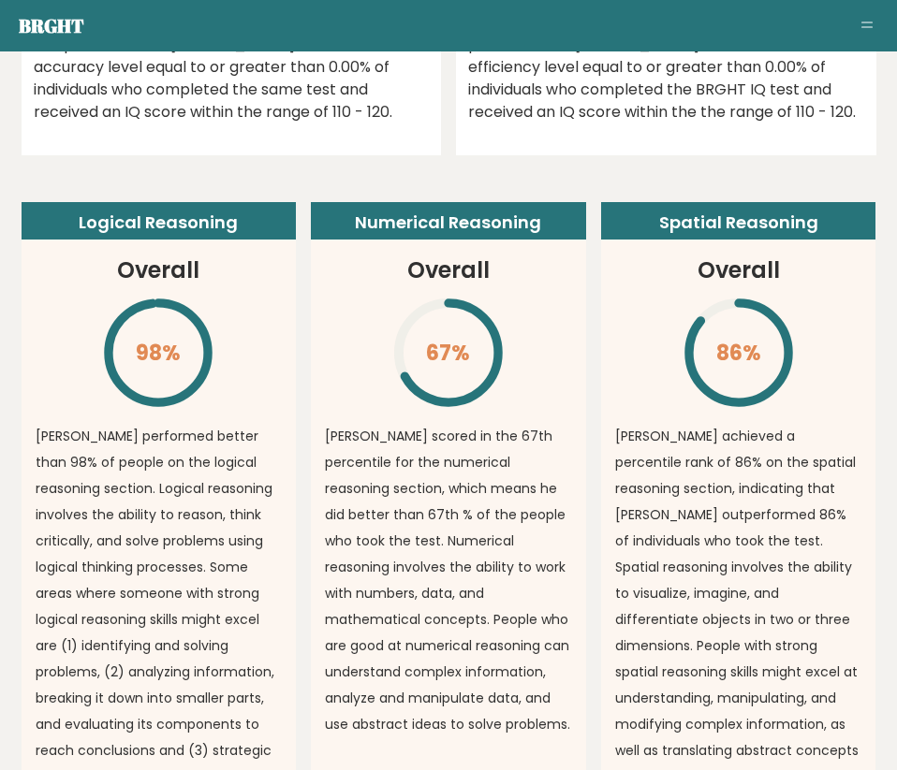
click at [134, 573] on p "Miu performed better than 98% of people on the logical reasoning section. Logic…" at bounding box center [159, 606] width 247 height 367
drag, startPoint x: 41, startPoint y: 560, endPoint x: 81, endPoint y: 622, distance: 73.7
click at [78, 607] on p "Miu performed better than 98% of people on the logical reasoning section. Logic…" at bounding box center [159, 606] width 247 height 367
click at [83, 630] on p "Miu performed better than 98% of people on the logical reasoning section. Logic…" at bounding box center [159, 606] width 247 height 367
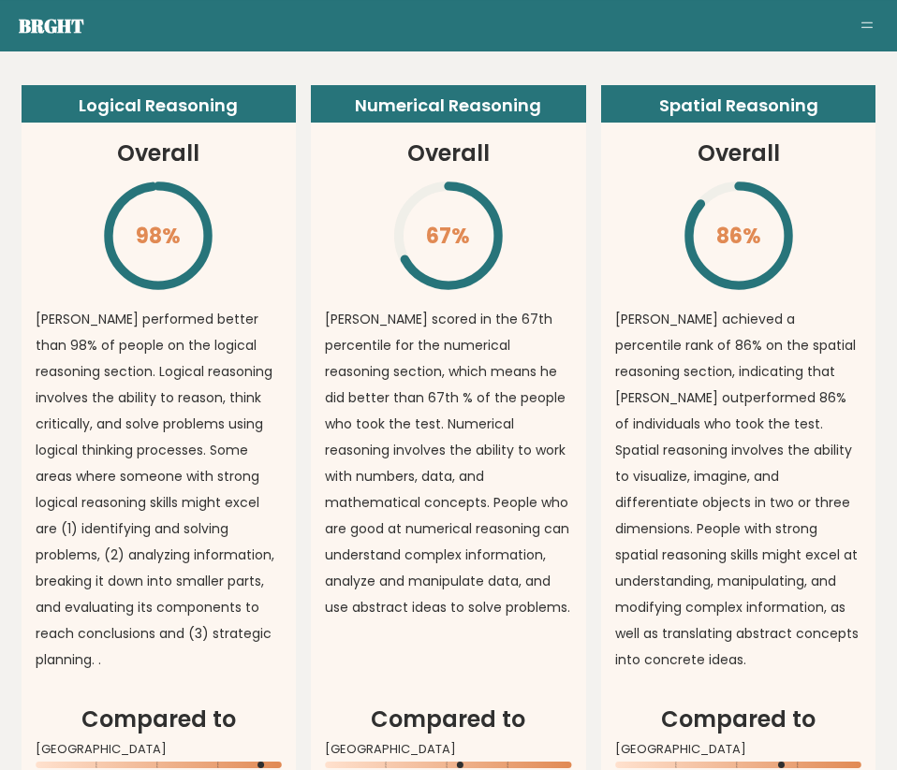
scroll to position [1591, 0]
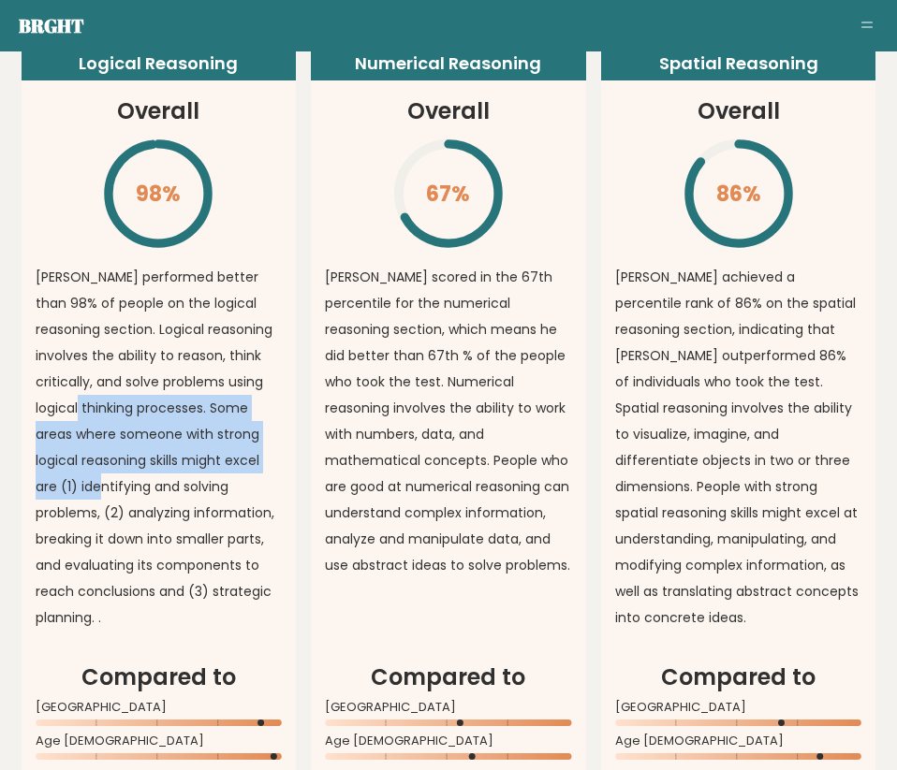
drag, startPoint x: 92, startPoint y: 420, endPoint x: 119, endPoint y: 505, distance: 89.4
click at [117, 501] on p "Miu performed better than 98% of people on the logical reasoning section. Logic…" at bounding box center [159, 447] width 247 height 367
click at [119, 507] on p "Miu performed better than 98% of people on the logical reasoning section. Logic…" at bounding box center [159, 447] width 247 height 367
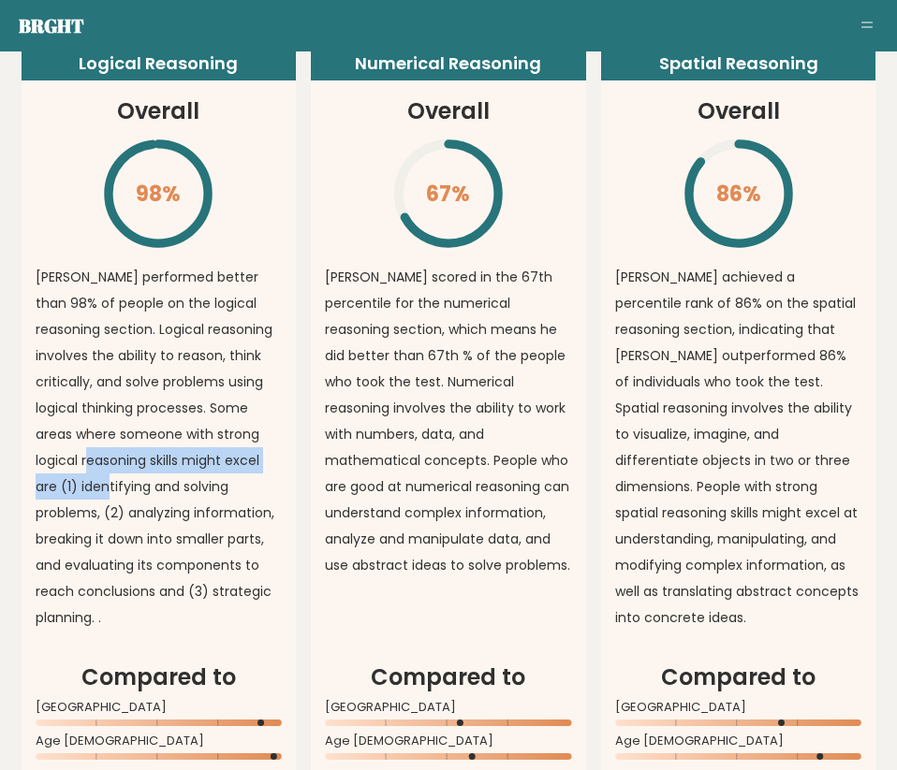
drag, startPoint x: 113, startPoint y: 453, endPoint x: 124, endPoint y: 510, distance: 58.0
click at [123, 502] on p "Miu performed better than 98% of people on the logical reasoning section. Logic…" at bounding box center [159, 447] width 247 height 367
click at [124, 511] on p "Miu performed better than 98% of people on the logical reasoning section. Logic…" at bounding box center [159, 447] width 247 height 367
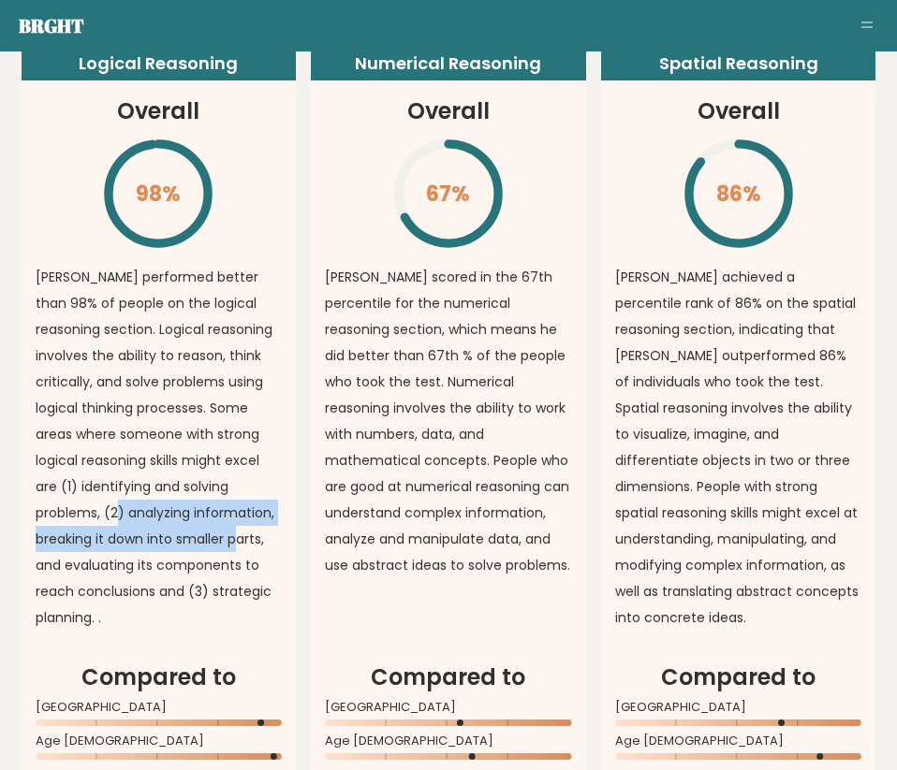
drag, startPoint x: 97, startPoint y: 505, endPoint x: 255, endPoint y: 539, distance: 161.0
click at [255, 539] on p "Miu performed better than 98% of people on the logical reasoning section. Logic…" at bounding box center [159, 447] width 247 height 367
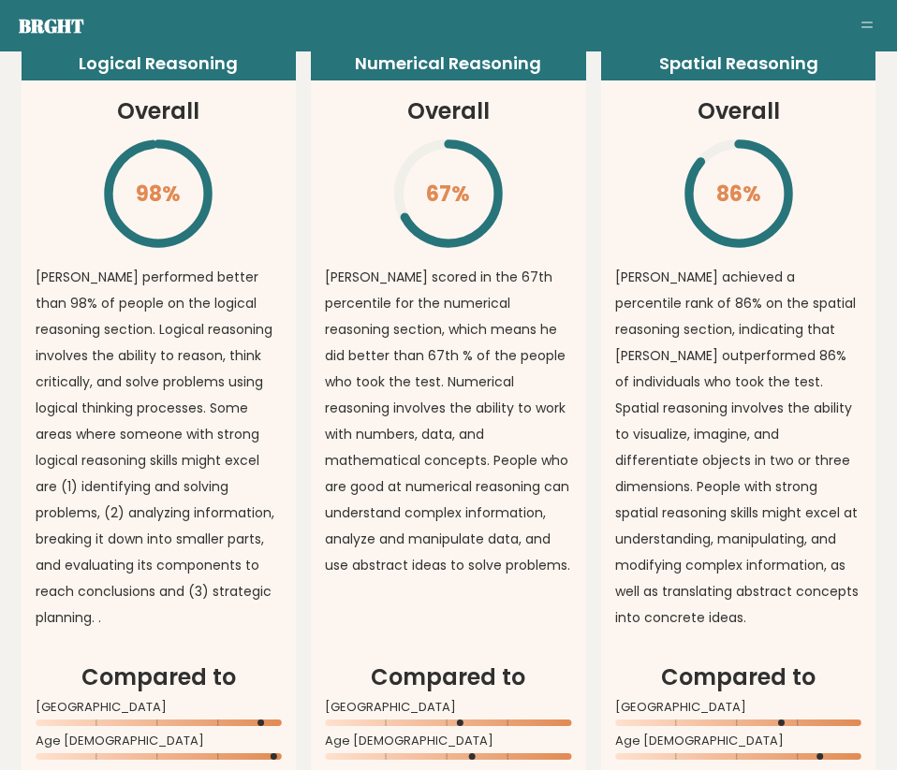
click at [255, 540] on p "Miu performed better than 98% of people on the logical reasoning section. Logic…" at bounding box center [159, 447] width 247 height 367
drag, startPoint x: 177, startPoint y: 656, endPoint x: 156, endPoint y: 566, distance: 92.2
click at [156, 571] on article "Logical Reasoning Overall 98% \ Miu performed better than 98% of people on the …" at bounding box center [159, 352] width 275 height 618
click at [154, 562] on p "Miu performed better than 98% of people on the logical reasoning section. Logic…" at bounding box center [159, 447] width 247 height 367
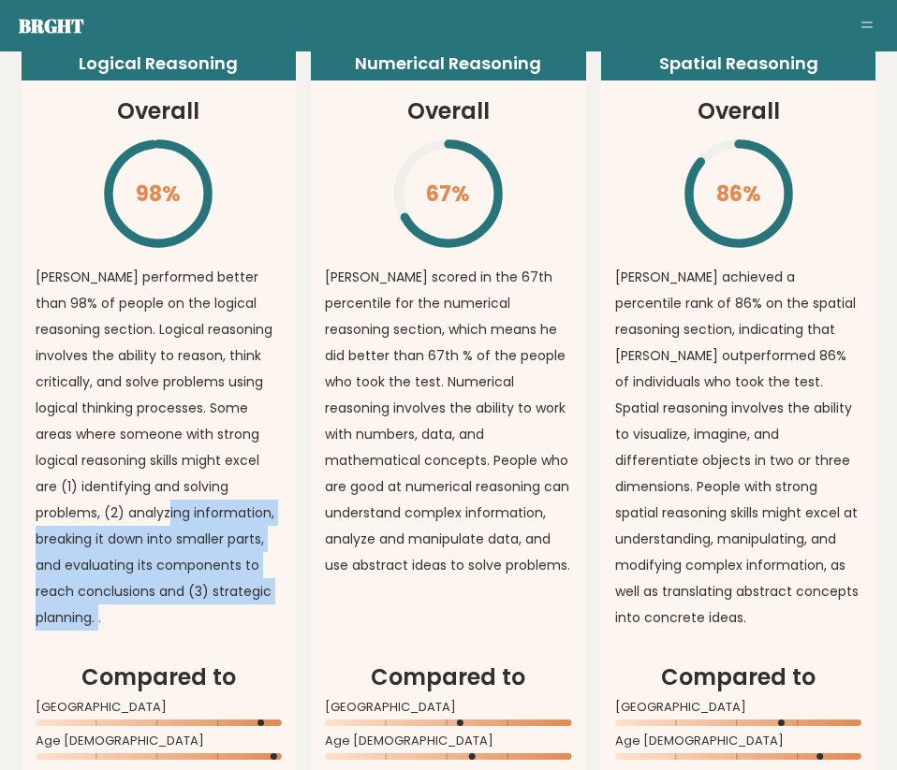
drag, startPoint x: 159, startPoint y: 636, endPoint x: 144, endPoint y: 493, distance: 143.1
click at [143, 507] on div "Miu performed better than 98% of people on the logical reasoning section. Logic…" at bounding box center [159, 452] width 247 height 376
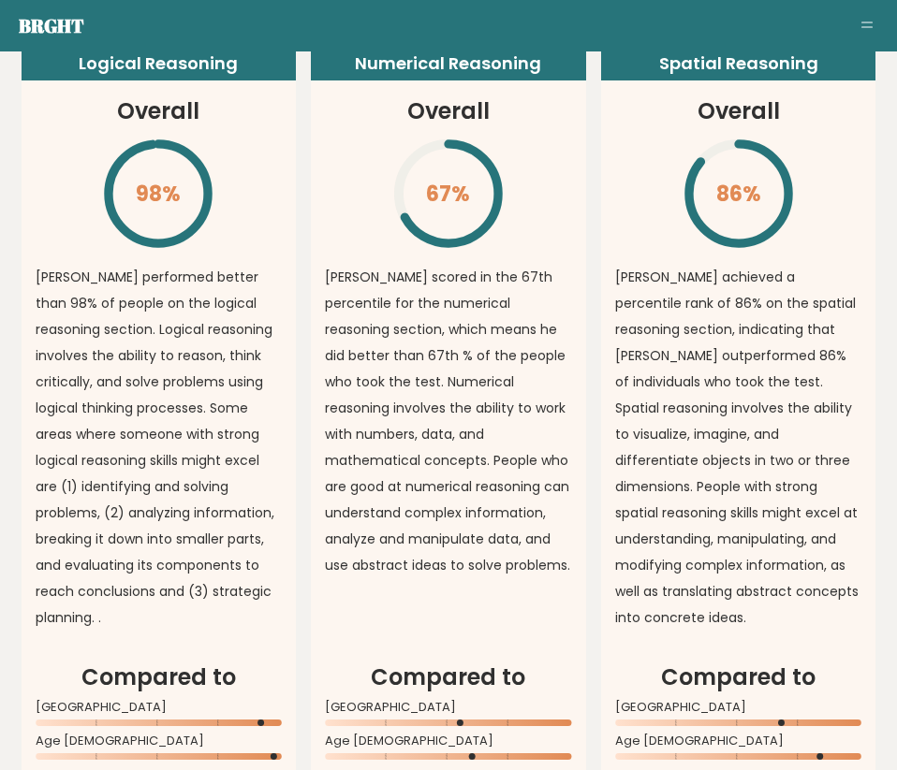
click at [144, 489] on p "Miu performed better than 98% of people on the logical reasoning section. Logic…" at bounding box center [159, 447] width 247 height 367
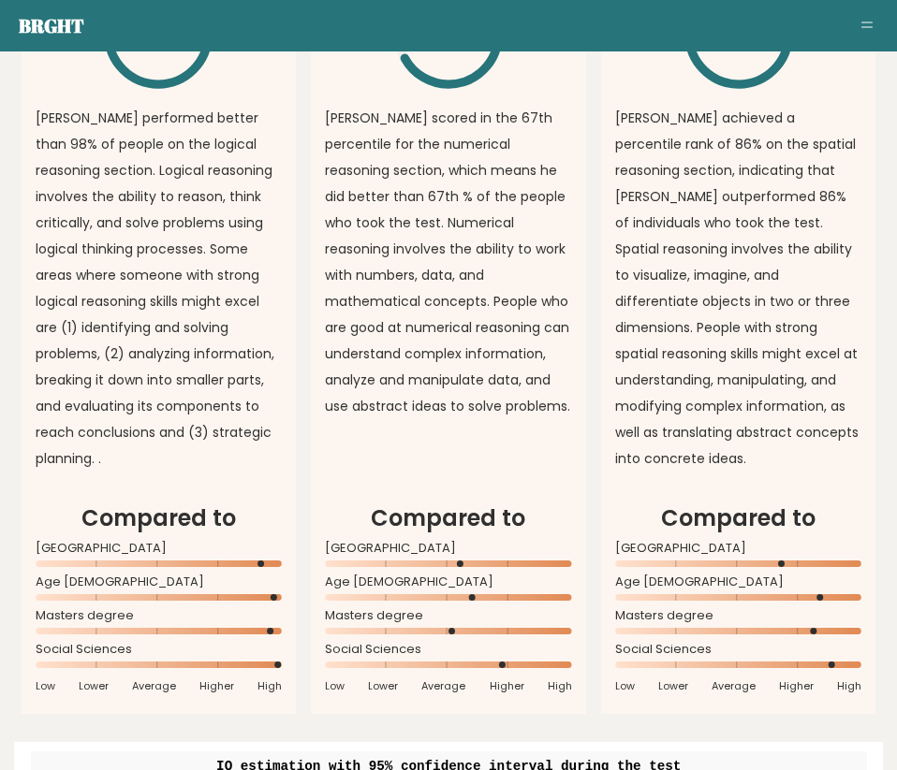
drag, startPoint x: 41, startPoint y: 558, endPoint x: 62, endPoint y: 569, distance: 23.5
click at [62, 569] on div "[GEOGRAPHIC_DATA]" at bounding box center [159, 560] width 247 height 30
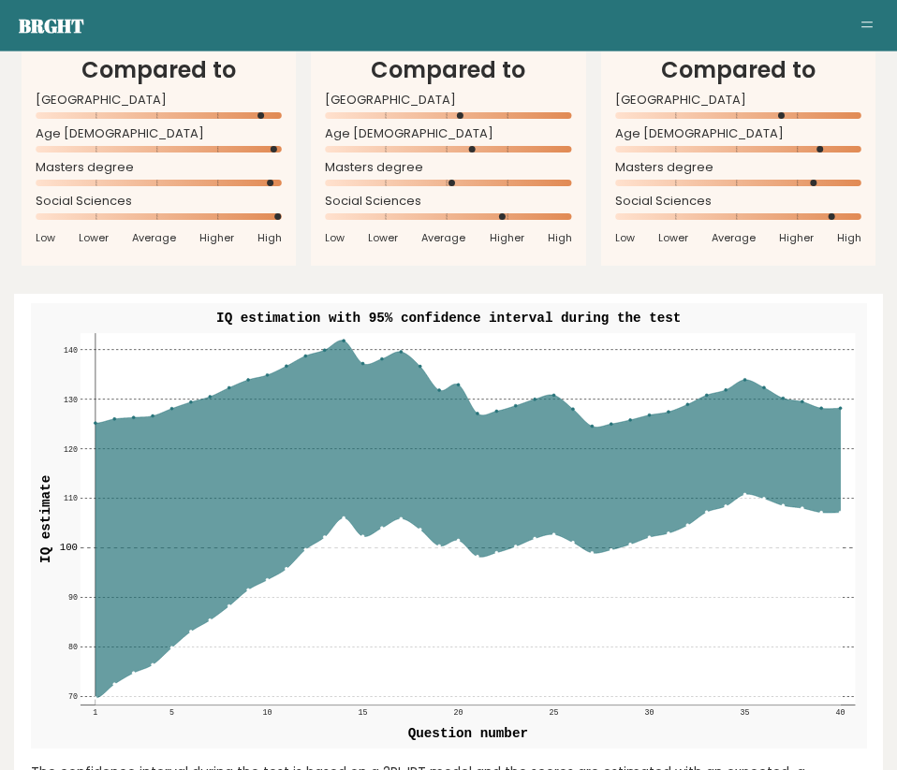
scroll to position [2228, 0]
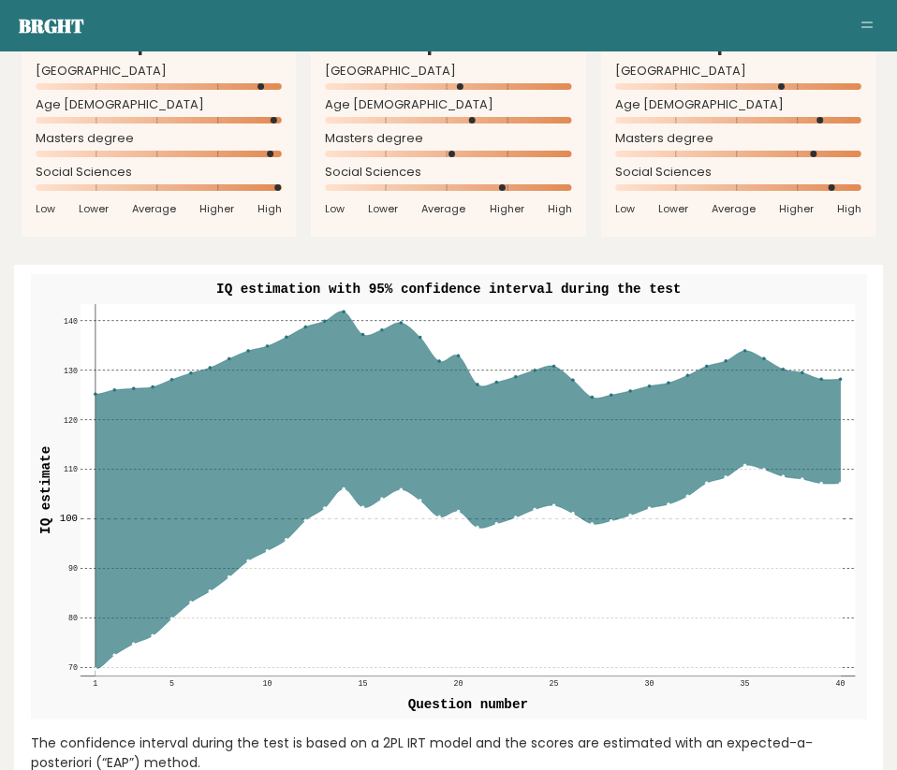
click at [346, 309] on rect at bounding box center [467, 490] width 775 height 373
click at [344, 313] on circle at bounding box center [343, 311] width 3 height 3
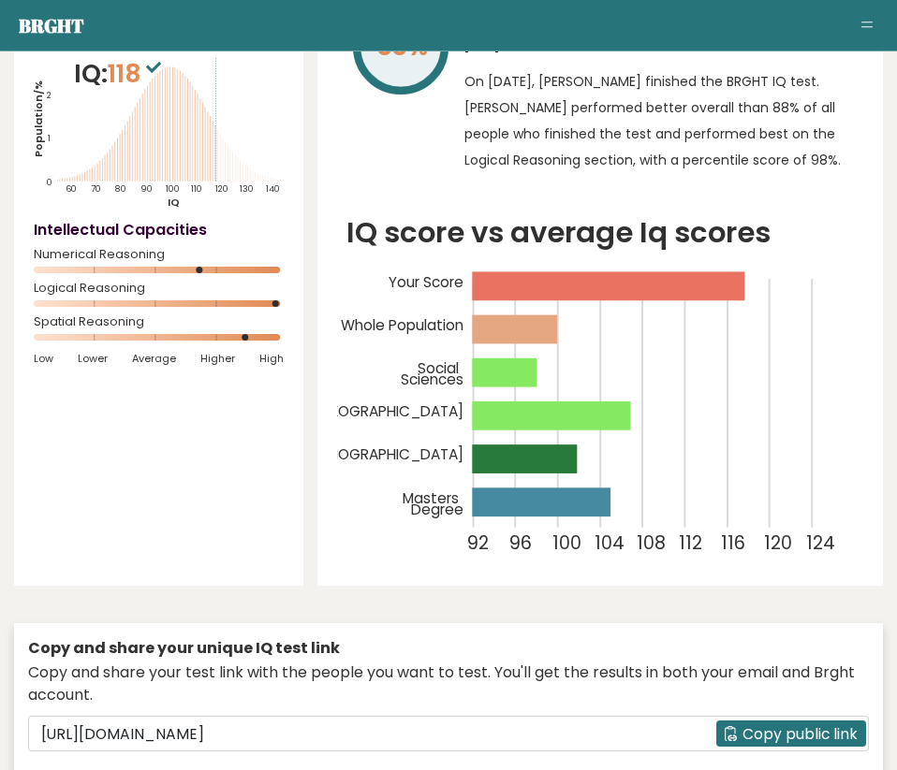
scroll to position [0, 0]
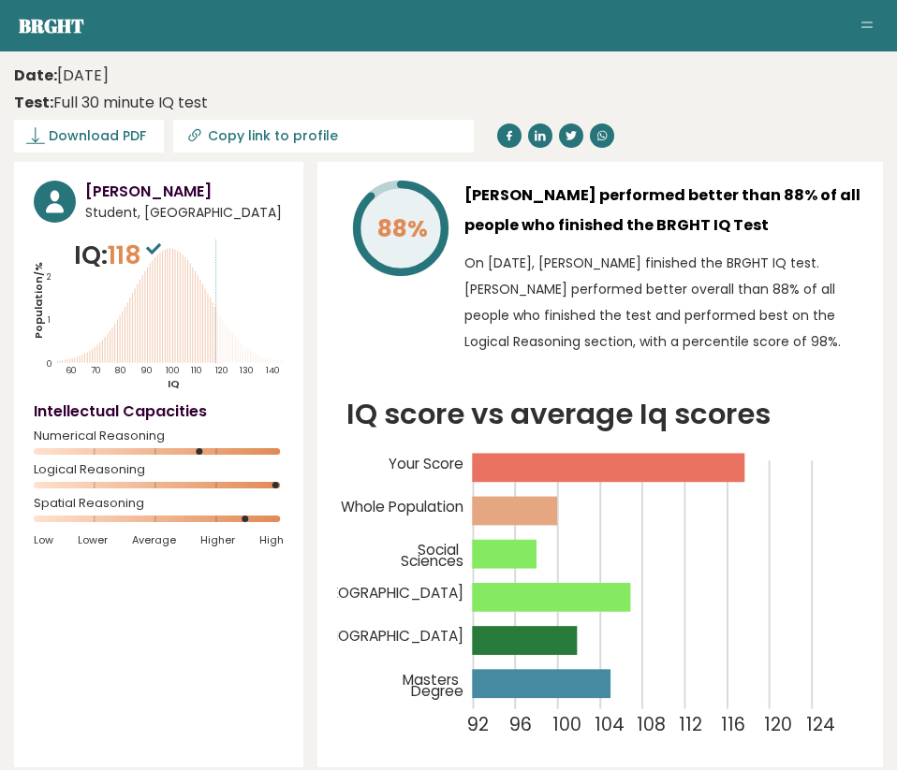
click at [161, 252] on icon at bounding box center [153, 248] width 15 height 11
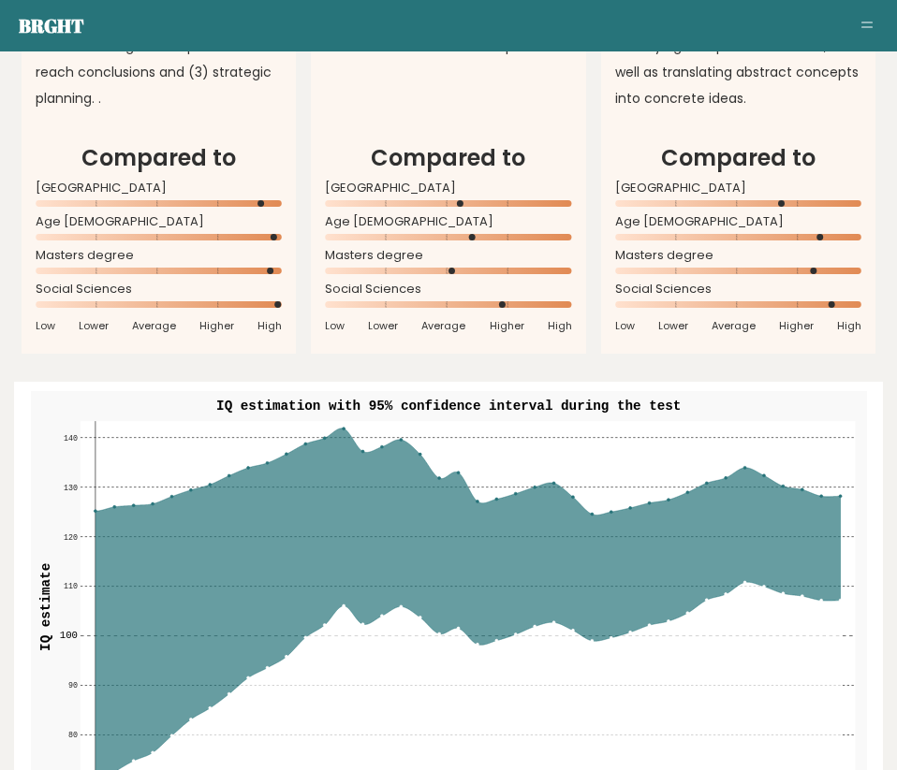
scroll to position [1474, 0]
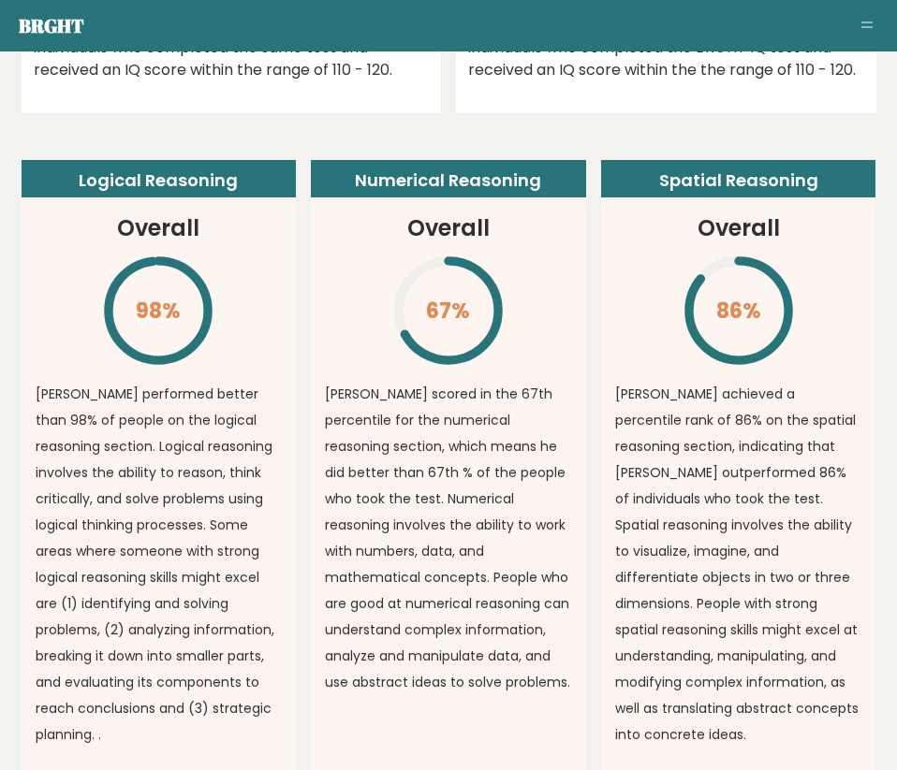
click at [843, 171] on header "Spatial Reasoning" at bounding box center [738, 178] width 275 height 37
drag, startPoint x: 646, startPoint y: 473, endPoint x: 825, endPoint y: 439, distance: 181.9
click at [825, 439] on p "Miu achieved a percentile rank of 86% on the spatial reasoning section, indicat…" at bounding box center [738, 564] width 247 height 367
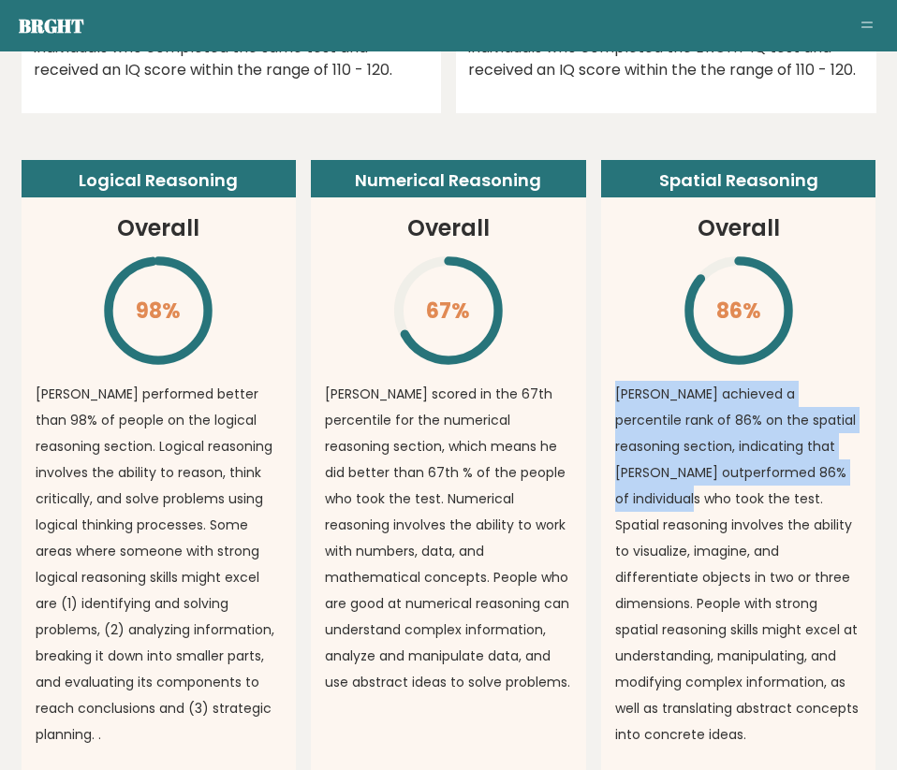
drag, startPoint x: 614, startPoint y: 474, endPoint x: 850, endPoint y: 476, distance: 235.9
click at [850, 476] on article "Spatial Reasoning Overall 86% \ Miu achieved a percentile rank of 86% on the sp…" at bounding box center [738, 469] width 275 height 618
click at [850, 476] on p "Miu achieved a percentile rank of 86% on the spatial reasoning section, indicat…" at bounding box center [738, 564] width 247 height 367
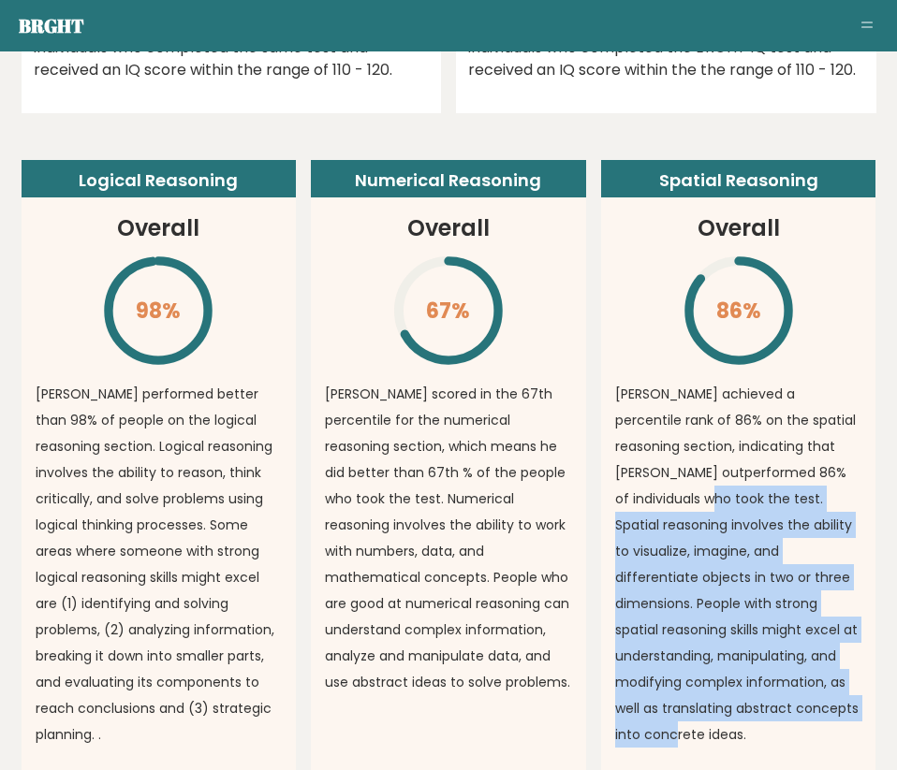
drag, startPoint x: 636, startPoint y: 496, endPoint x: 812, endPoint y: 707, distance: 274.5
click at [812, 707] on p "Miu achieved a percentile rank of 86% on the spatial reasoning section, indicat…" at bounding box center [738, 564] width 247 height 367
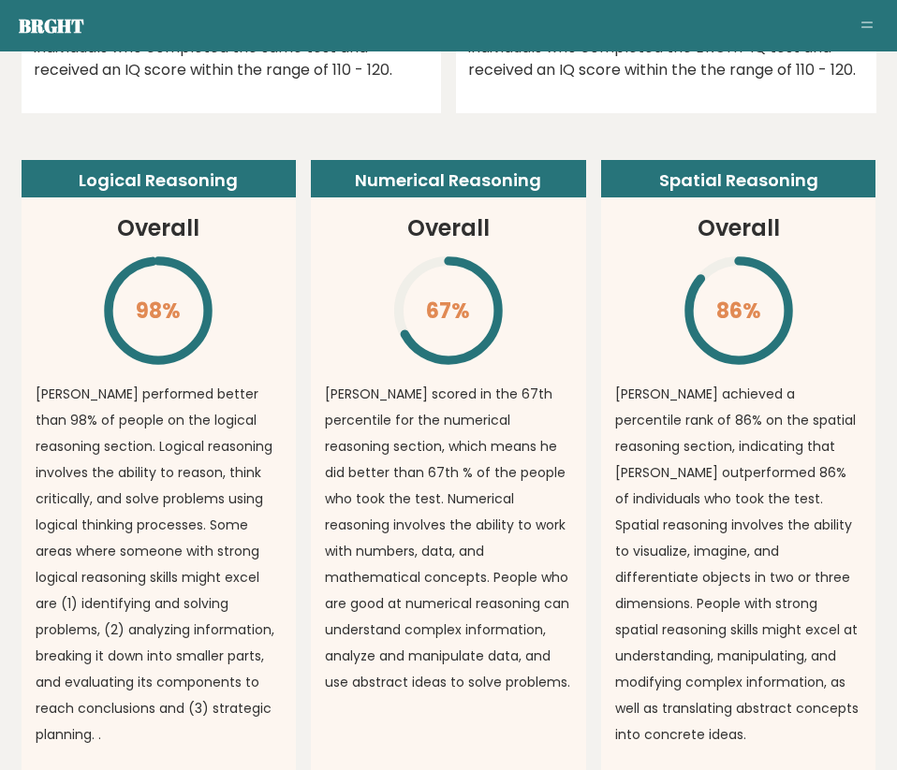
click at [812, 707] on p "Miu achieved a percentile rank of 86% on the spatial reasoning section, indicat…" at bounding box center [738, 564] width 247 height 367
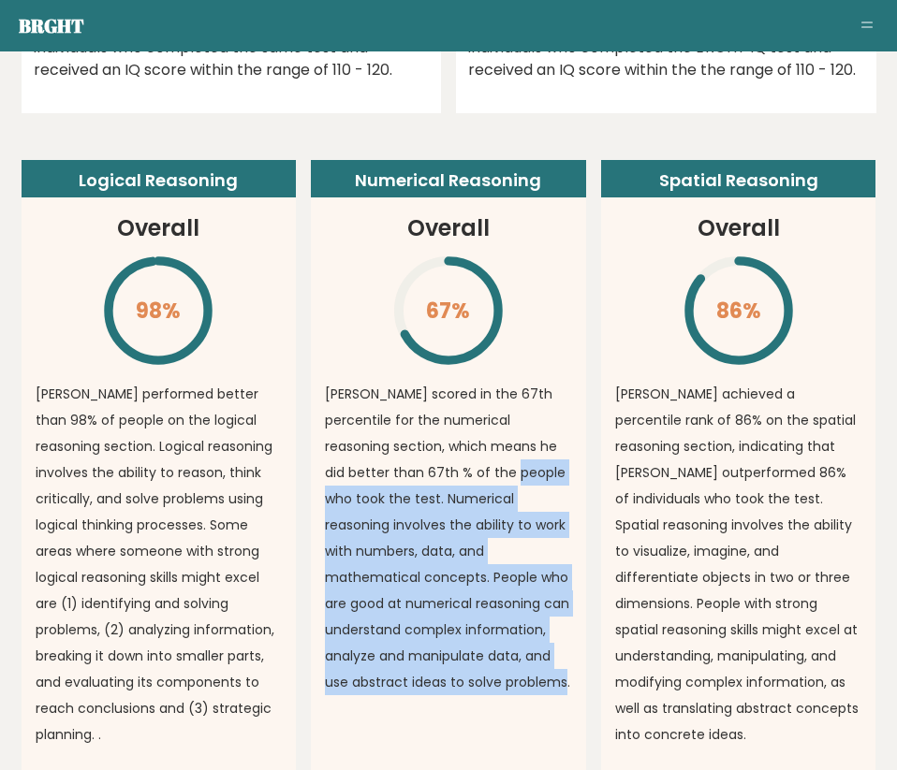
drag, startPoint x: 428, startPoint y: 690, endPoint x: 454, endPoint y: 485, distance: 206.7
click at [454, 485] on p "Miu scored in the 67th percentile for the numerical reasoning section, which me…" at bounding box center [448, 538] width 247 height 315
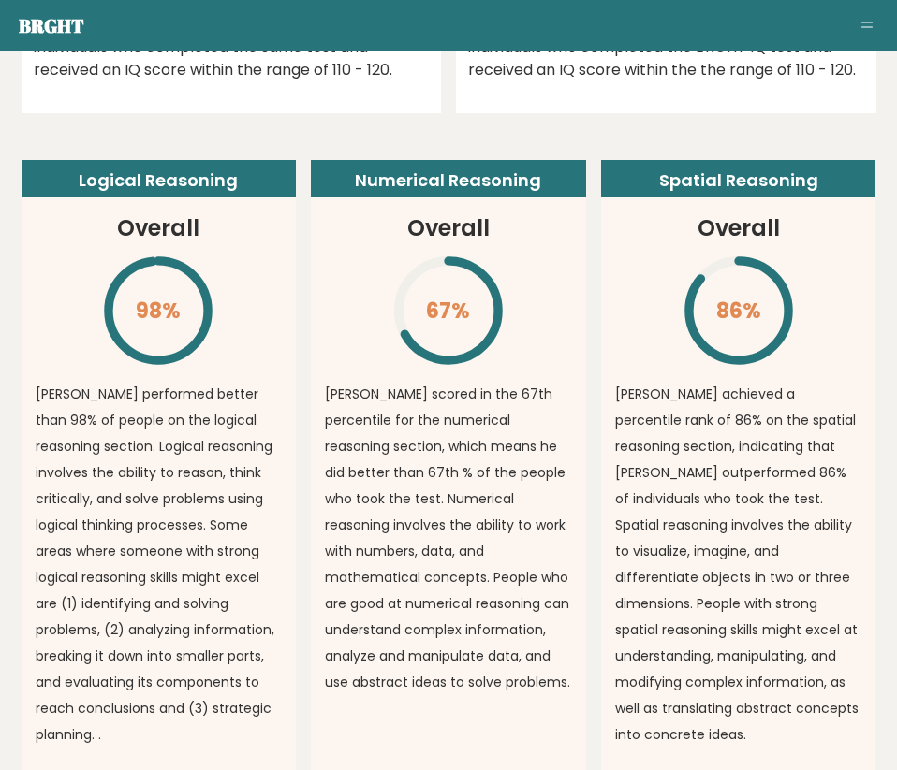
click at [454, 485] on p "Miu scored in the 67th percentile for the numerical reasoning section, which me…" at bounding box center [448, 538] width 247 height 315
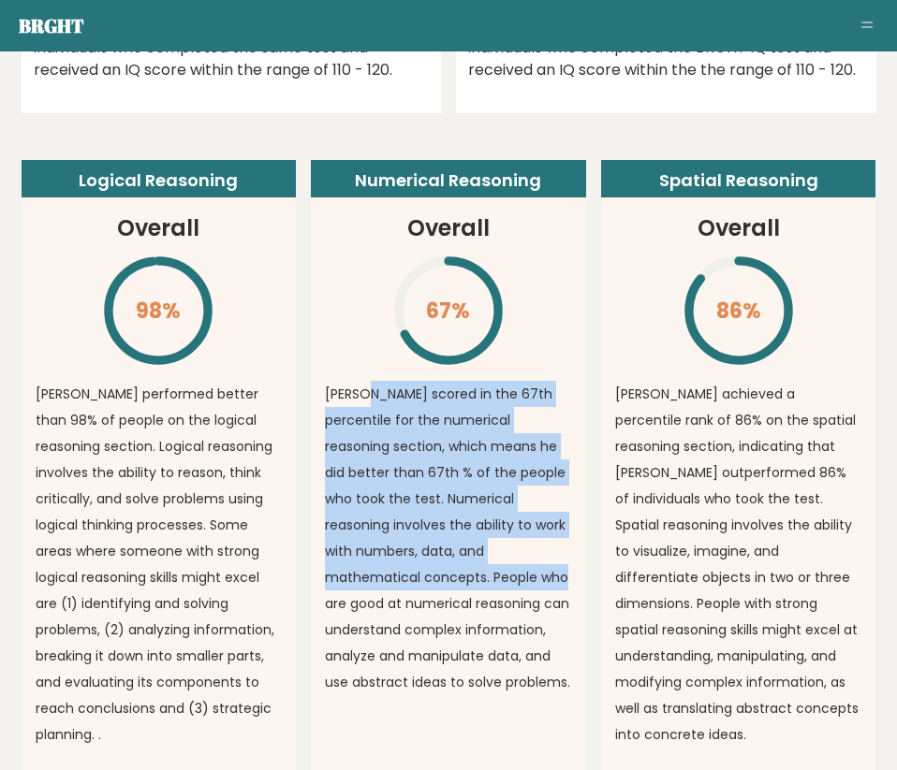
drag, startPoint x: 365, startPoint y: 387, endPoint x: 422, endPoint y: 567, distance: 189.5
click at [422, 567] on p "Miu scored in the 67th percentile for the numerical reasoning section, which me…" at bounding box center [448, 538] width 247 height 315
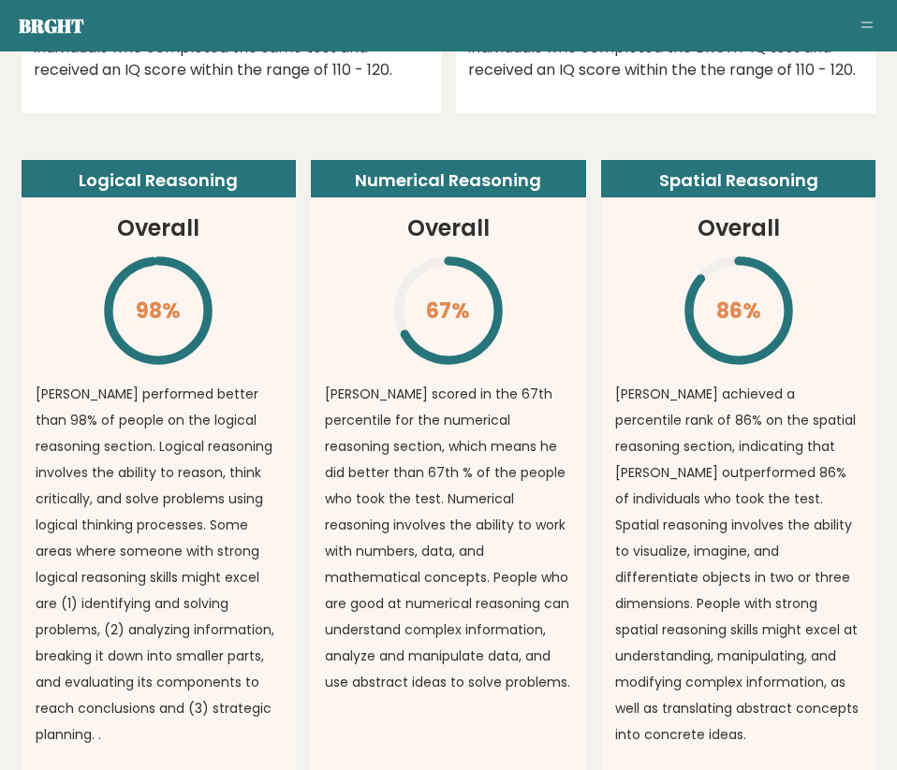
click at [422, 567] on p "Miu scored in the 67th percentile for the numerical reasoning section, which me…" at bounding box center [448, 538] width 247 height 315
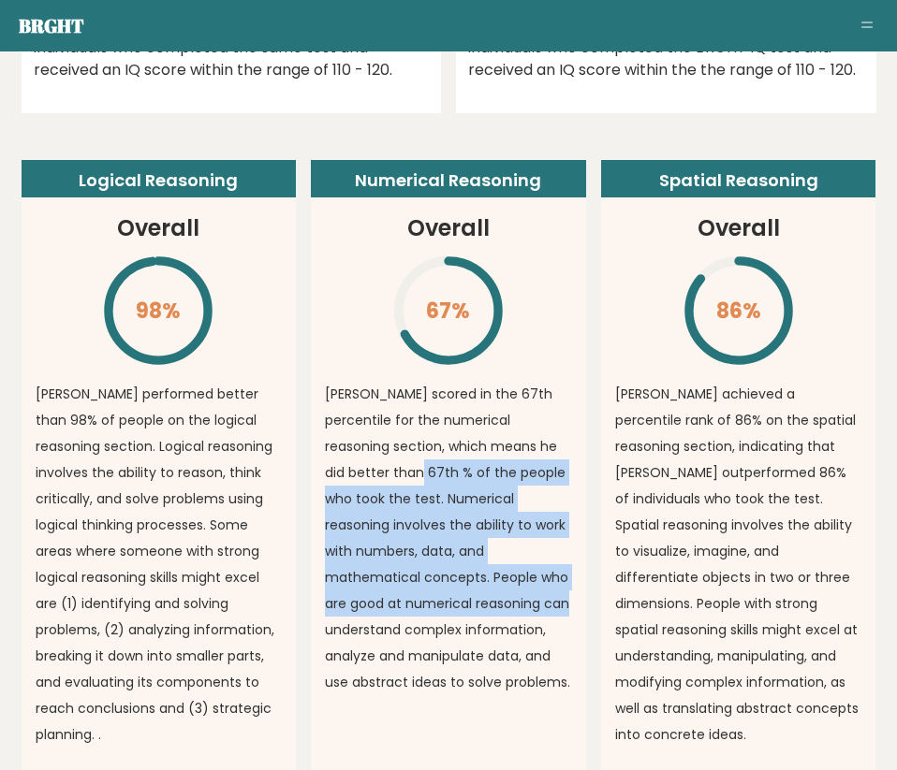
drag, startPoint x: 351, startPoint y: 466, endPoint x: 457, endPoint y: 621, distance: 187.2
click at [476, 603] on p "Miu scored in the 67th percentile for the numerical reasoning section, which me…" at bounding box center [448, 538] width 247 height 315
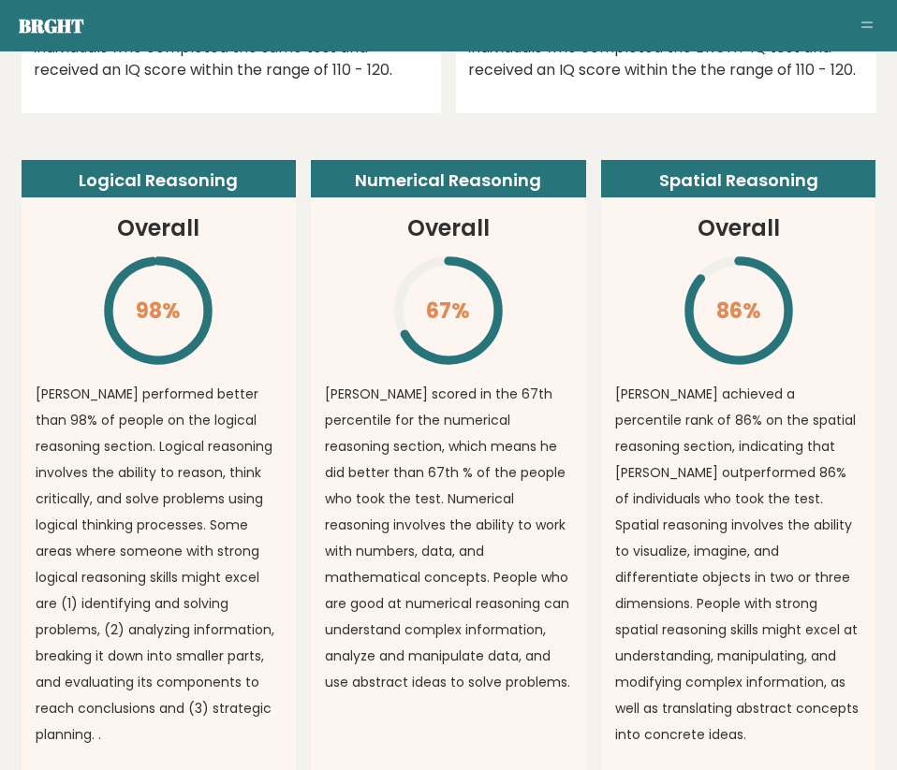
click at [457, 621] on p "Miu scored in the 67th percentile for the numerical reasoning section, which me…" at bounding box center [448, 538] width 247 height 315
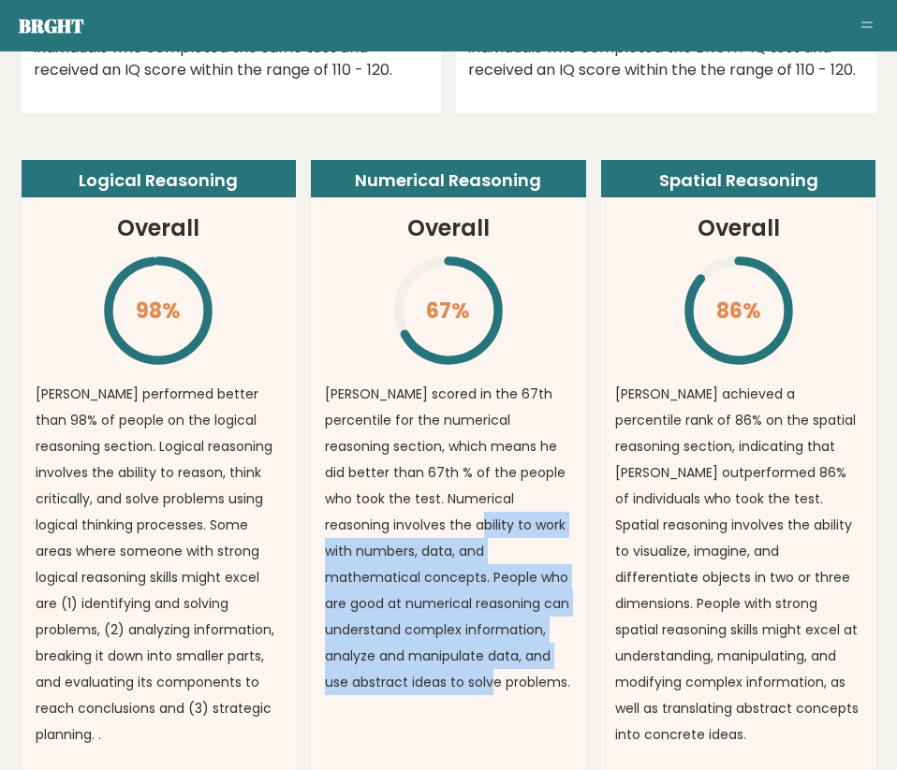
drag, startPoint x: 386, startPoint y: 696, endPoint x: 384, endPoint y: 531, distance: 164.8
click at [384, 531] on article "Numerical Reasoning Overall 67% \ Miu scored in the 67th percentile for the num…" at bounding box center [448, 469] width 275 height 618
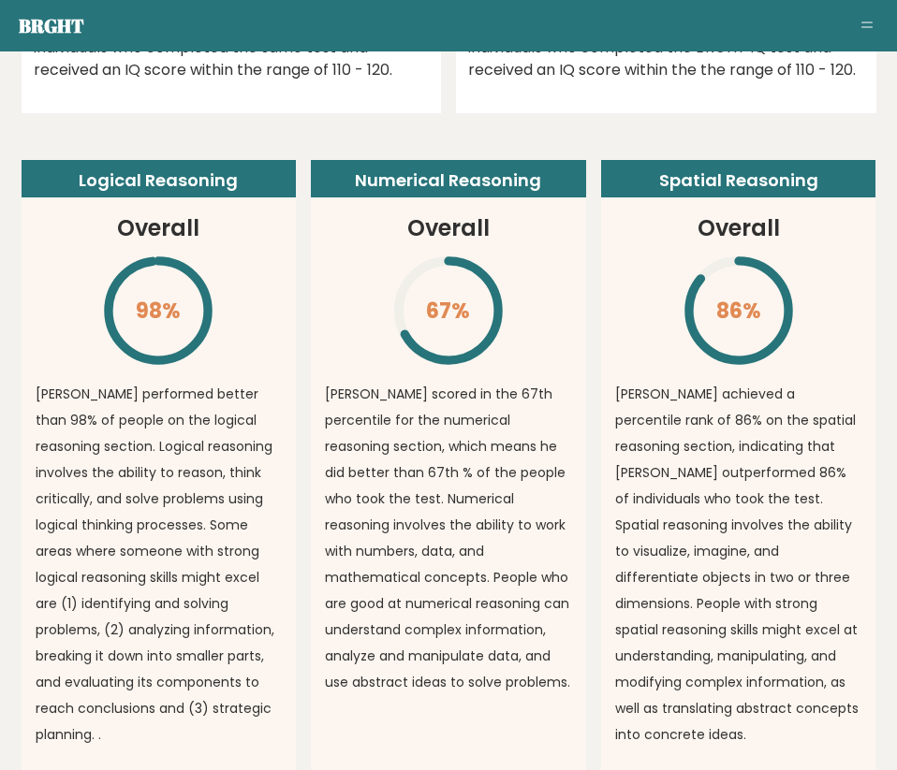
click at [384, 531] on p "Miu scored in the 67th percentile for the numerical reasoning section, which me…" at bounding box center [448, 538] width 247 height 315
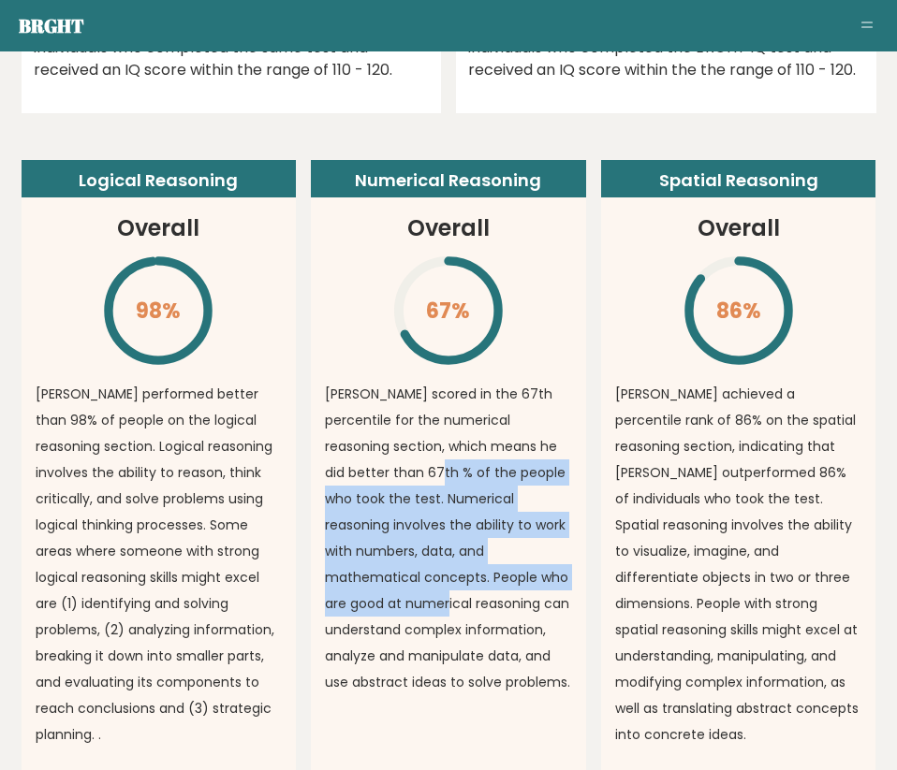
drag, startPoint x: 370, startPoint y: 480, endPoint x: 363, endPoint y: 626, distance: 146.2
click at [363, 613] on p "Miu scored in the 67th percentile for the numerical reasoning section, which me…" at bounding box center [448, 538] width 247 height 315
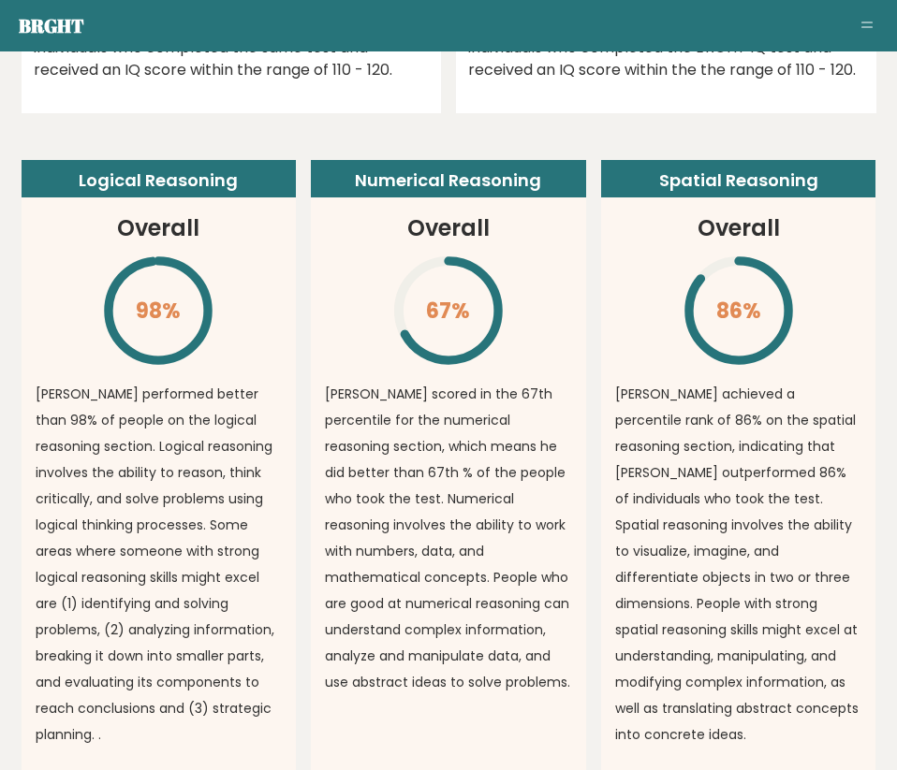
click at [363, 628] on p "Miu scored in the 67th percentile for the numerical reasoning section, which me…" at bounding box center [448, 538] width 247 height 315
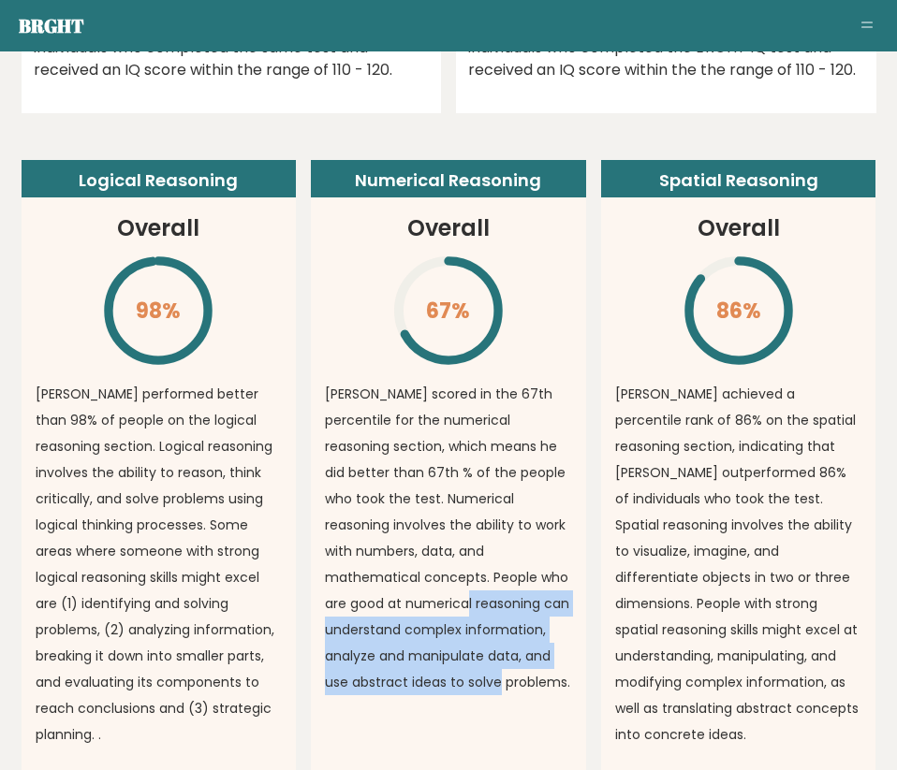
drag, startPoint x: 390, startPoint y: 710, endPoint x: 384, endPoint y: 573, distance: 137.8
click at [384, 578] on article "Numerical Reasoning Overall 67% \ Miu scored in the 67th percentile for the num…" at bounding box center [448, 469] width 275 height 618
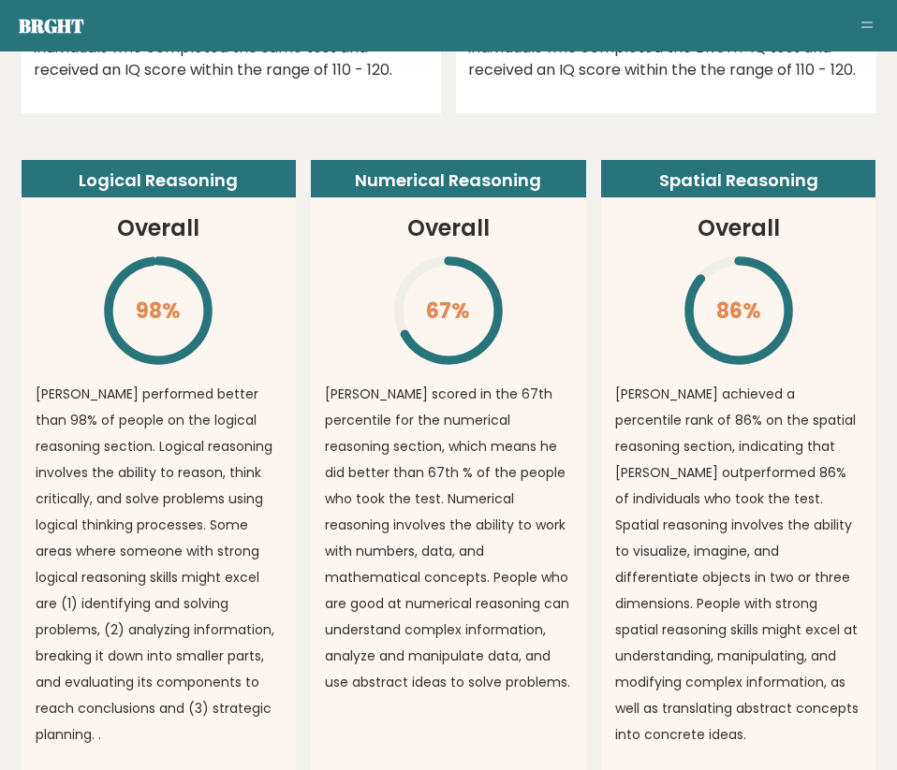
click at [386, 571] on p "Miu scored in the 67th percentile for the numerical reasoning section, which me…" at bounding box center [448, 538] width 247 height 315
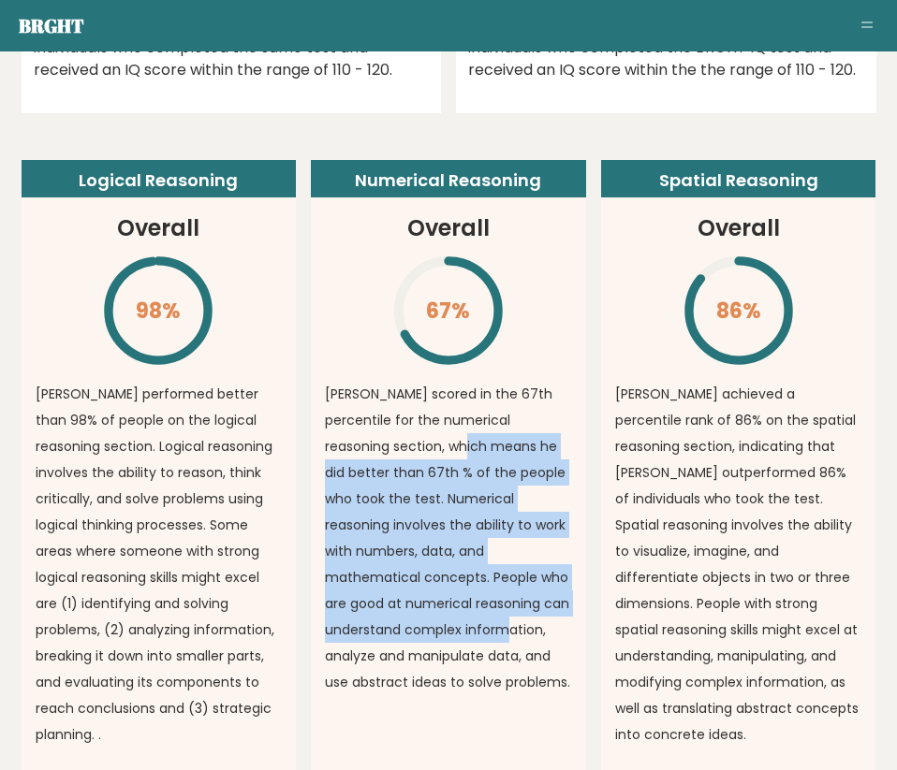
drag, startPoint x: 420, startPoint y: 459, endPoint x: 432, endPoint y: 695, distance: 236.2
click at [432, 661] on p "Miu scored in the 67th percentile for the numerical reasoning section, which me…" at bounding box center [448, 538] width 247 height 315
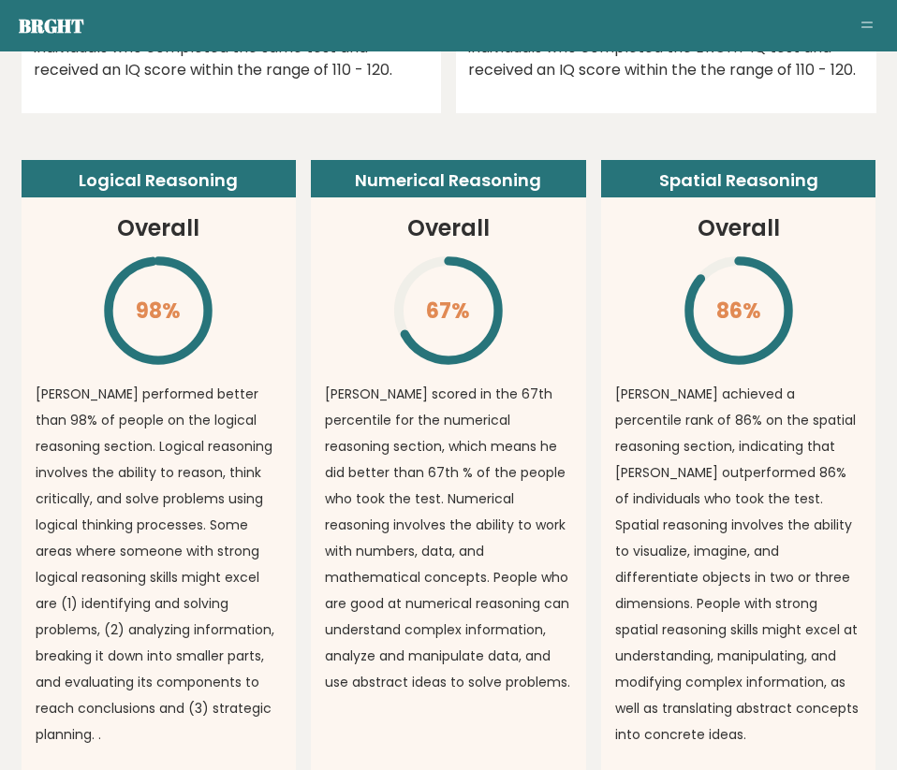
click at [432, 700] on div "Miu scored in the 67th percentile for the numerical reasoning section, which me…" at bounding box center [448, 543] width 247 height 324
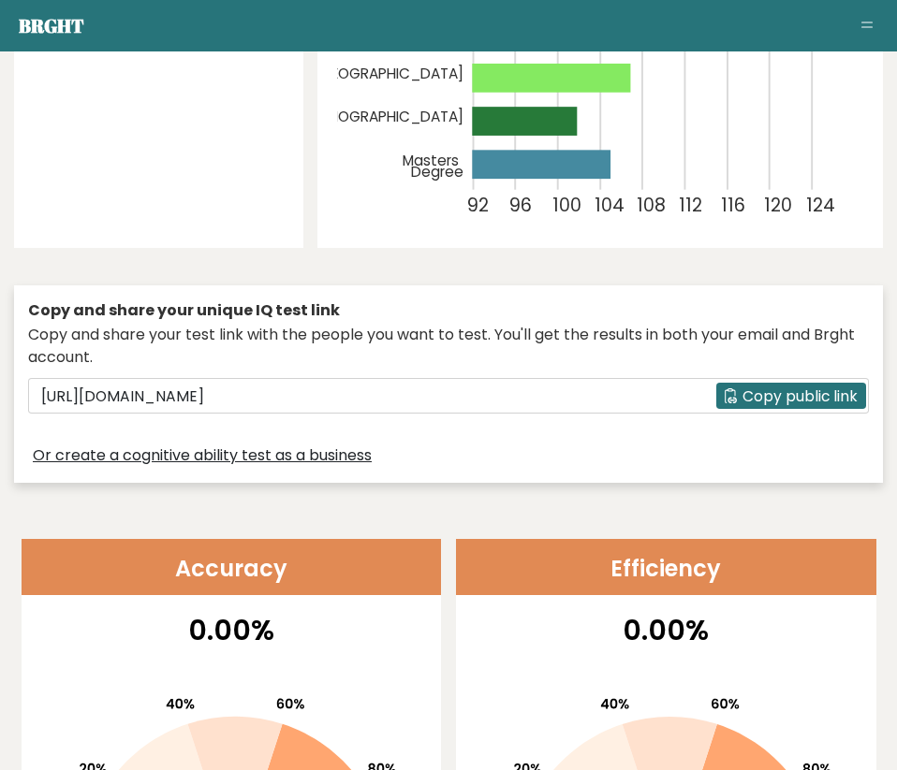
scroll to position [0, 0]
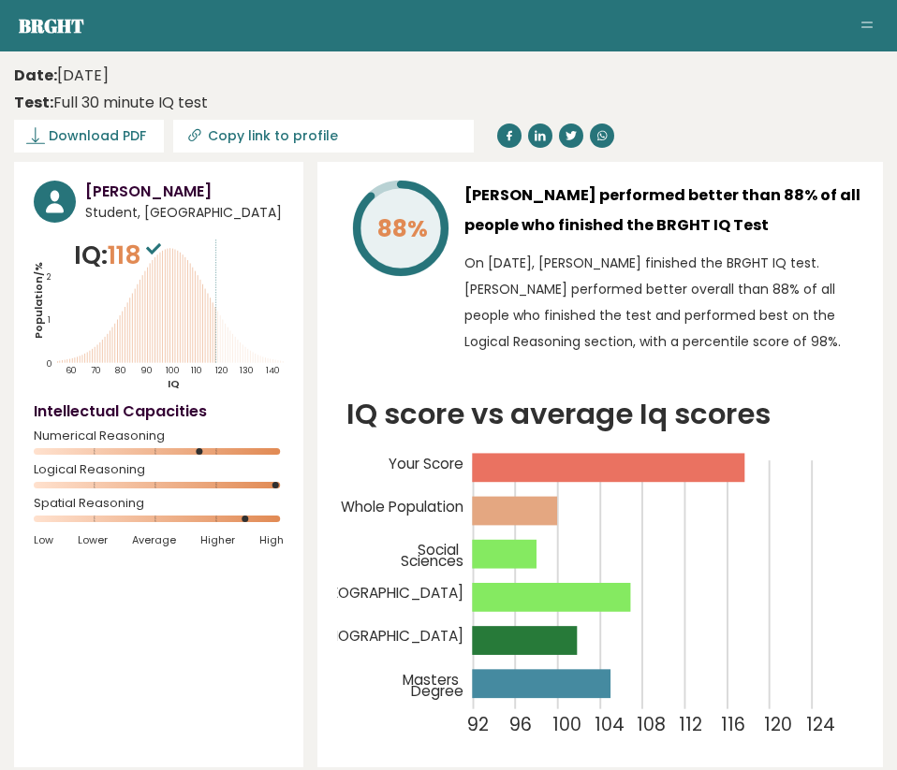
click at [152, 232] on div "Miu Miu Student, Finland IQ: 118 Population/% IQ 0 1 2 60 70 80 90 100 110 120 …" at bounding box center [158, 465] width 289 height 606
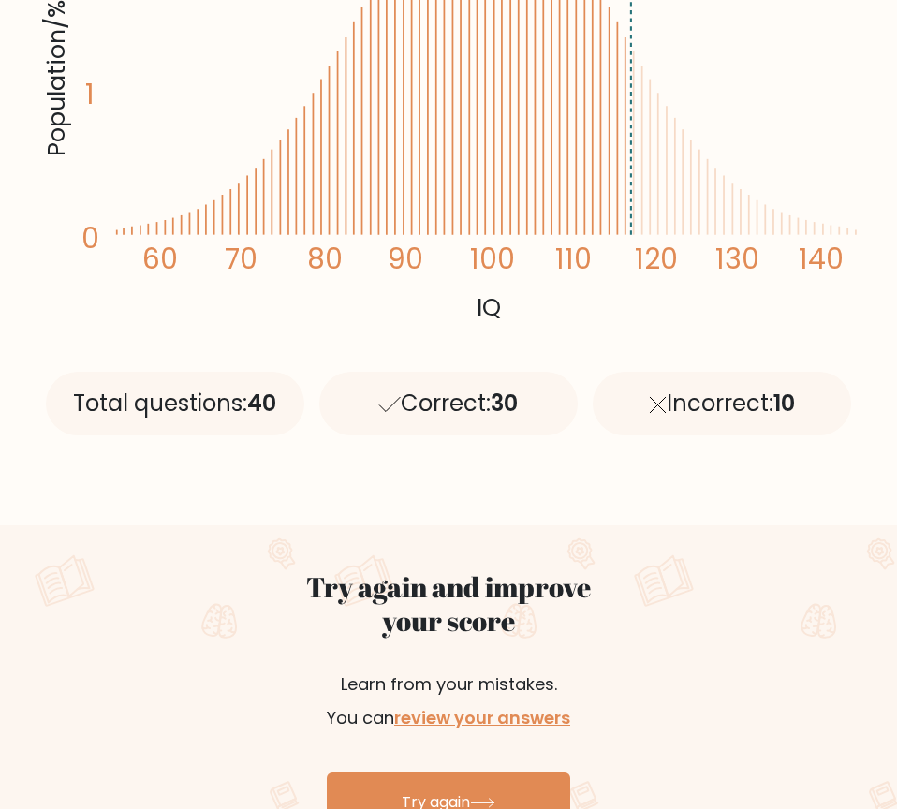
scroll to position [637, 0]
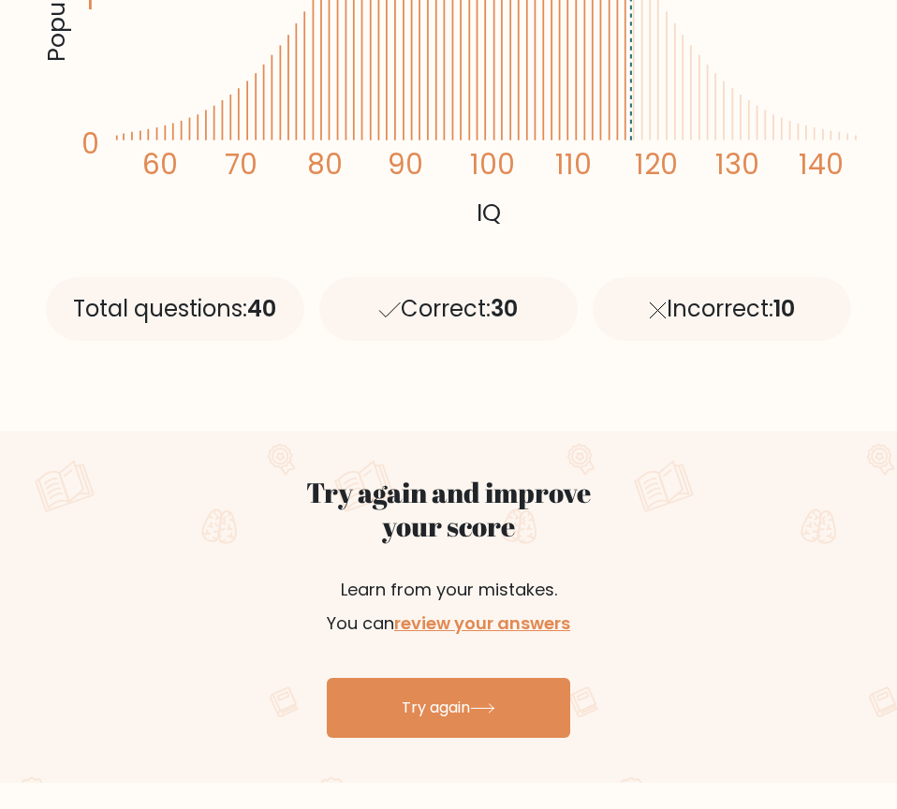
click at [432, 315] on div "Correct: 30" at bounding box center [448, 309] width 258 height 64
